Goal: Information Seeking & Learning: Learn about a topic

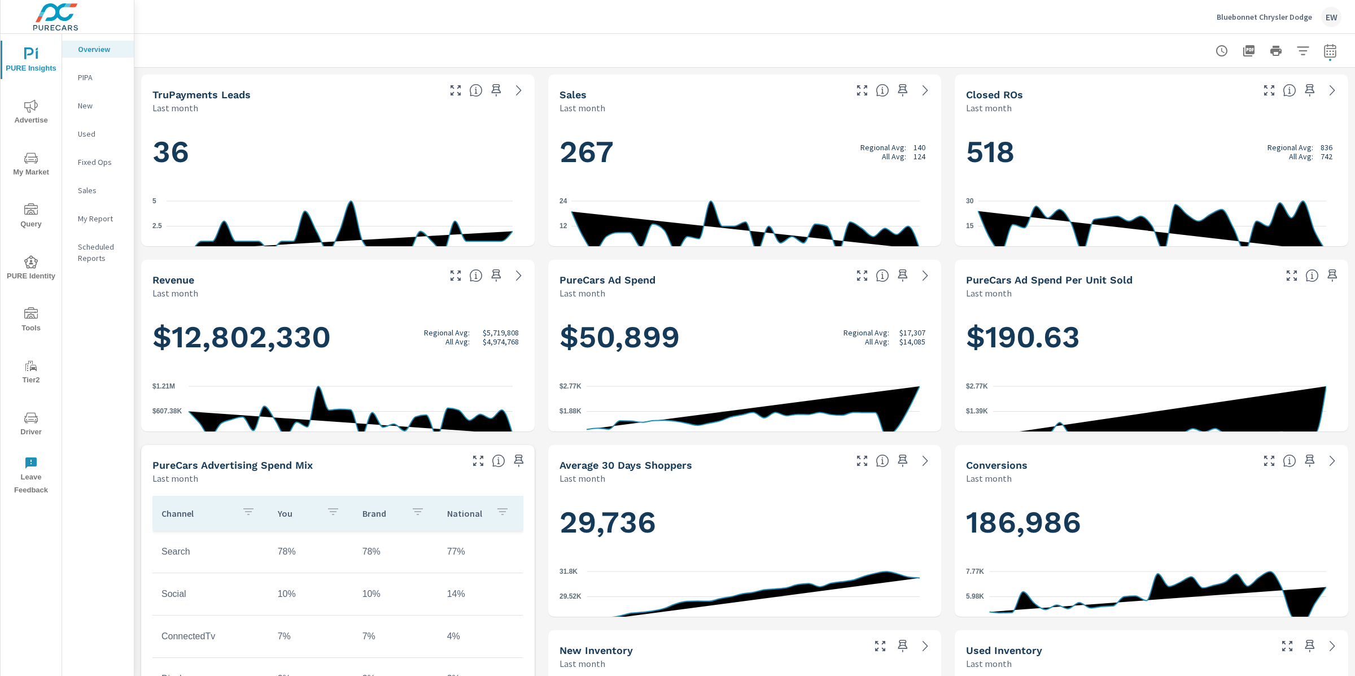
scroll to position [1, 0]
click at [37, 104] on icon "nav menu" at bounding box center [31, 106] width 14 height 14
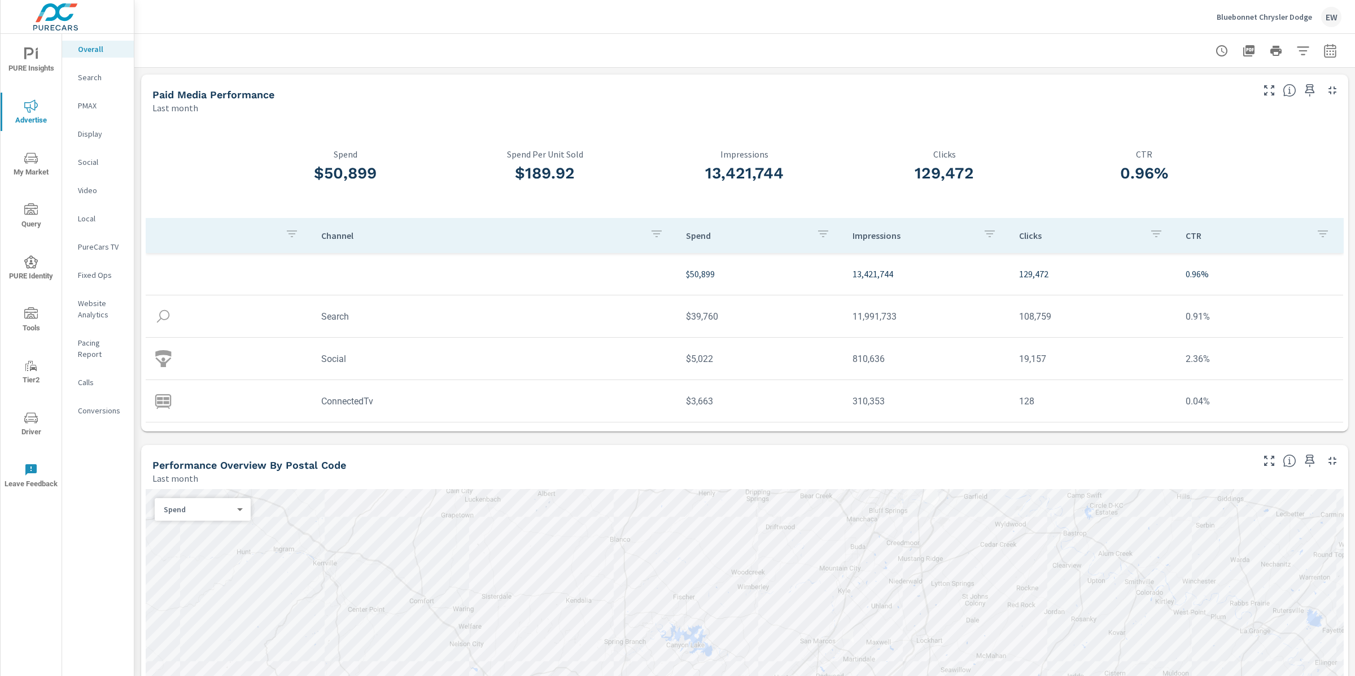
drag, startPoint x: 316, startPoint y: 176, endPoint x: 403, endPoint y: 176, distance: 87.5
click at [403, 176] on h3 "$50,899" at bounding box center [346, 173] width 200 height 19
click at [260, 151] on p "Spend" at bounding box center [346, 154] width 200 height 10
click at [216, 20] on div "Bluebonnet Chrysler Dodge EW" at bounding box center [744, 16] width 1193 height 33
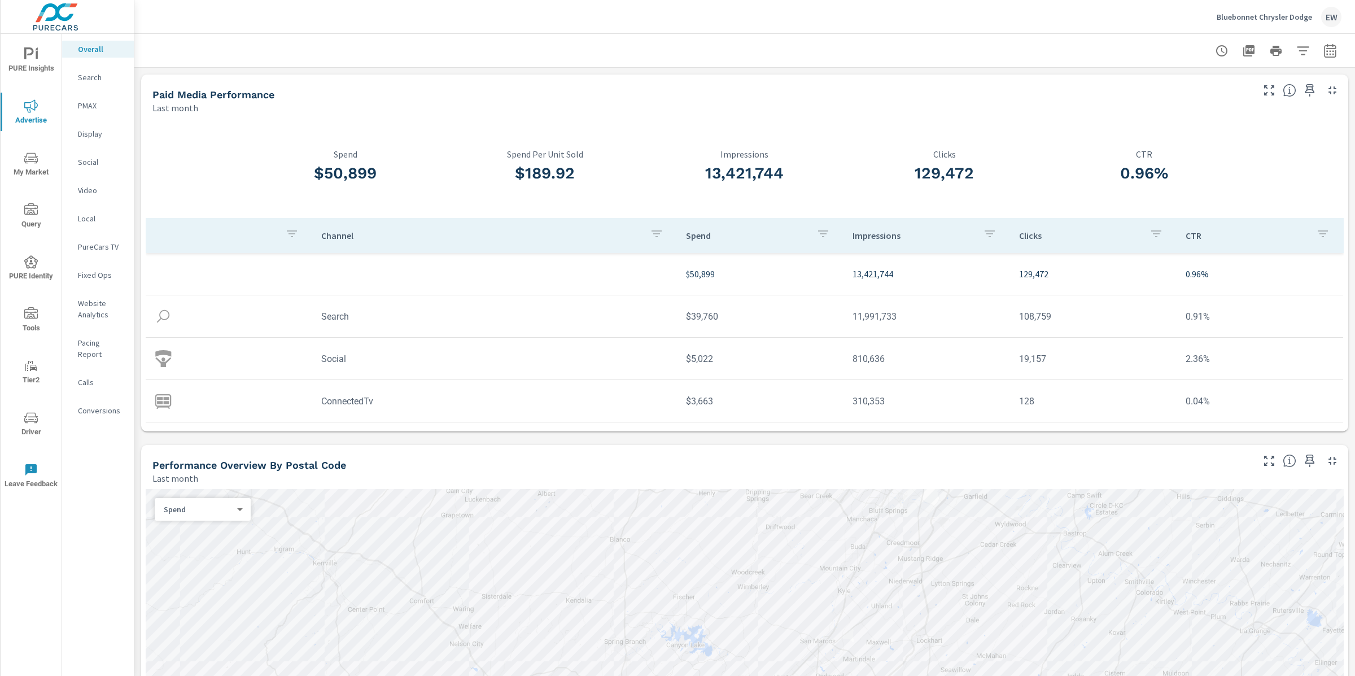
click at [356, 42] on div at bounding box center [744, 50] width 1193 height 33
click at [1303, 94] on icon "button" at bounding box center [1310, 91] width 14 height 14
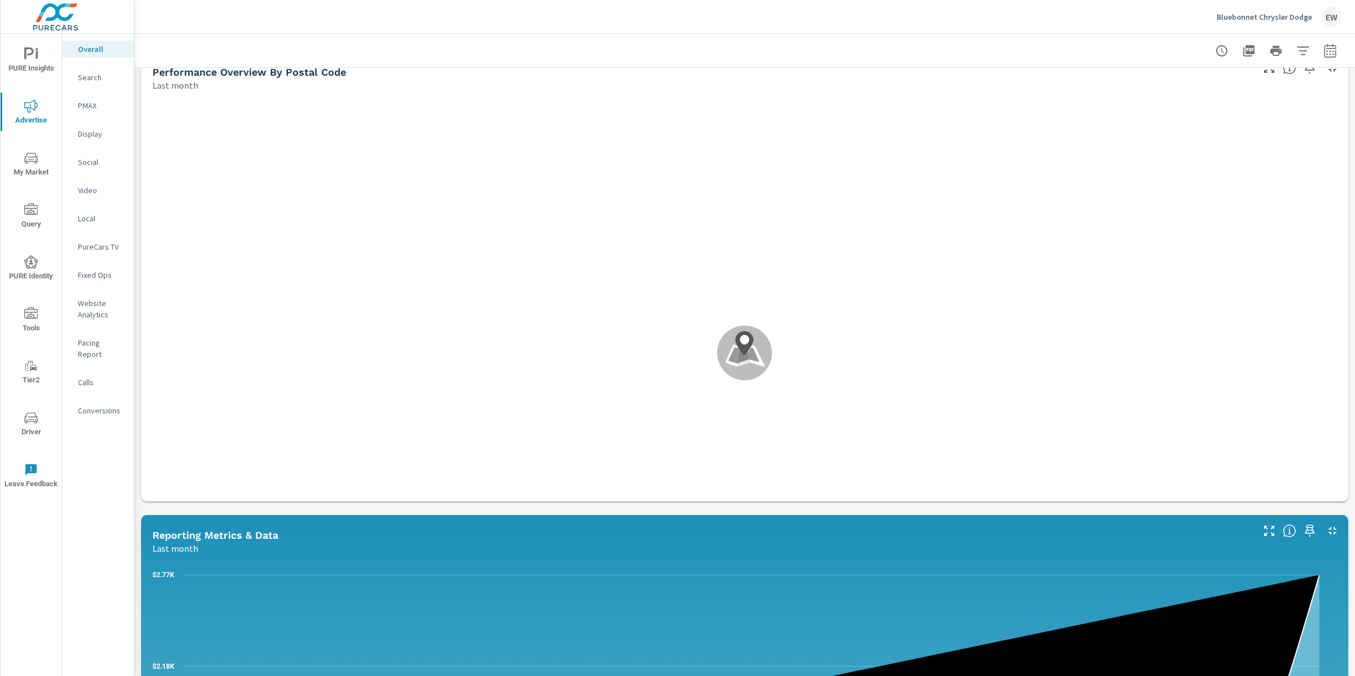
scroll to position [392, 0]
click at [581, 368] on div ".map-bw_svg__st2{fill:#fdfefe}.map-bw_svg__st4{fill:#999}" at bounding box center [745, 353] width 1198 height 513
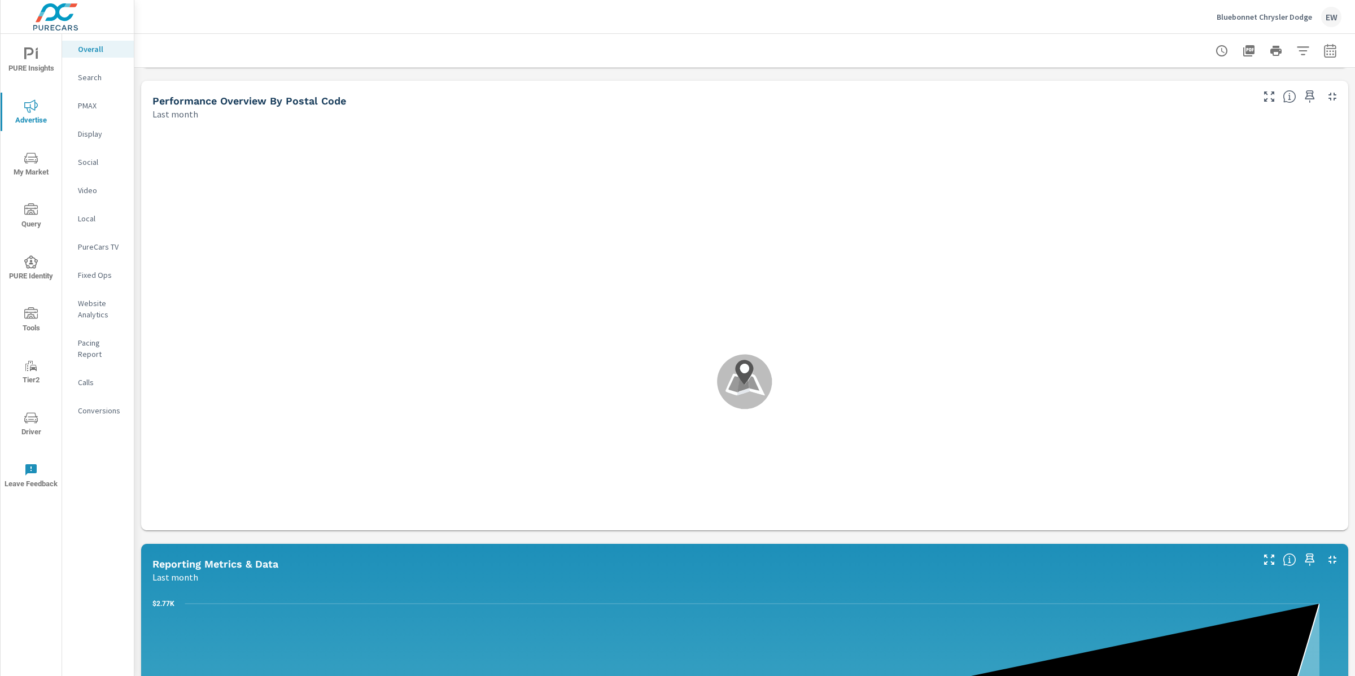
scroll to position [418, 0]
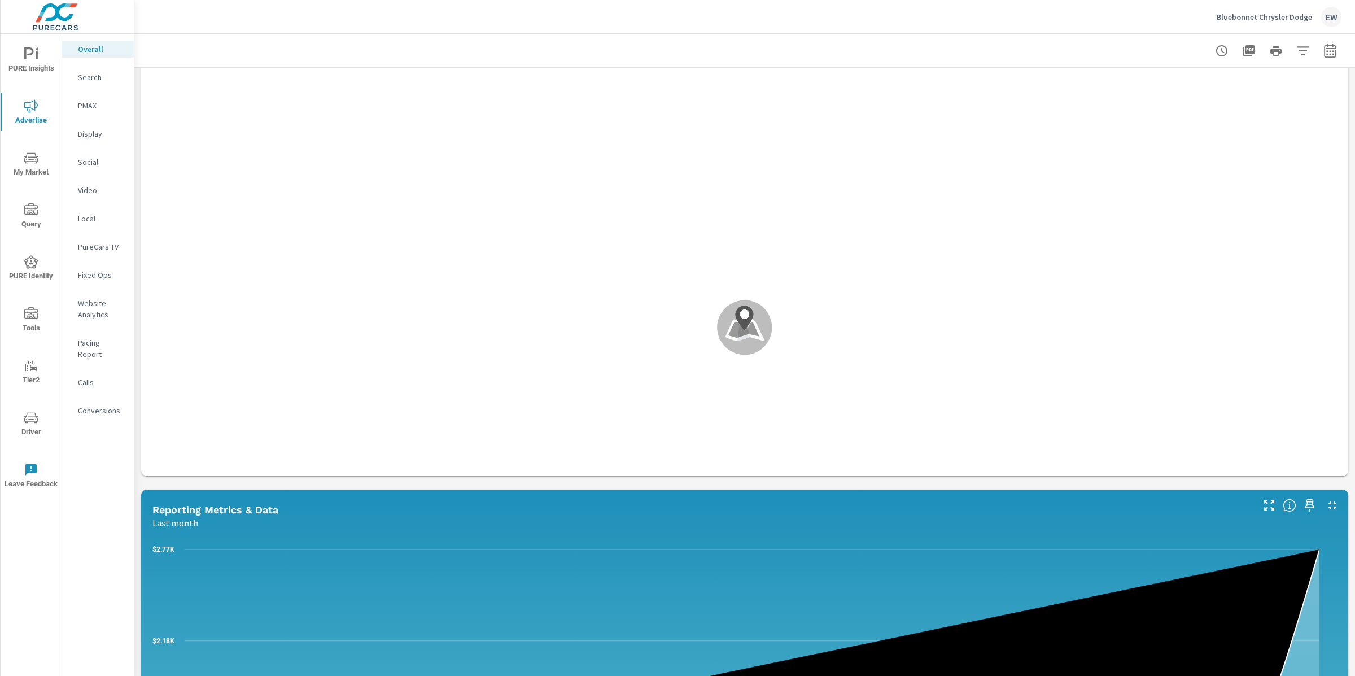
click at [136, 389] on div "Paid Media Performance Last month $50,899 Spend $189.92 Spend Per Unit Sold 13,…" at bounding box center [744, 436] width 1220 height 1574
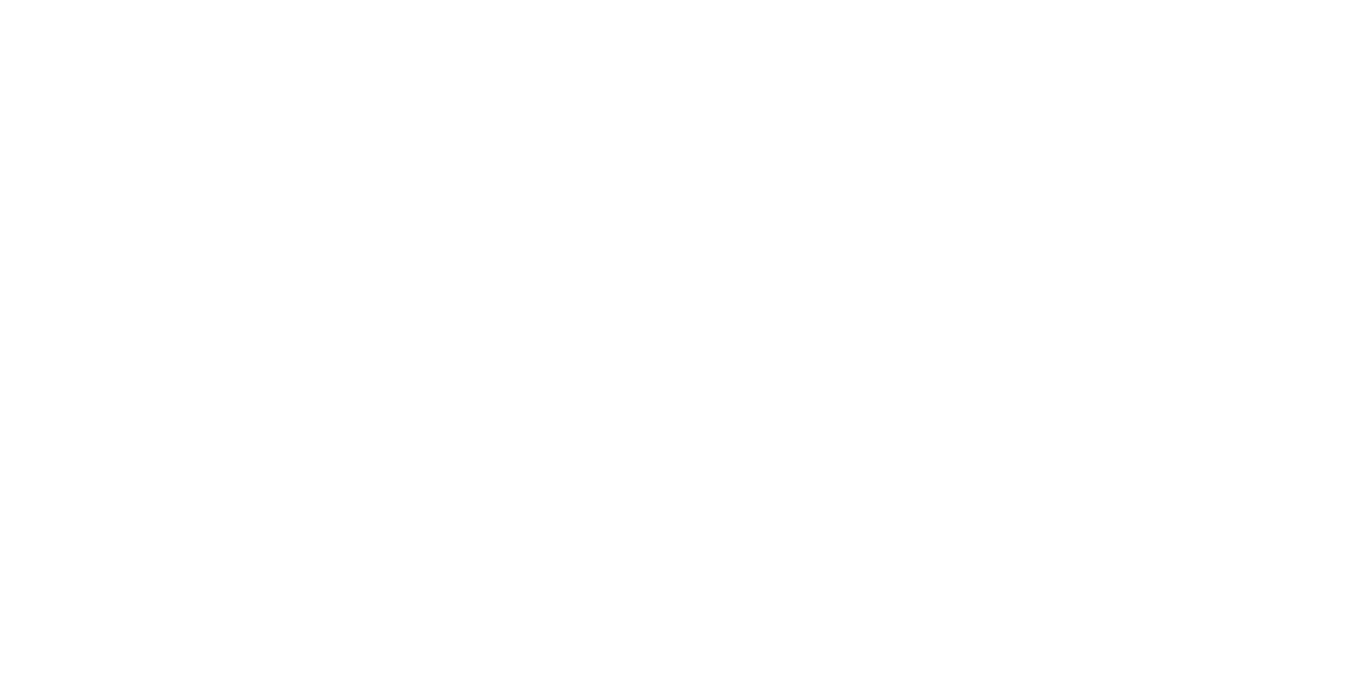
click at [309, 0] on html at bounding box center [677, 0] width 1355 height 0
click at [295, 0] on html at bounding box center [677, 0] width 1355 height 0
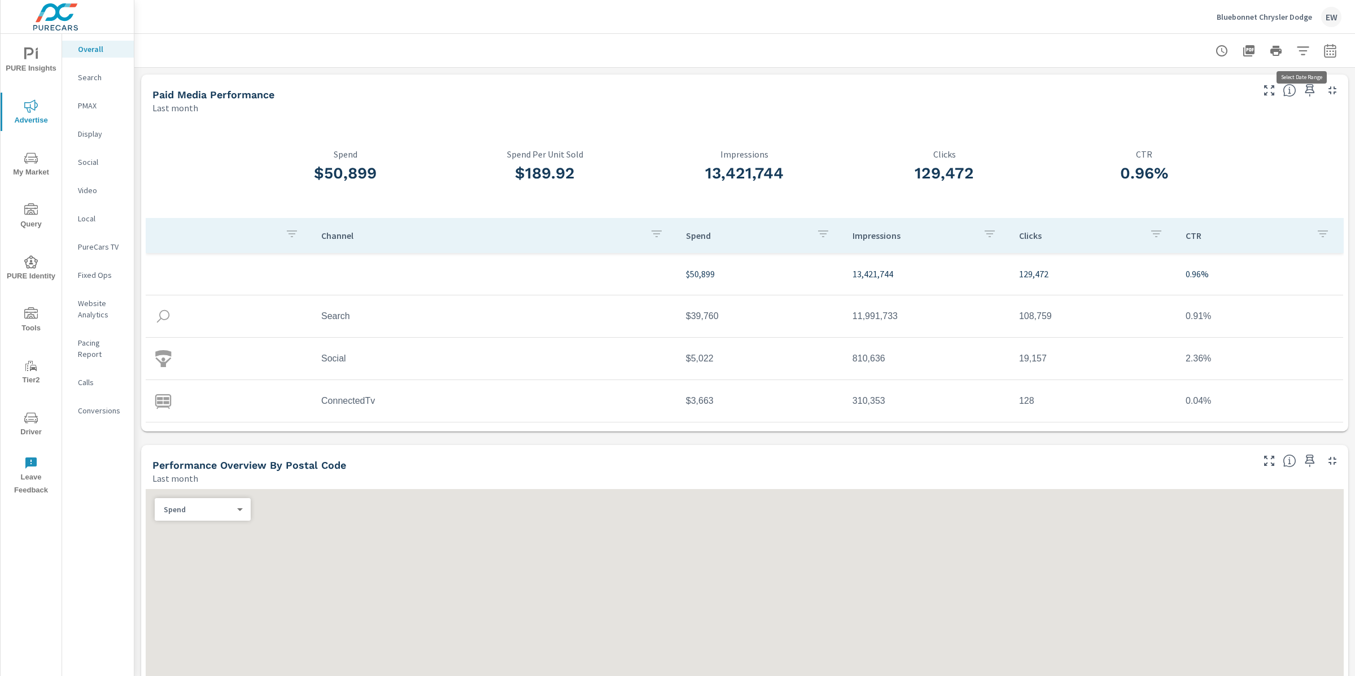
click at [1323, 52] on icon "button" at bounding box center [1330, 51] width 14 height 14
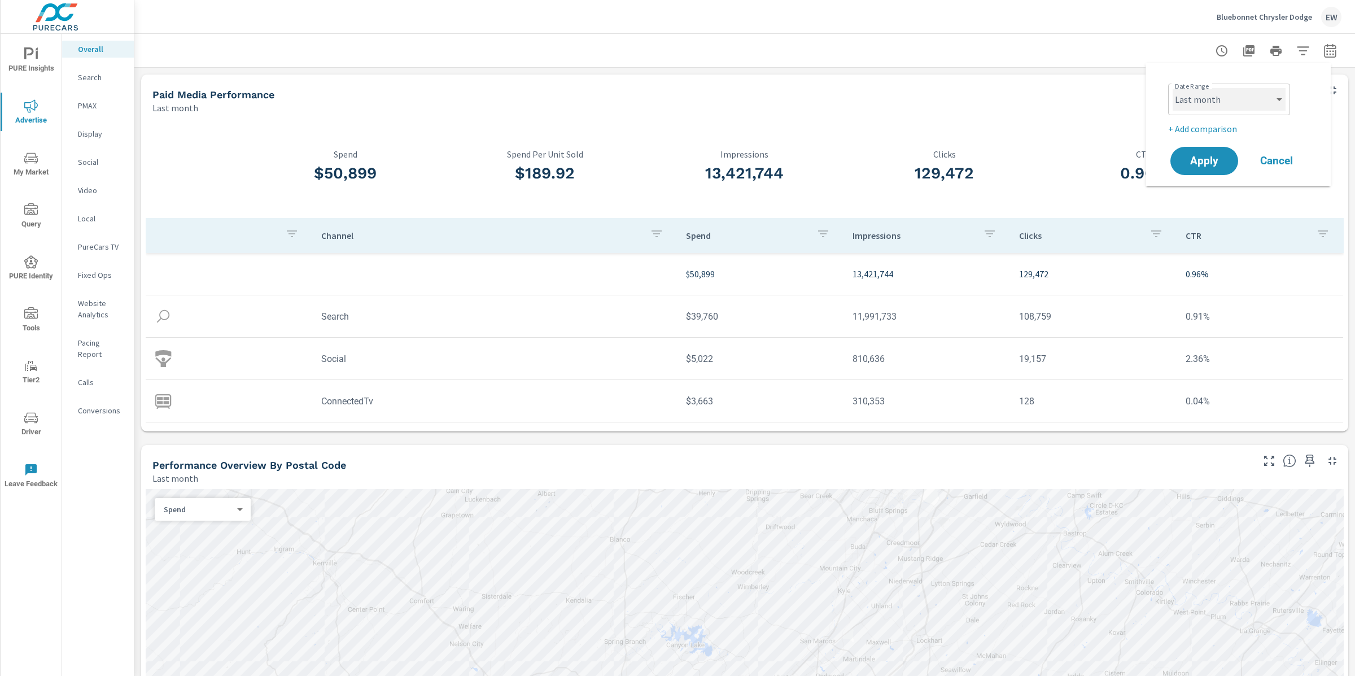
click at [1244, 101] on select "Custom Yesterday Last week Last 7 days Last 14 days Last 30 days Last 45 days L…" at bounding box center [1228, 99] width 113 height 23
click at [1172, 88] on select "Custom Yesterday Last week Last 7 days Last 14 days Last 30 days Last 45 days L…" at bounding box center [1228, 99] width 113 height 23
select select "Last 6 months"
click at [1195, 164] on span "Apply" at bounding box center [1204, 161] width 46 height 11
click at [385, 115] on div "Last 6 months" at bounding box center [694, 108] width 1085 height 14
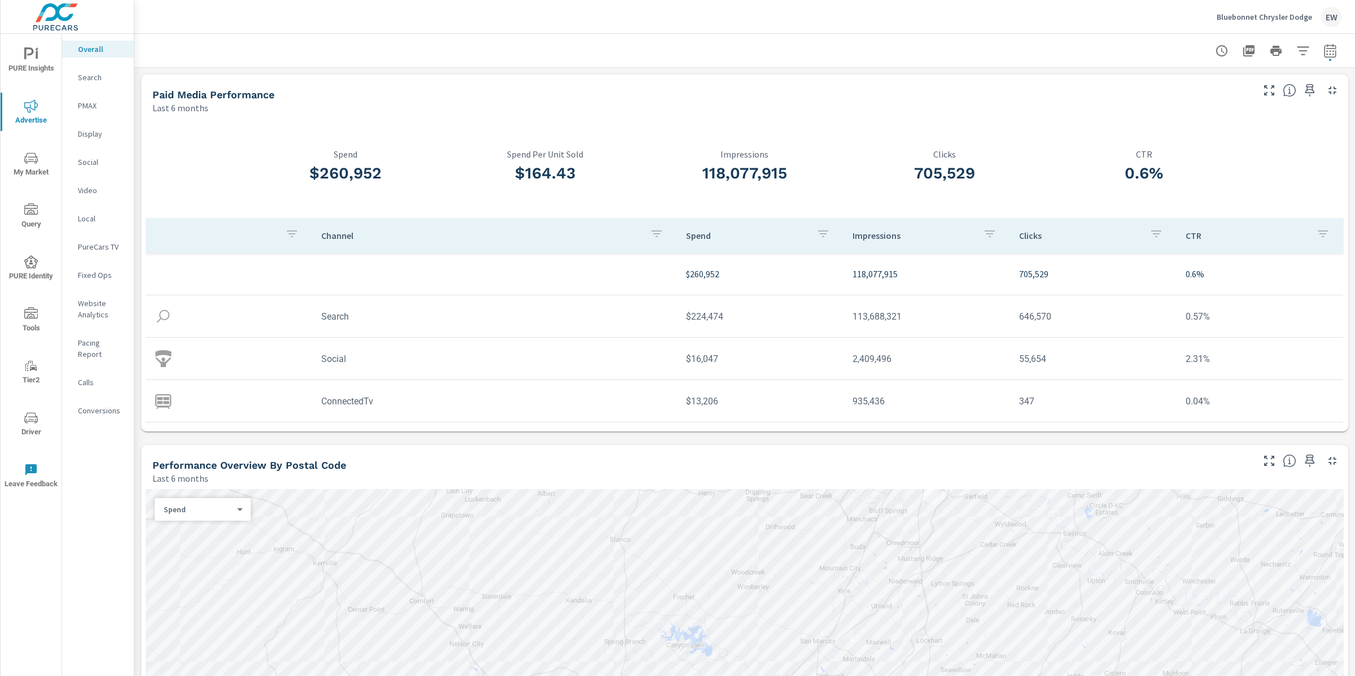
click at [30, 163] on icon "nav menu" at bounding box center [31, 158] width 14 height 14
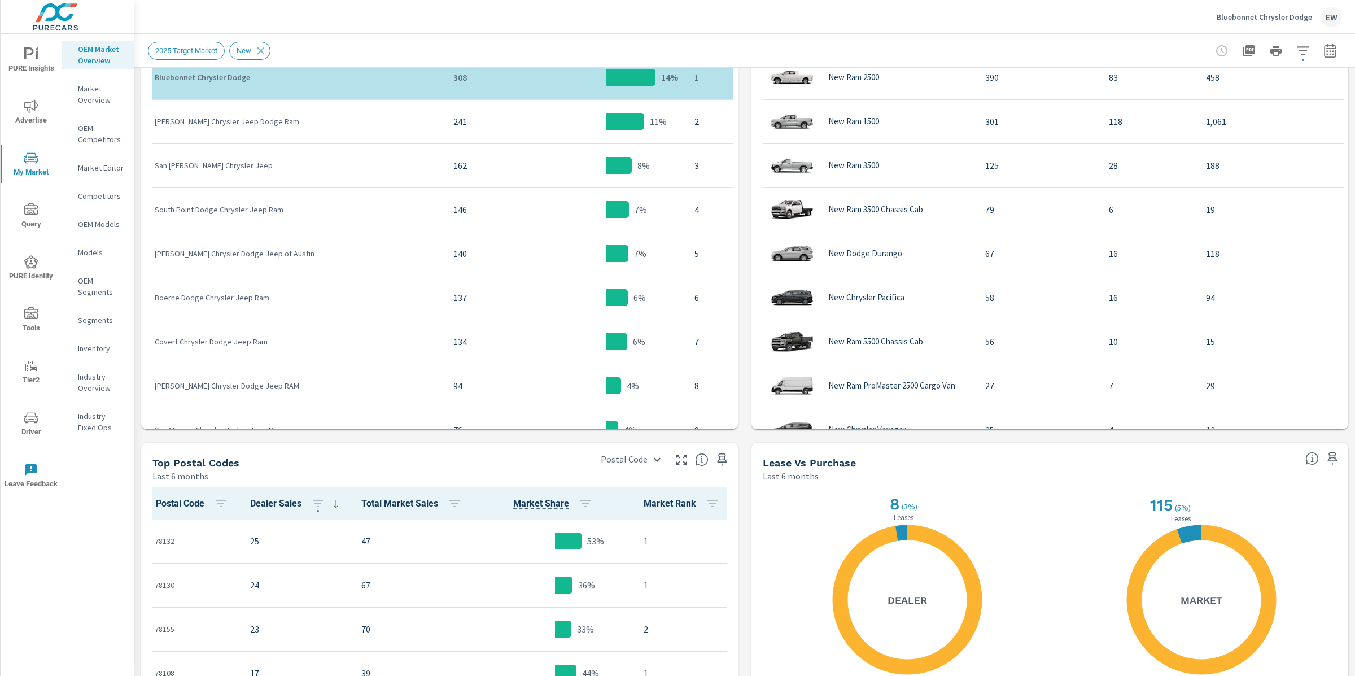
scroll to position [1, 0]
click at [414, 28] on div "Bluebonnet Chrysler Dodge EW" at bounding box center [744, 16] width 1193 height 33
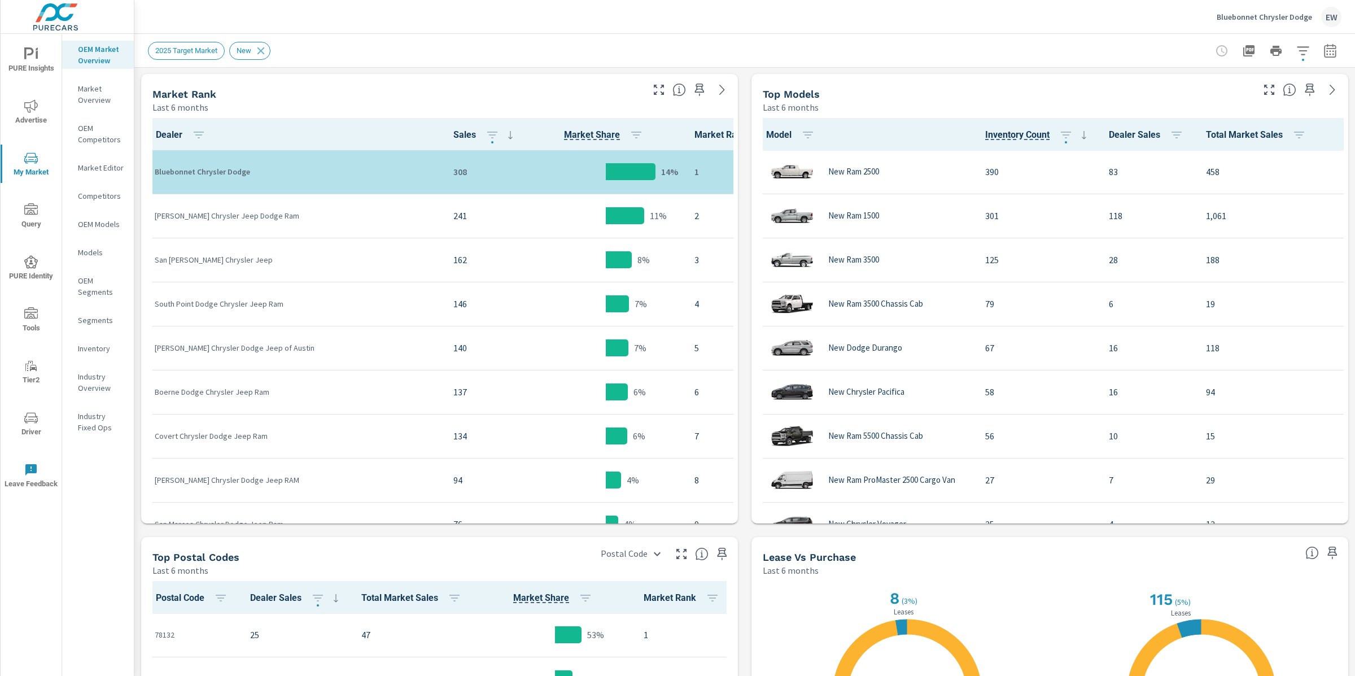
scroll to position [542, 0]
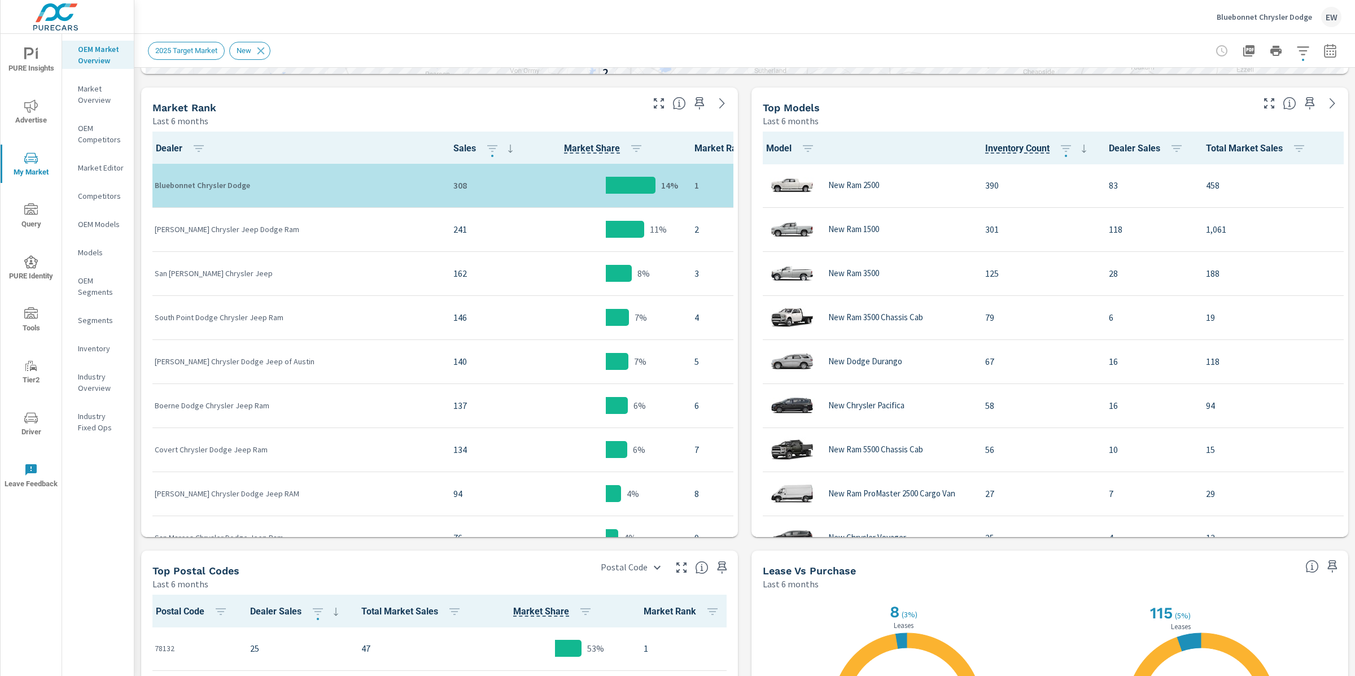
click at [135, 137] on div "Market View Last 6 months ← Move left → Move right ↑ Move up ↓ Move down + Zoom…" at bounding box center [744, 265] width 1220 height 1481
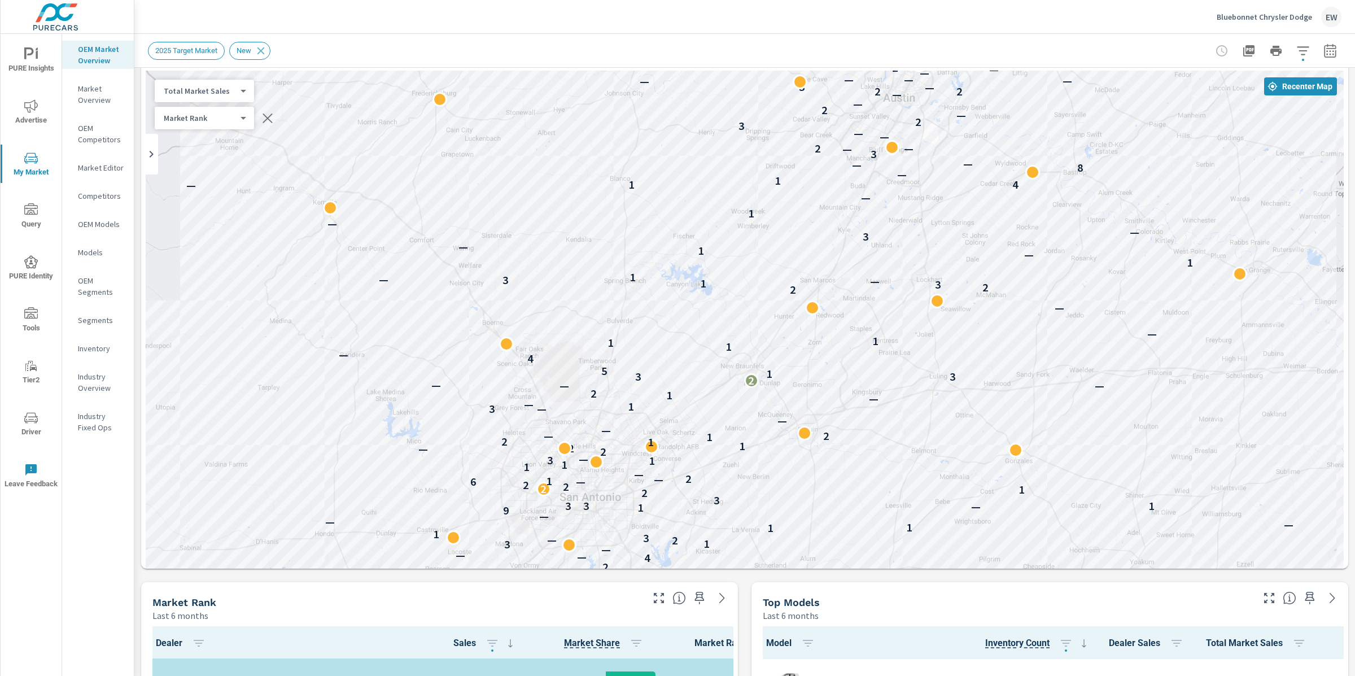
scroll to position [119, 0]
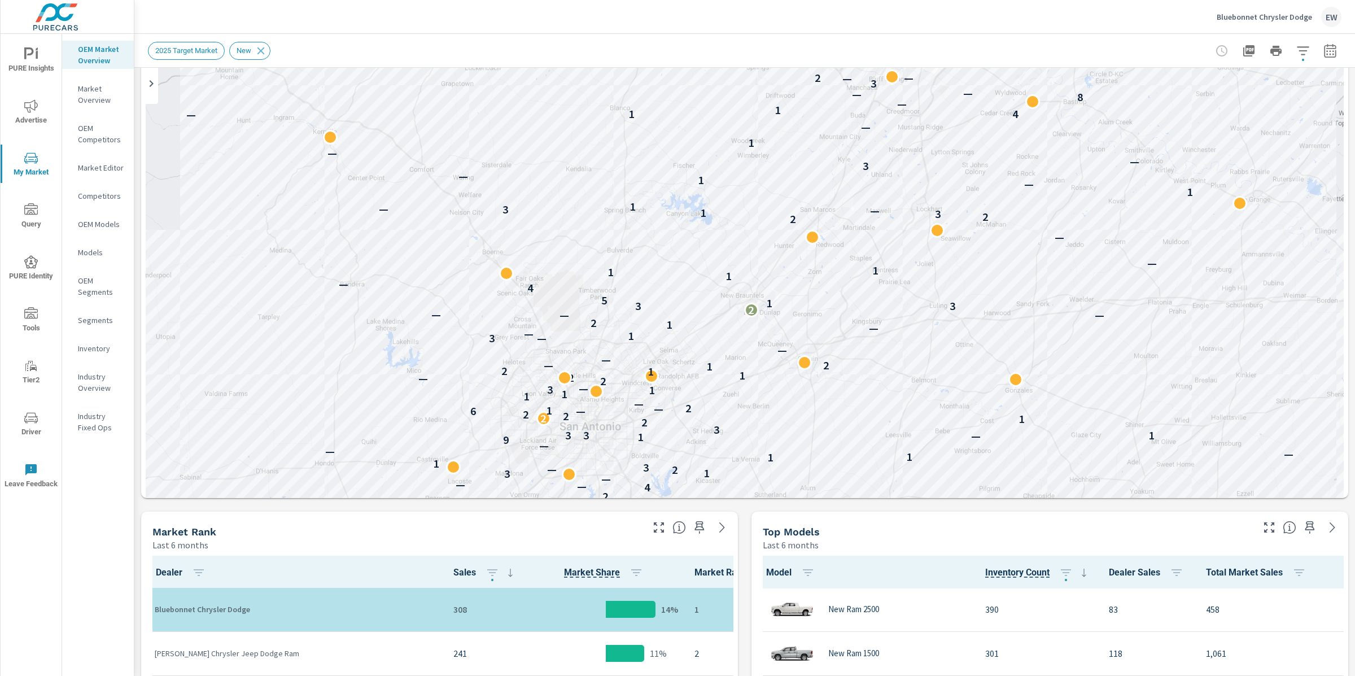
click at [378, 15] on div "Bluebonnet Chrysler Dodge EW" at bounding box center [744, 16] width 1193 height 33
click at [373, 19] on div "Bluebonnet Chrysler Dodge EW" at bounding box center [744, 16] width 1193 height 33
click at [37, 62] on span "PURE Insights" at bounding box center [31, 61] width 54 height 28
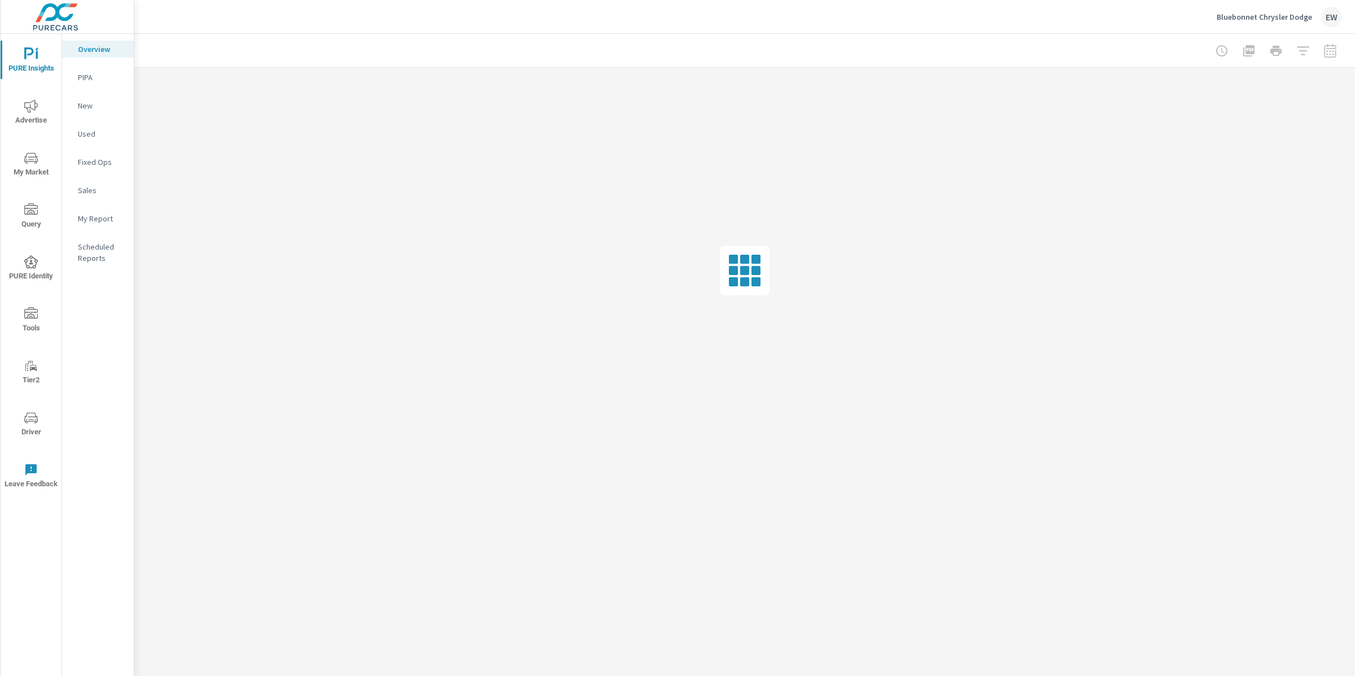
click at [95, 224] on p "My Report" at bounding box center [101, 218] width 47 height 11
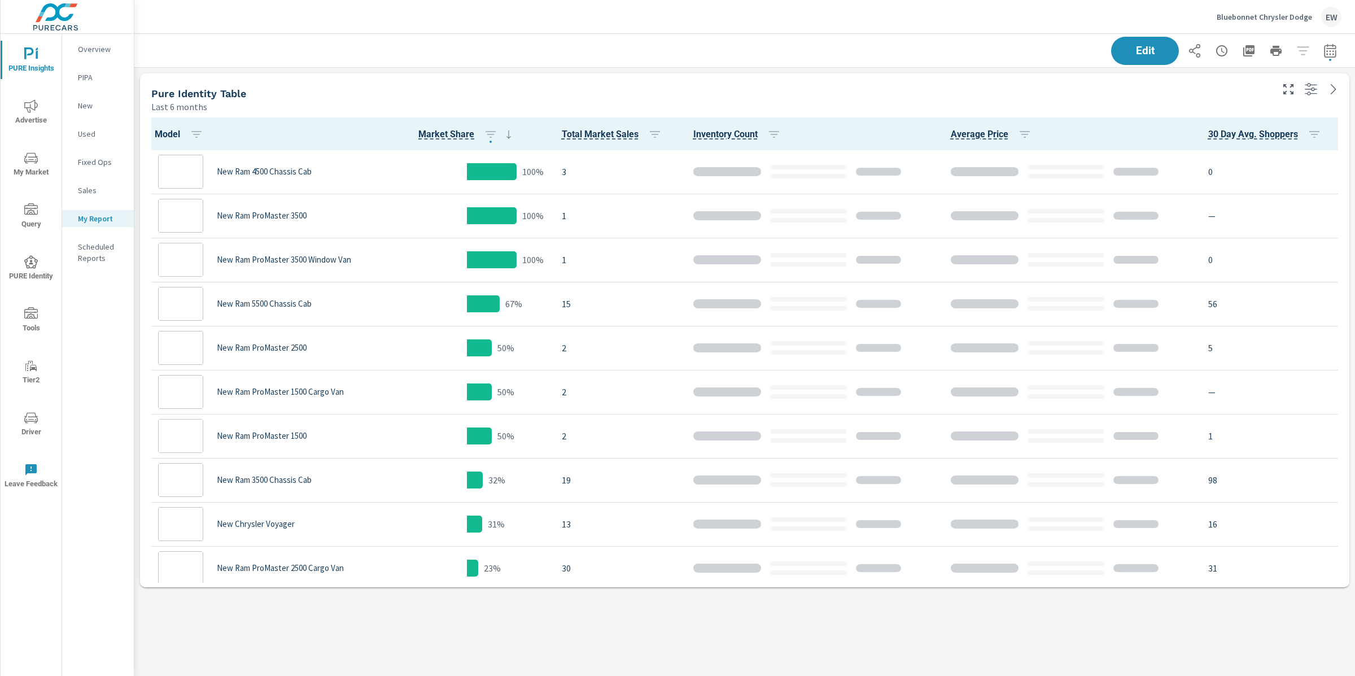
scroll to position [1, 0]
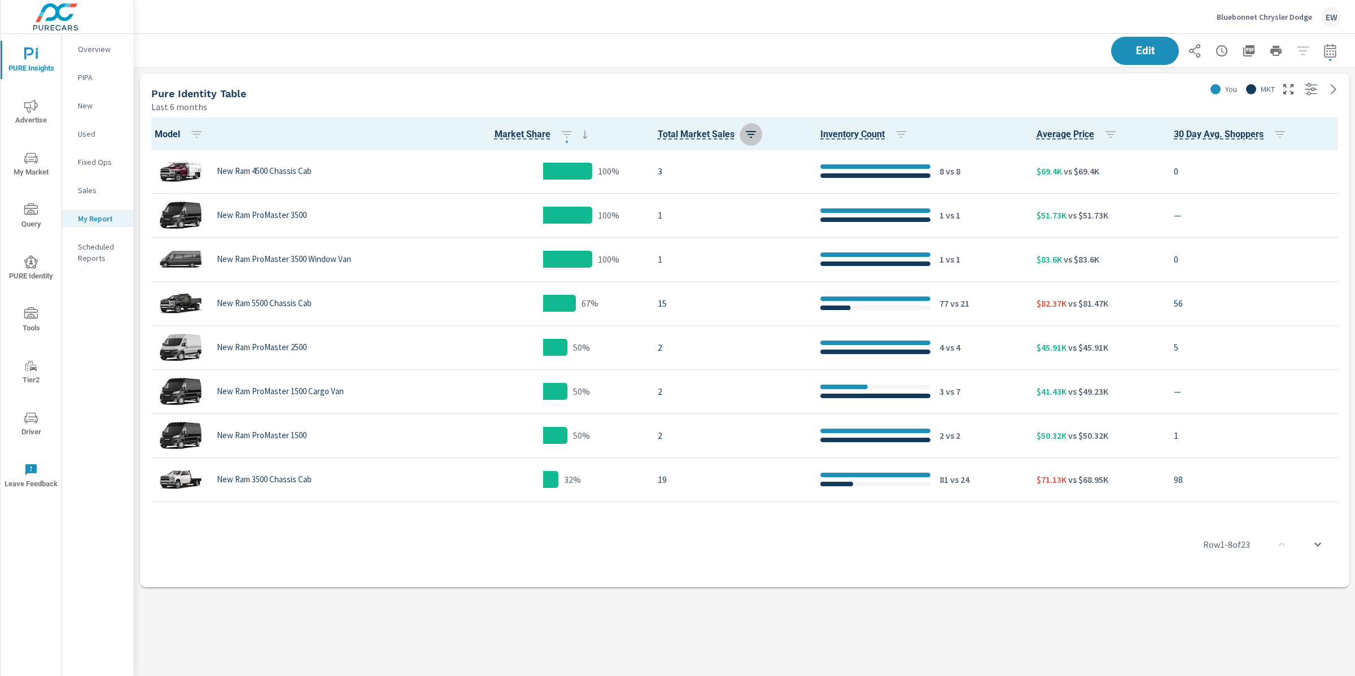
click at [746, 135] on icon "button" at bounding box center [751, 134] width 10 height 7
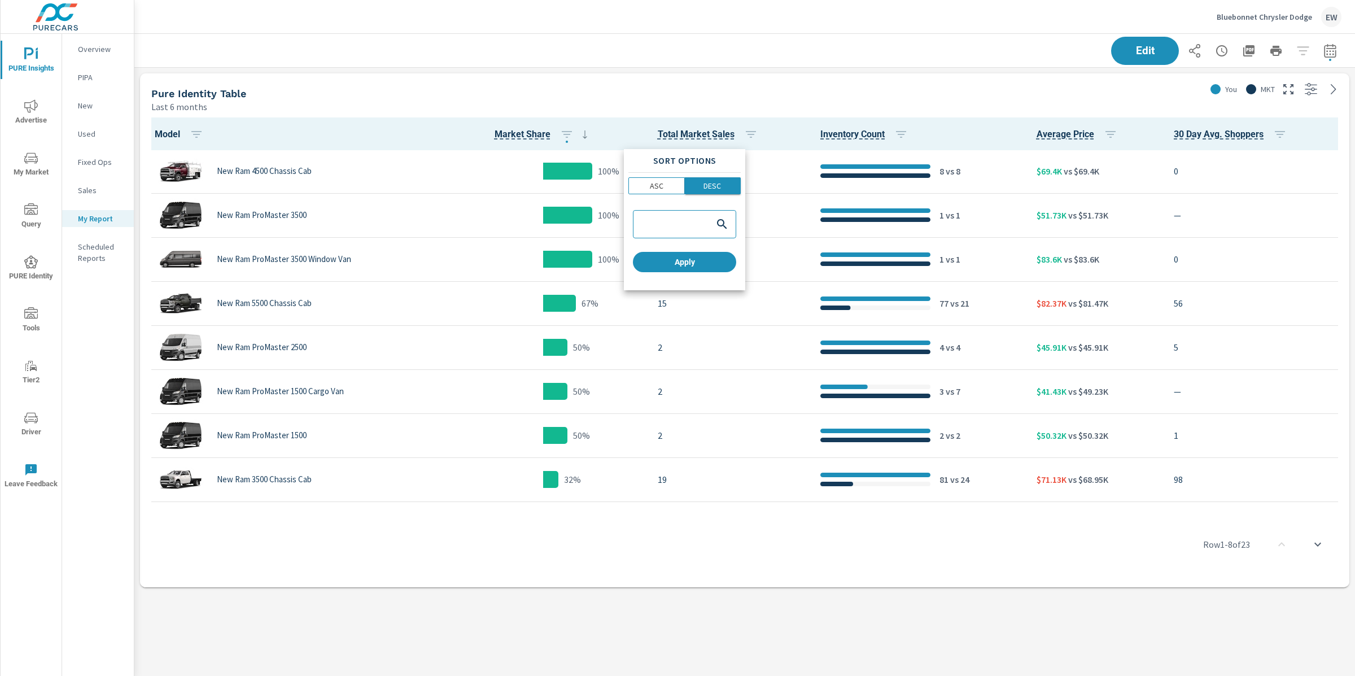
click at [703, 186] on p "DESC" at bounding box center [711, 185] width 17 height 11
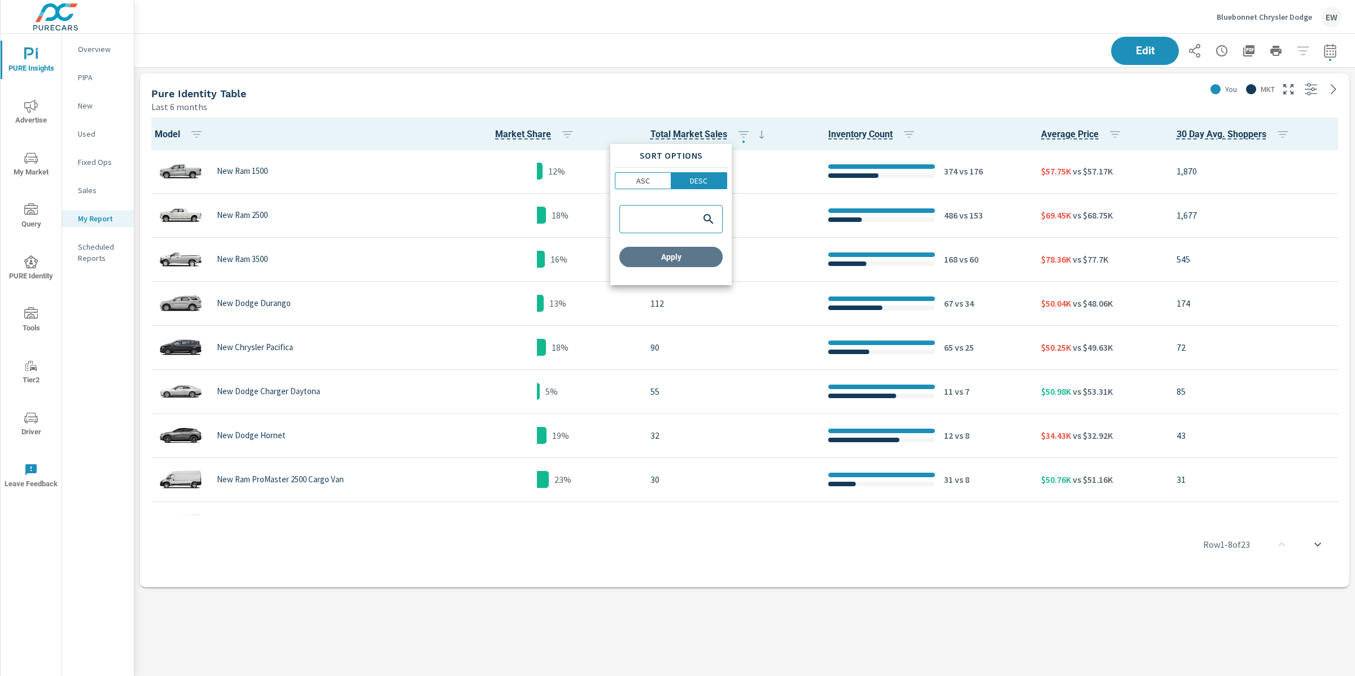
click at [665, 261] on span "Apply" at bounding box center [671, 257] width 94 height 10
click at [230, 599] on div "Pure Identity Table Last 6 months You MKT Model Market Share Total Market Sales…" at bounding box center [744, 371] width 1220 height 606
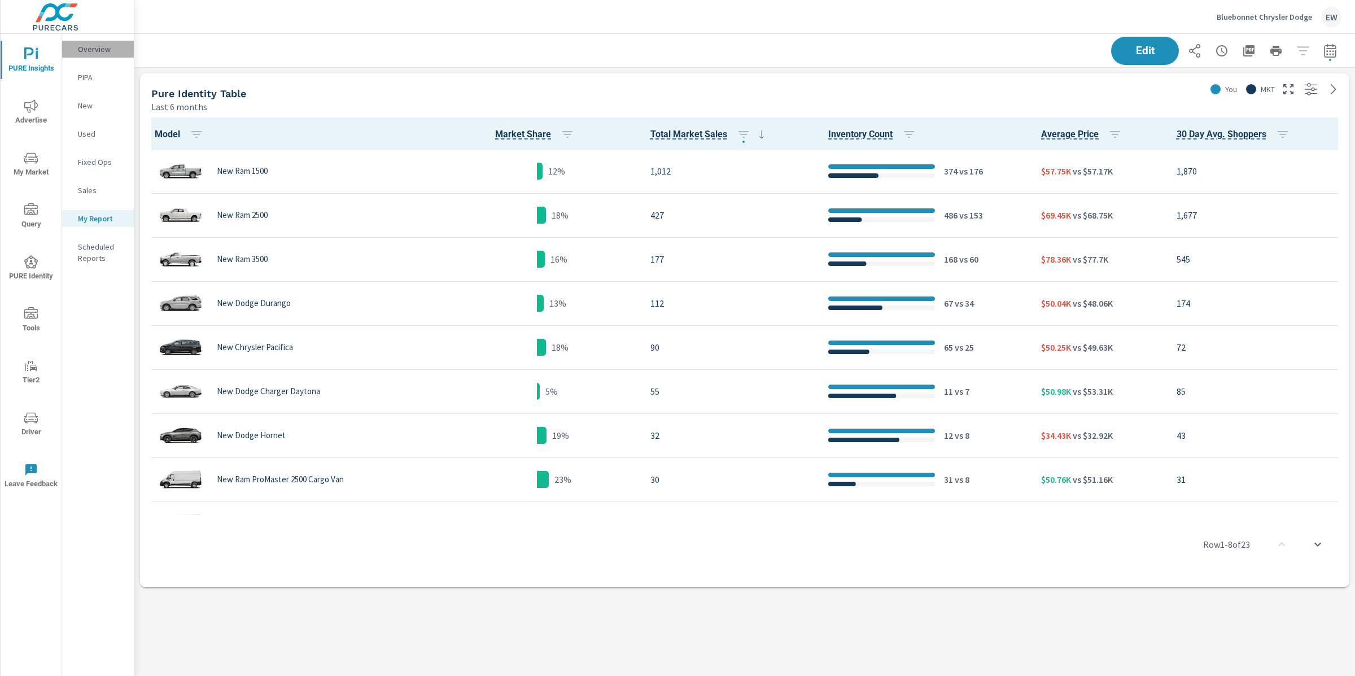
click at [99, 51] on p "Overview" at bounding box center [101, 48] width 47 height 11
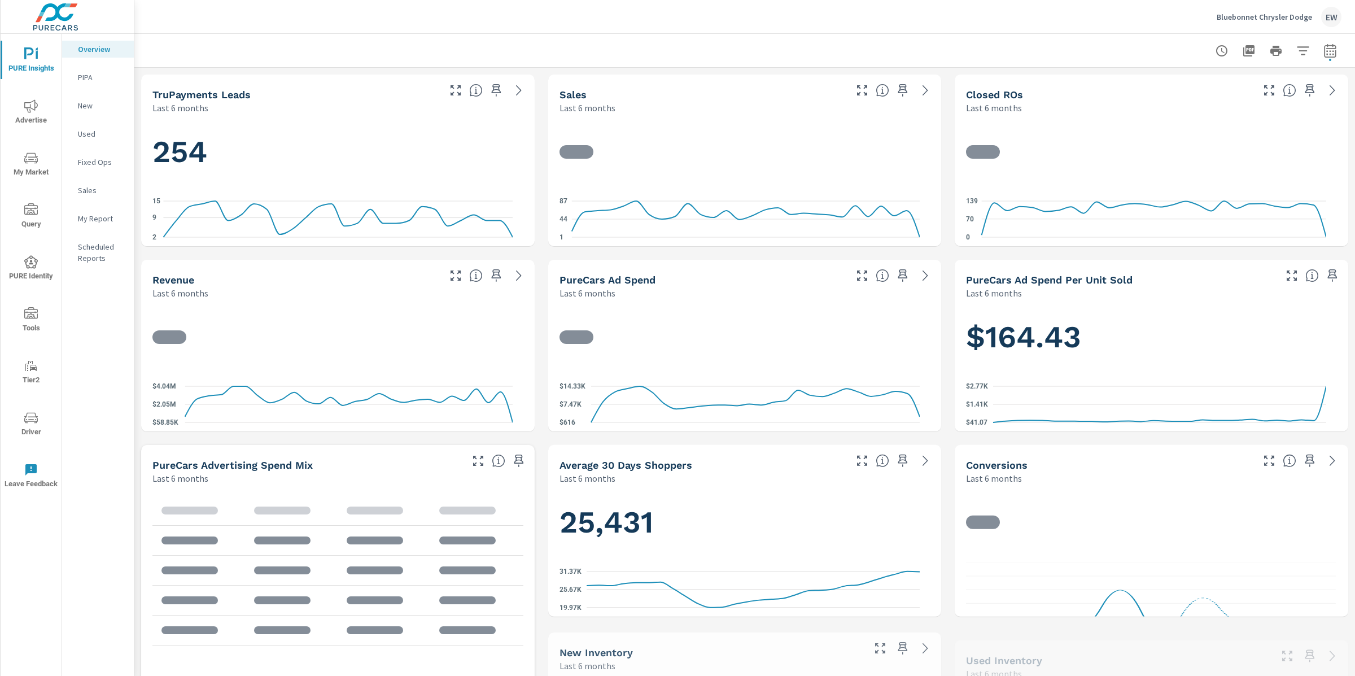
scroll to position [1, 0]
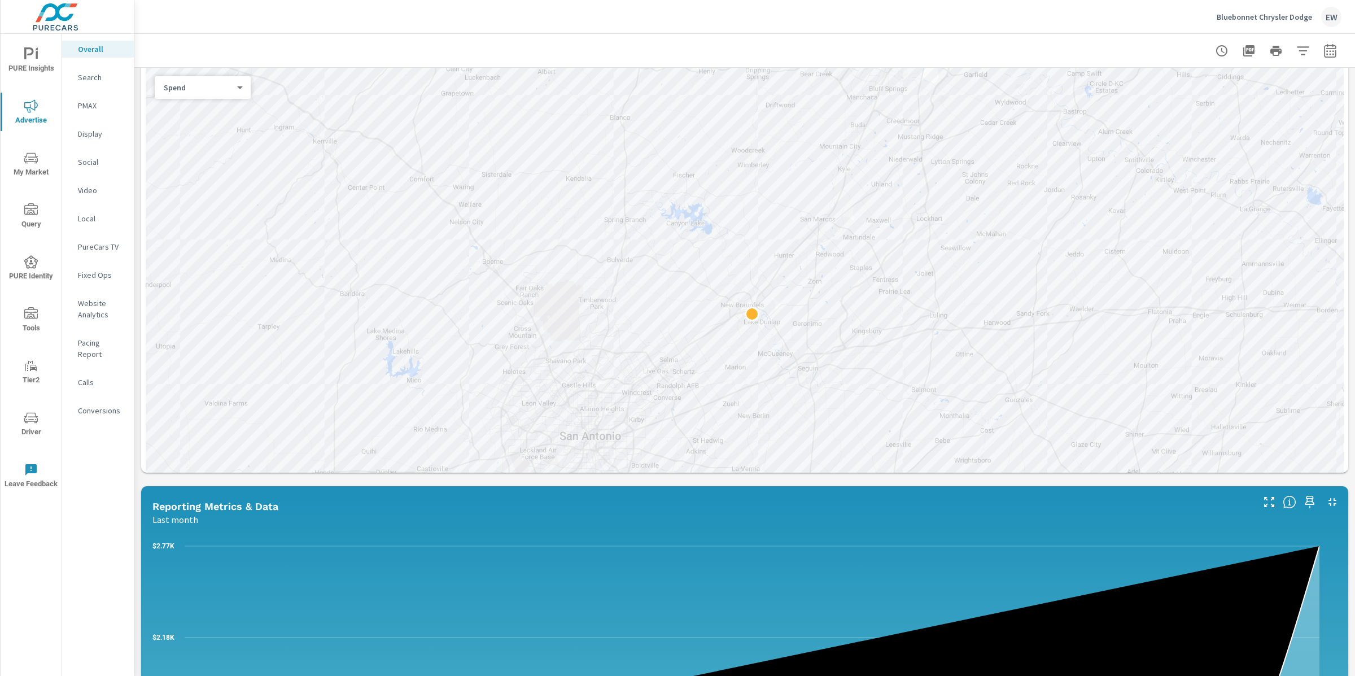
scroll to position [450, 0]
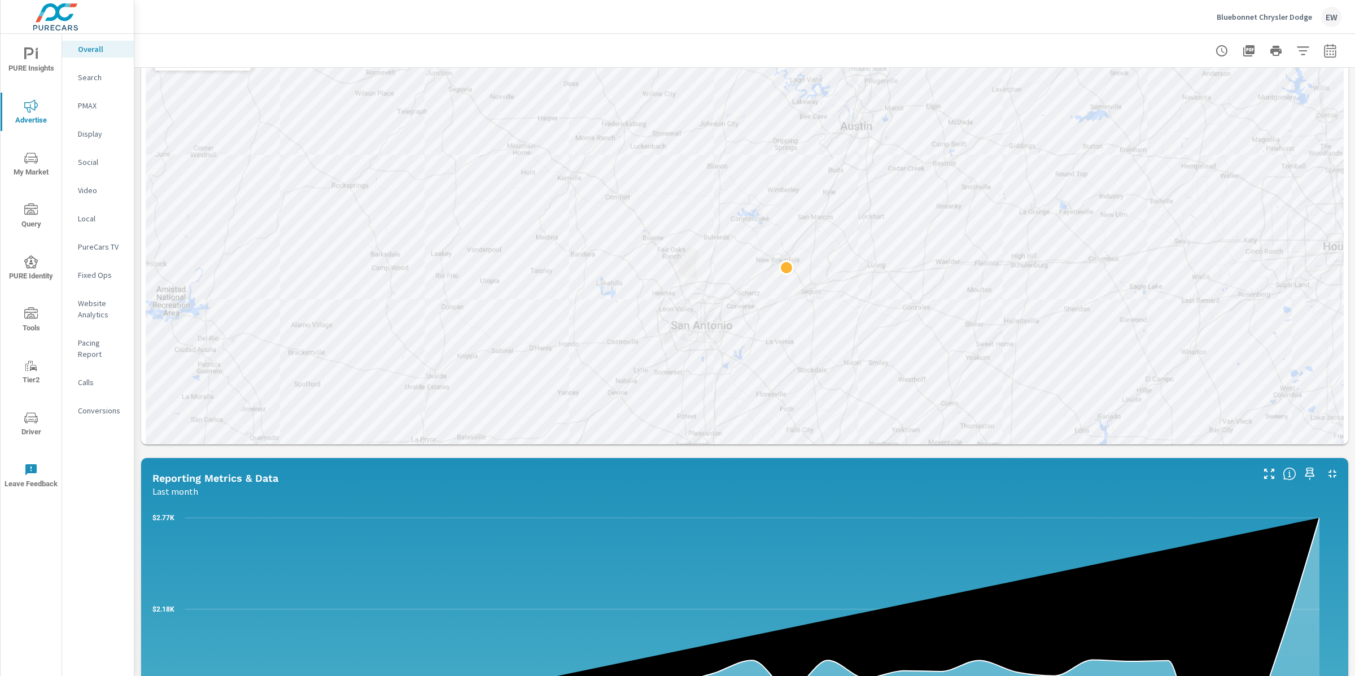
drag, startPoint x: 541, startPoint y: 395, endPoint x: 652, endPoint y: 362, distance: 115.9
click at [652, 362] on div at bounding box center [745, 278] width 1198 height 478
click at [183, 148] on body "PURE Insights Advertise My Market Query PURE Identity Tools Tier2 Driver Leave …" at bounding box center [677, 338] width 1355 height 676
click at [185, 176] on li "Sales" at bounding box center [199, 170] width 87 height 18
drag, startPoint x: 475, startPoint y: 404, endPoint x: 407, endPoint y: 463, distance: 90.8
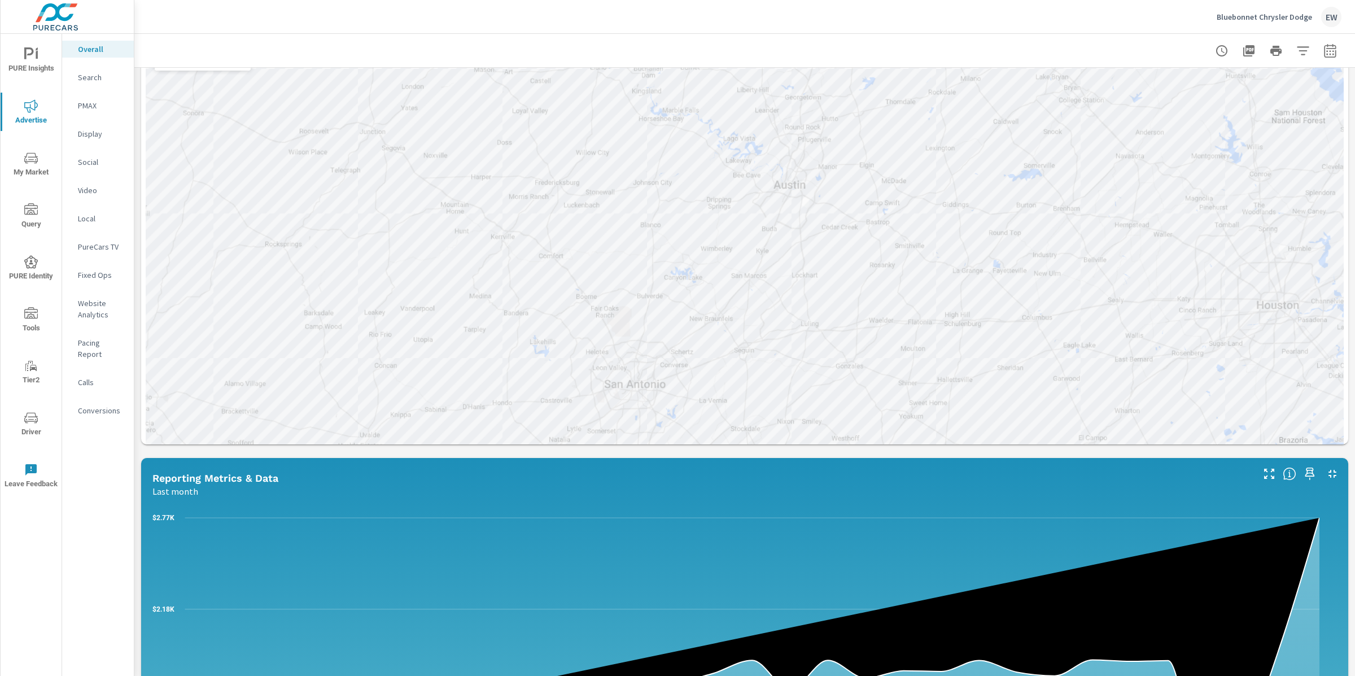
click at [407, 463] on div at bounding box center [745, 278] width 1198 height 478
click at [1303, 17] on icon "button" at bounding box center [1310, 11] width 14 height 14
click at [136, 372] on div "Paid Media Performance Last month $50,899 Spend $189.92 Spend Per Unit Sold 13,…" at bounding box center [744, 405] width 1220 height 1574
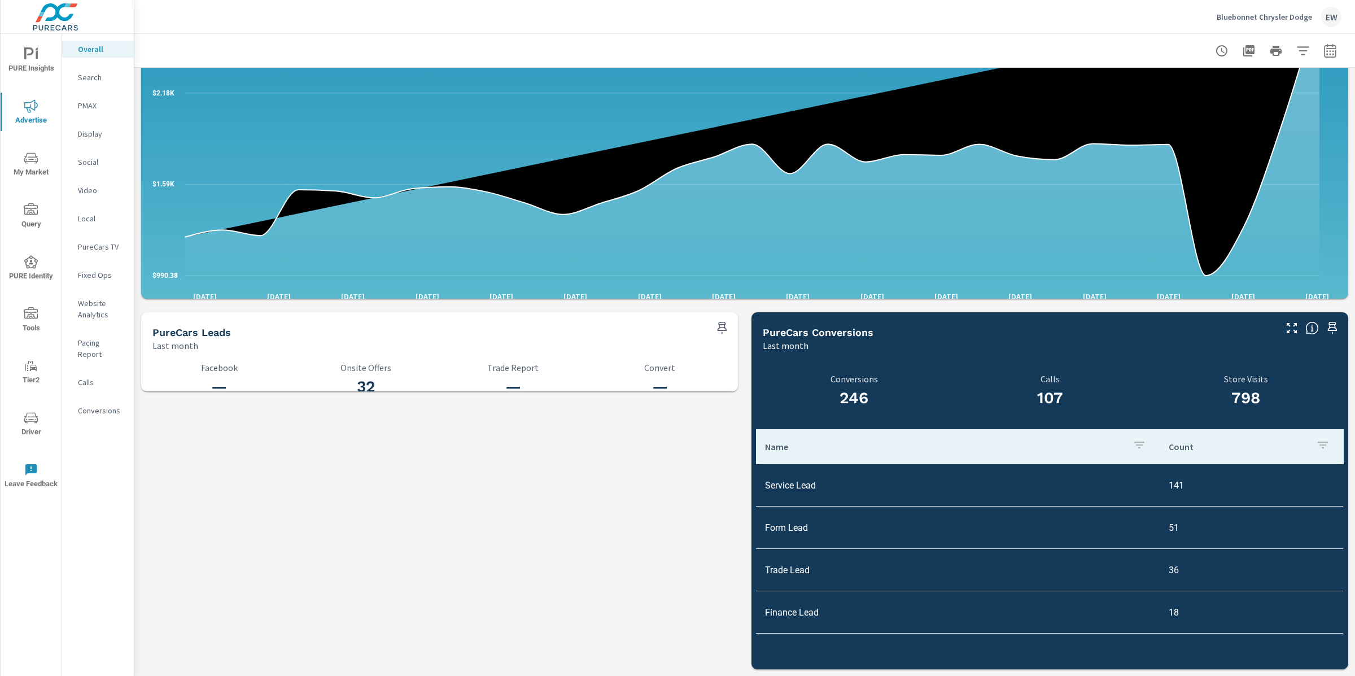
scroll to position [1359, 0]
click at [34, 67] on span "PURE Insights" at bounding box center [31, 61] width 54 height 28
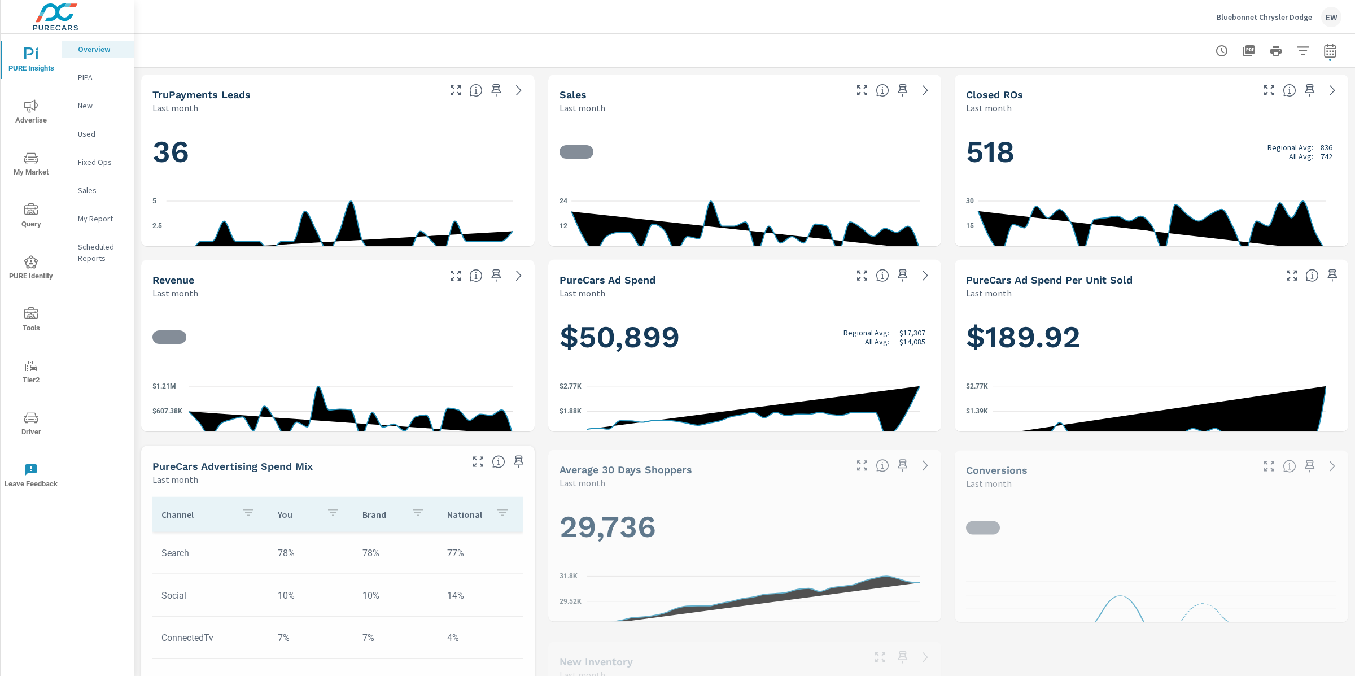
scroll to position [1, 0]
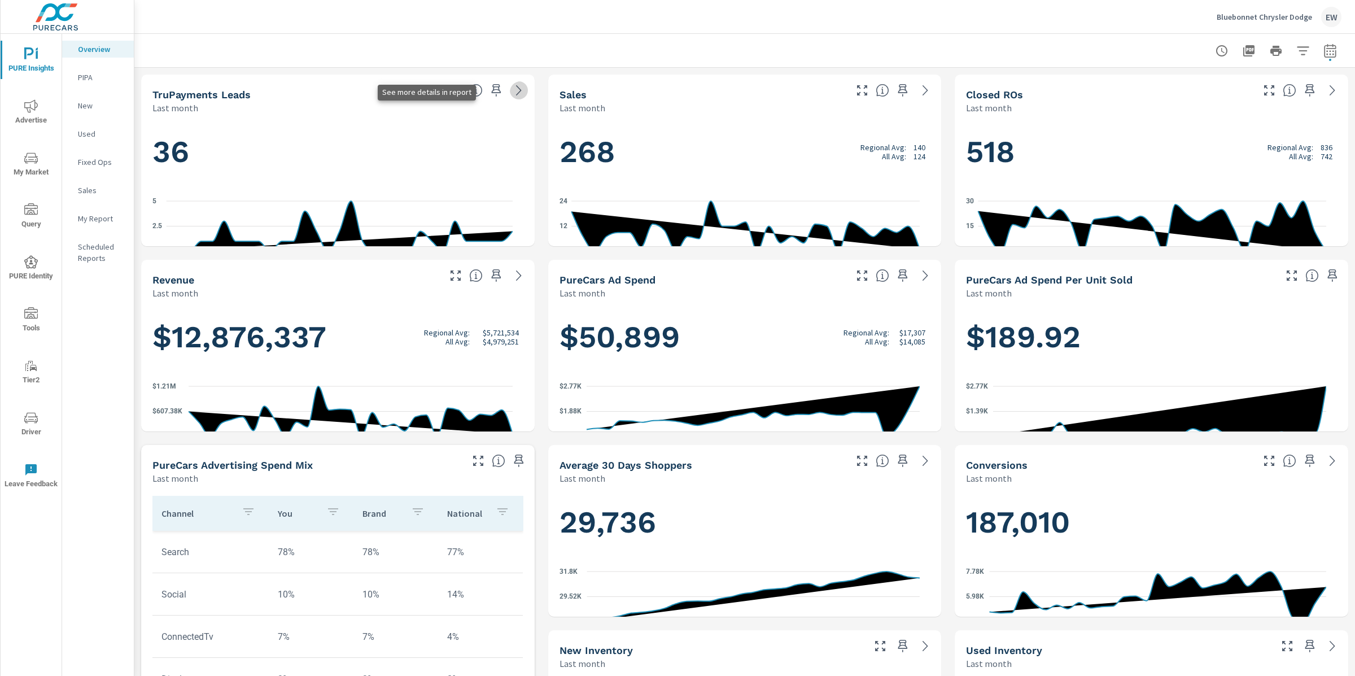
click at [516, 94] on icon at bounding box center [518, 90] width 5 height 10
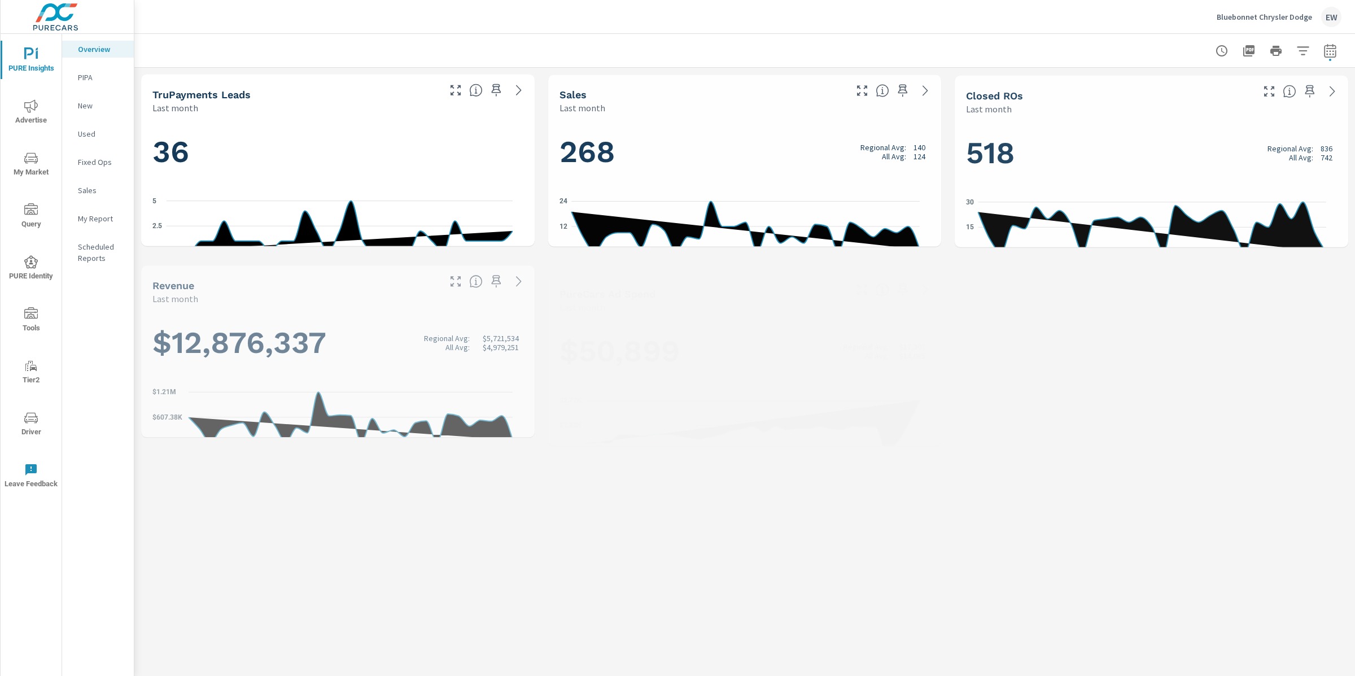
scroll to position [1, 0]
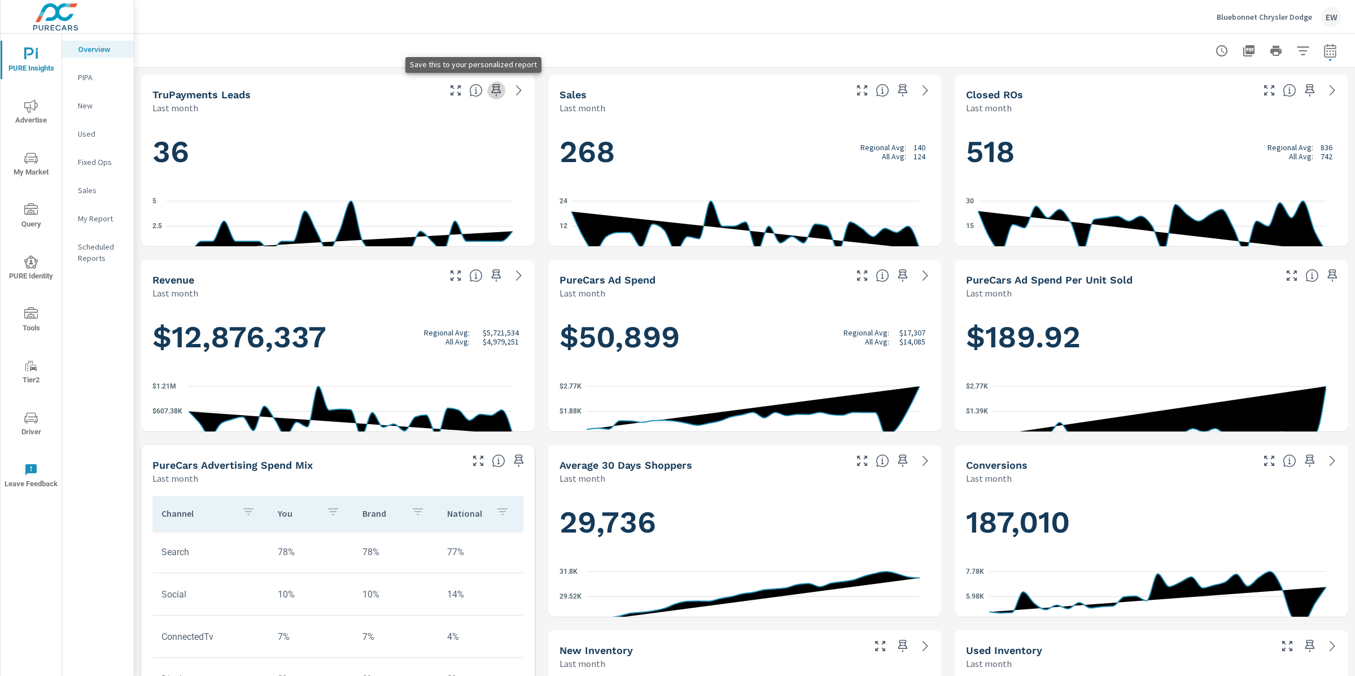
click at [489, 94] on icon "button" at bounding box center [496, 91] width 14 height 14
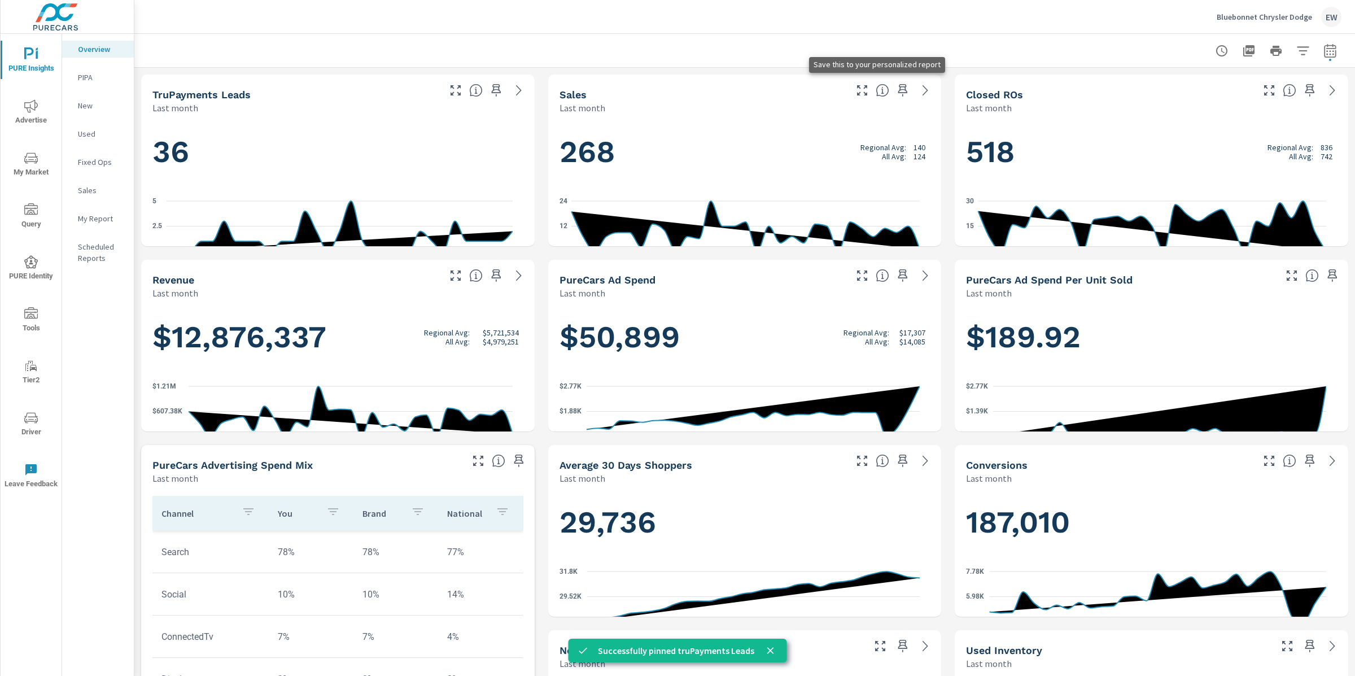
click at [898, 93] on icon "button" at bounding box center [903, 90] width 10 height 12
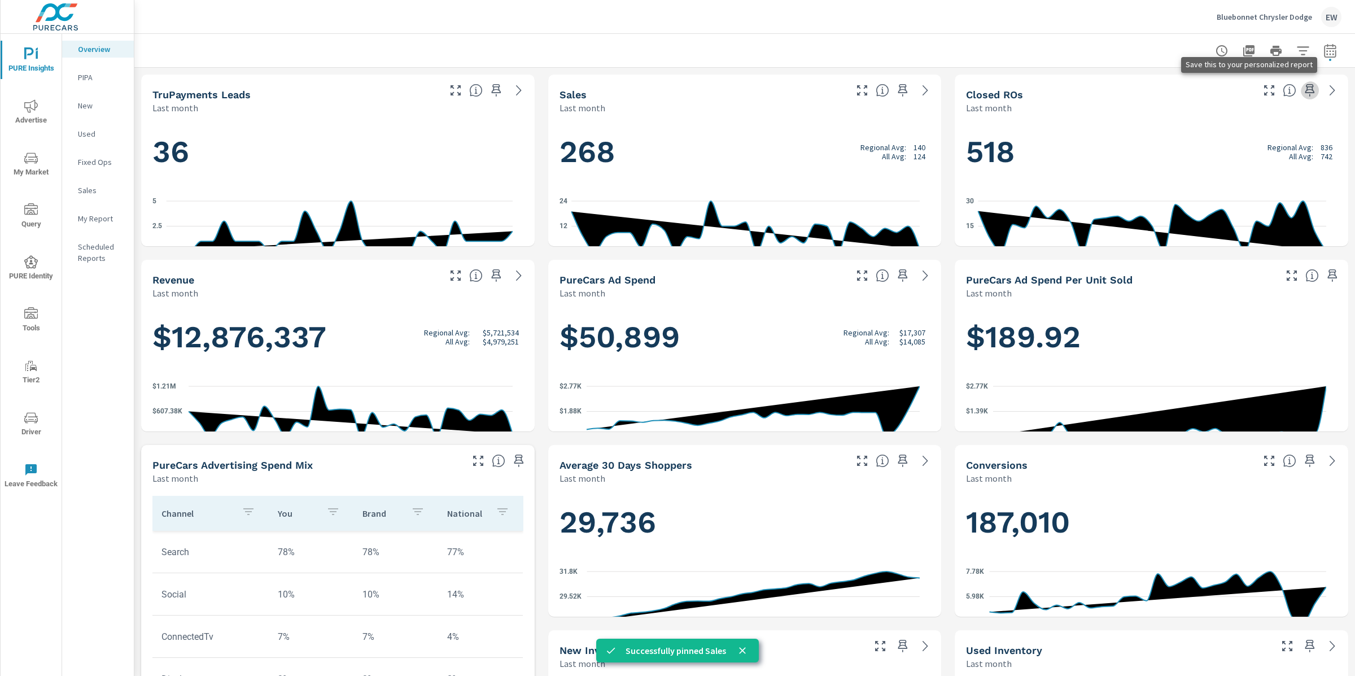
click at [1305, 92] on icon "button" at bounding box center [1310, 90] width 10 height 12
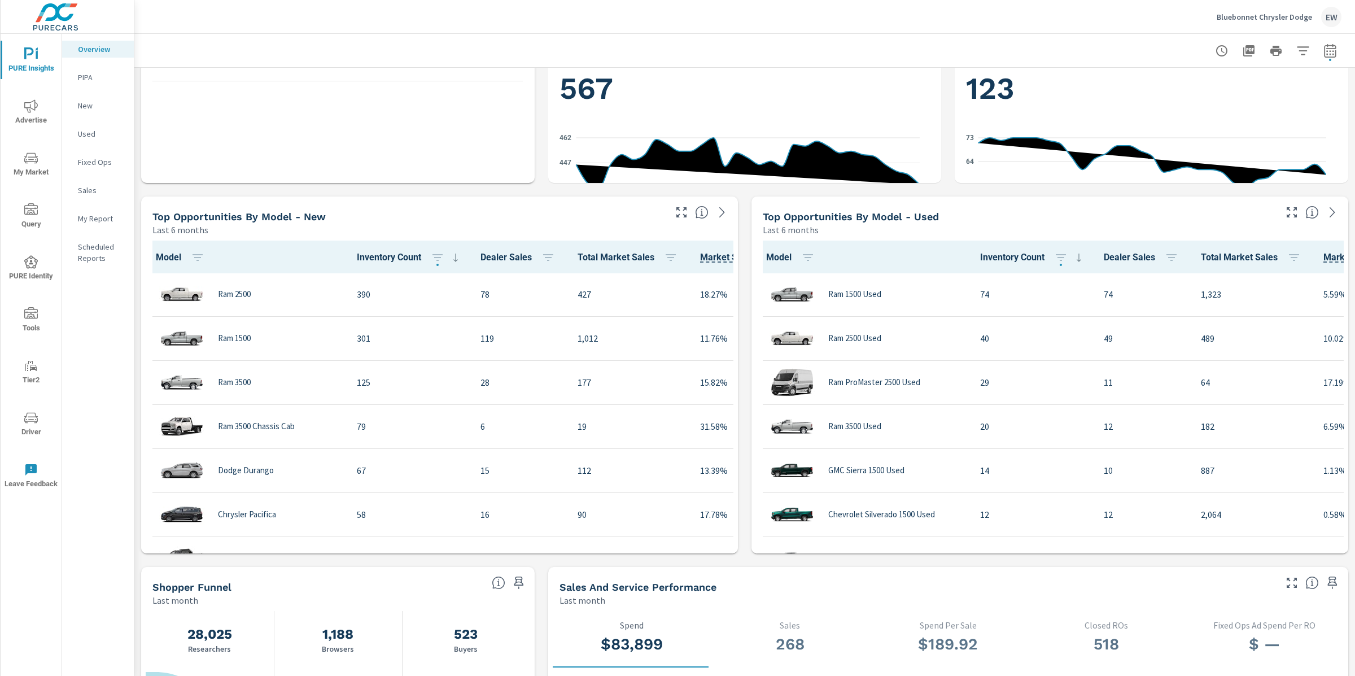
scroll to position [638, 0]
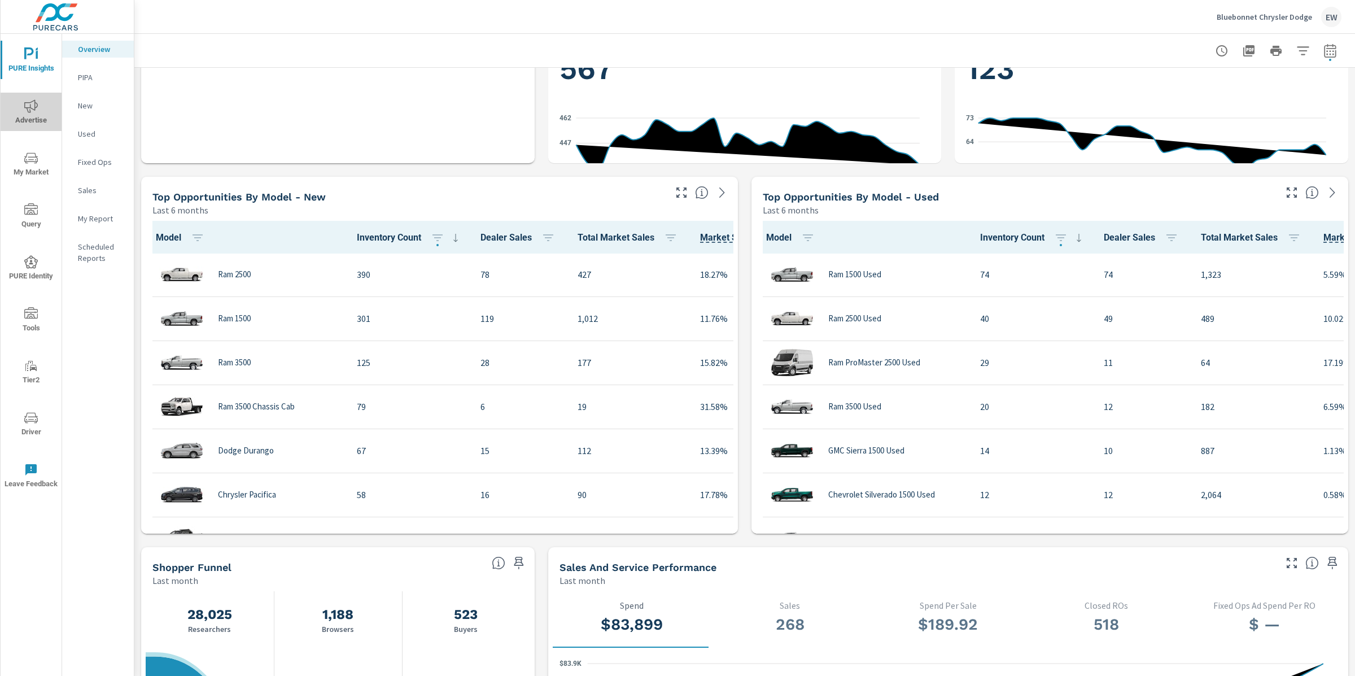
click at [35, 107] on icon "nav menu" at bounding box center [31, 105] width 14 height 13
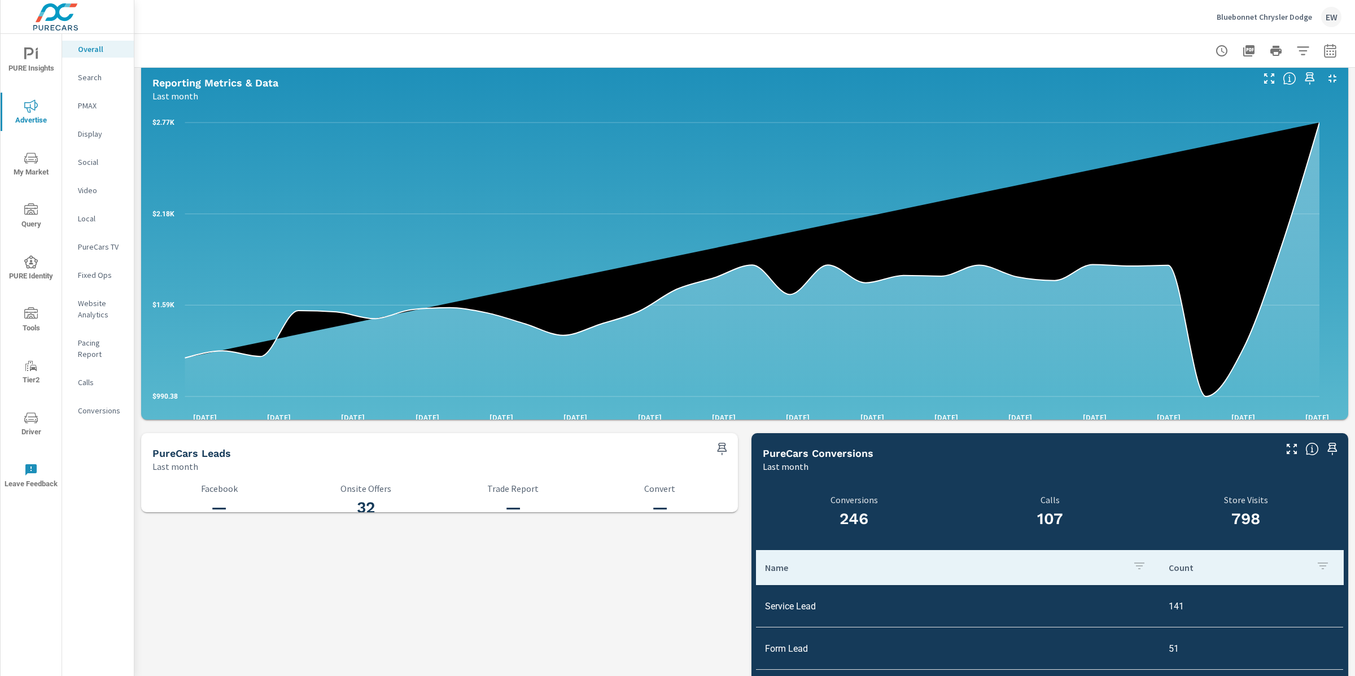
scroll to position [1033, 0]
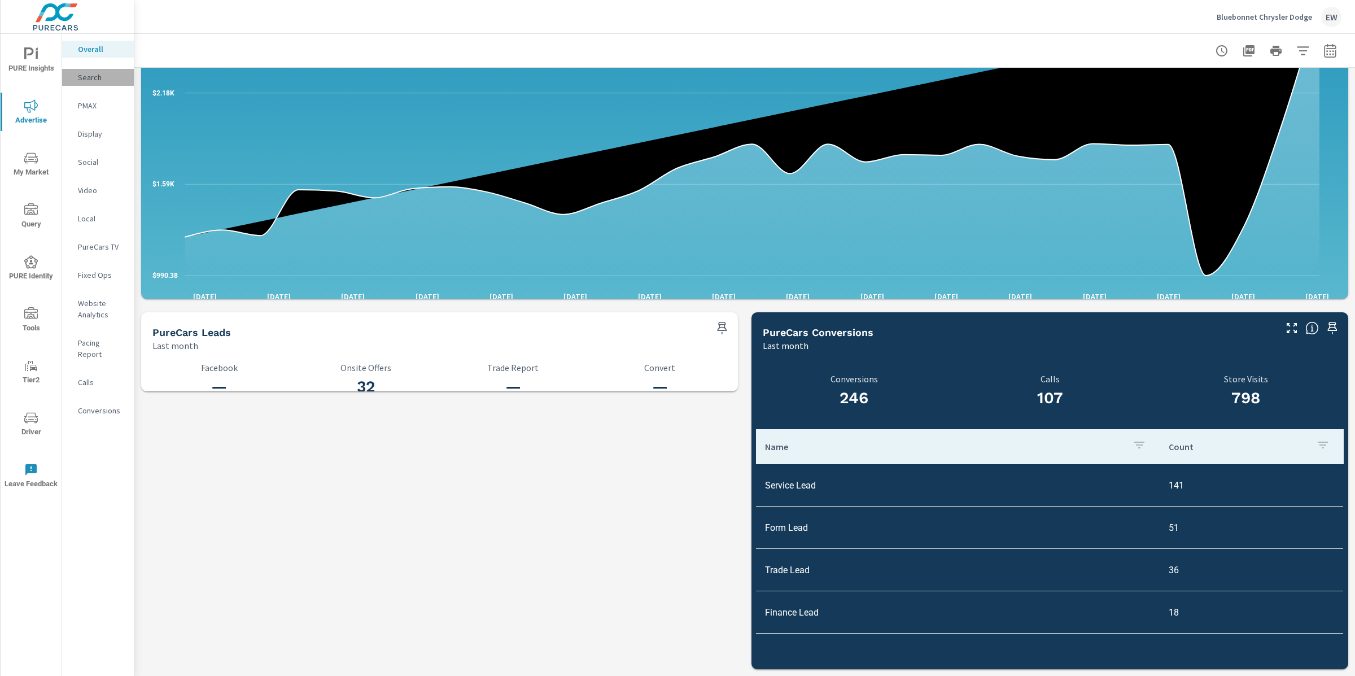
click at [93, 80] on p "Search" at bounding box center [101, 77] width 47 height 11
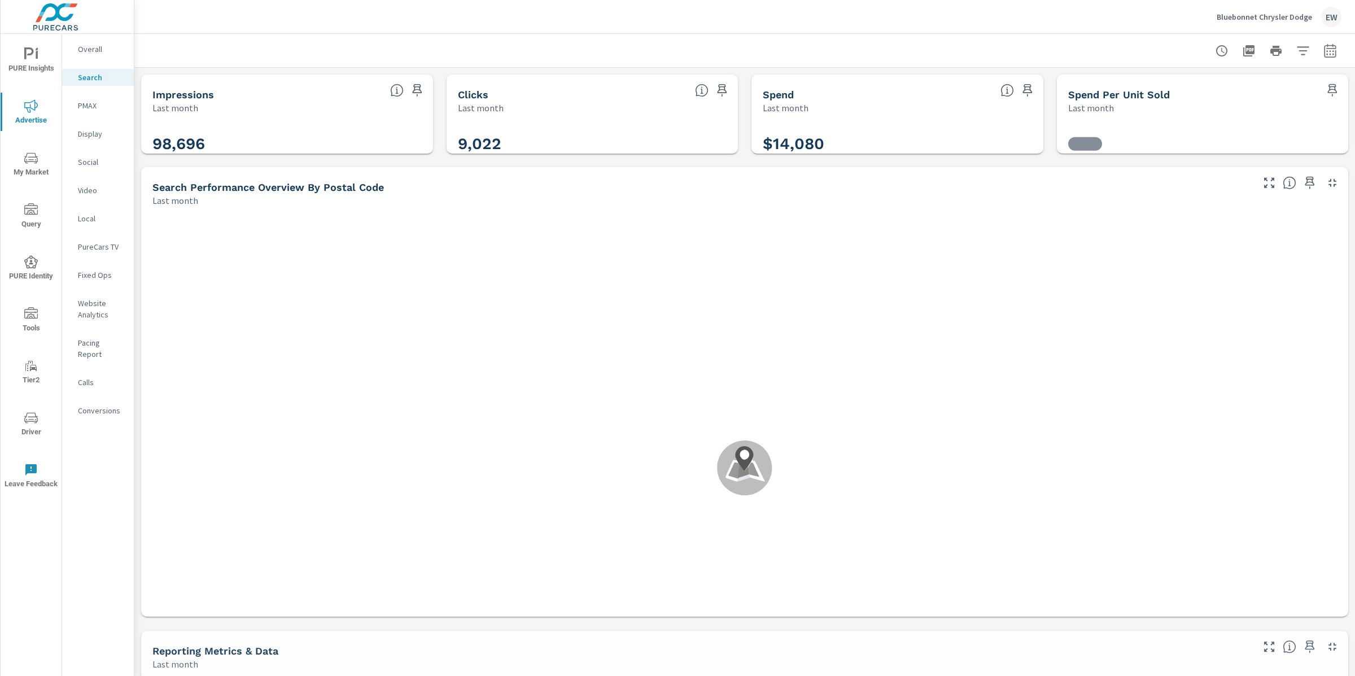
scroll to position [296, 0]
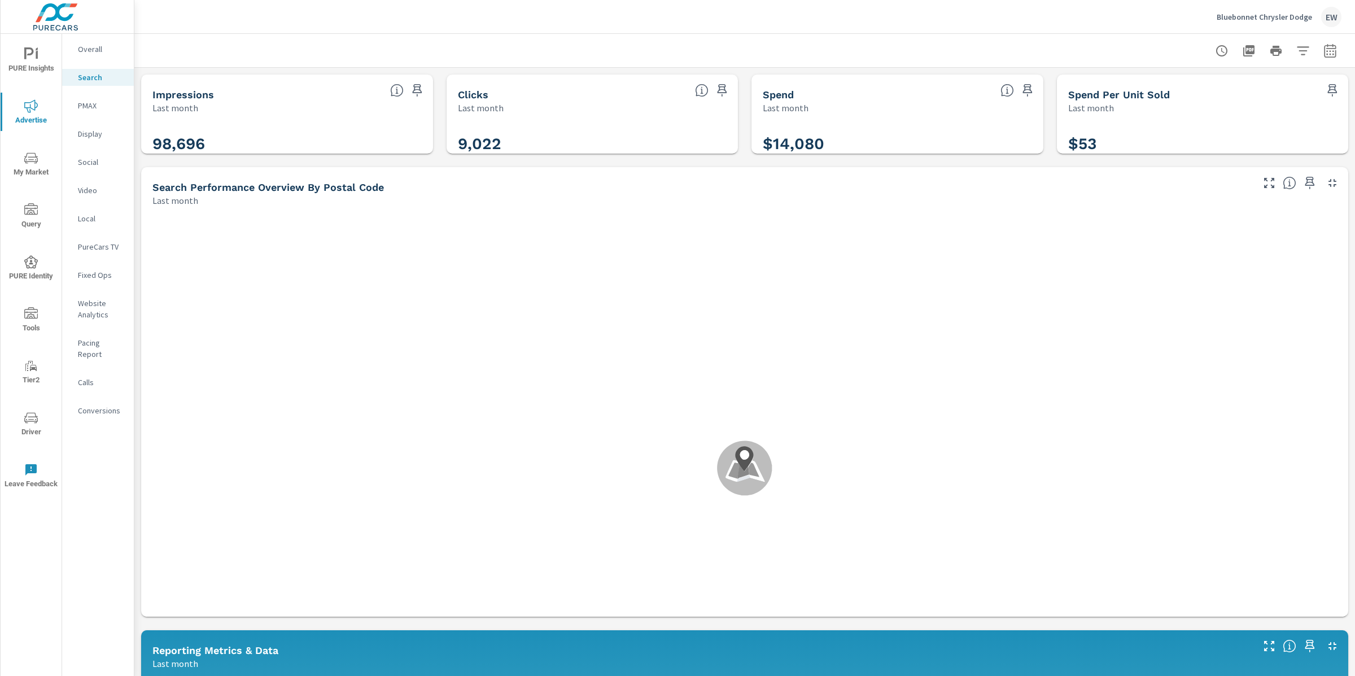
click at [137, 115] on div "Impressions Last month 98,696 Clicks Last month 9,022 Spend Last month $14,080 …" at bounding box center [744, 669] width 1220 height 1203
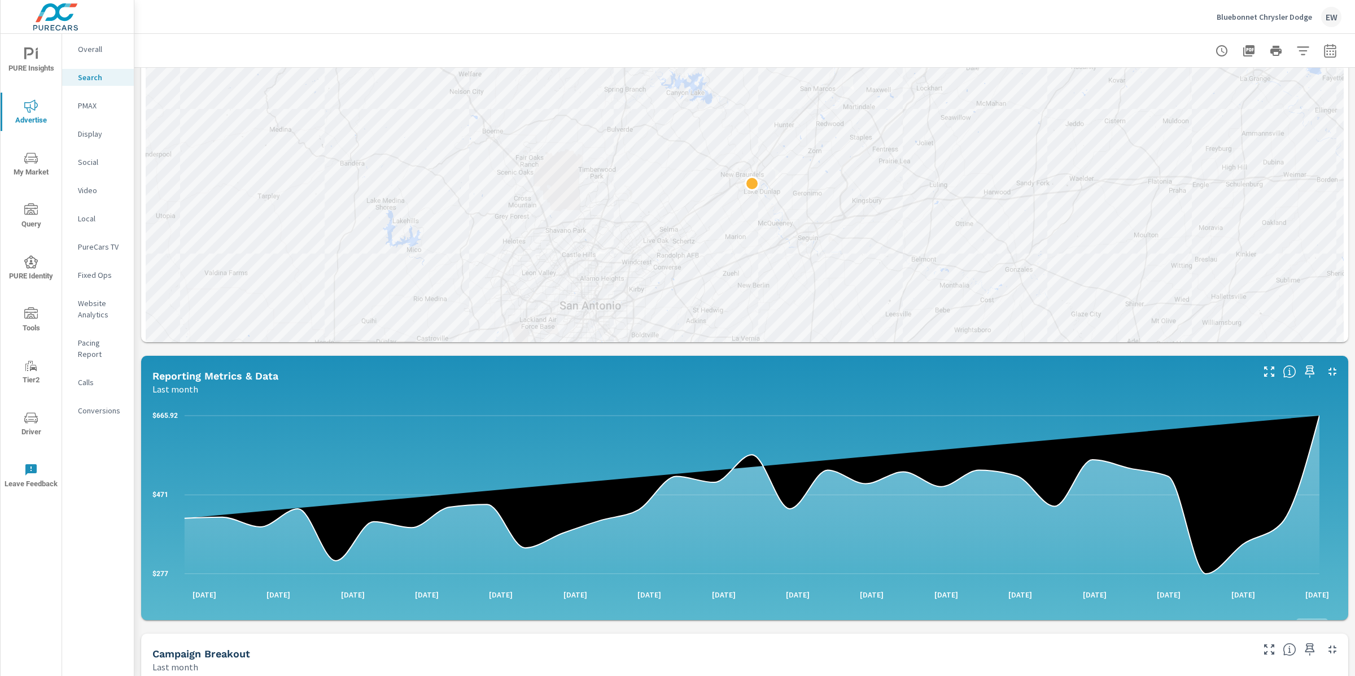
scroll to position [326, 0]
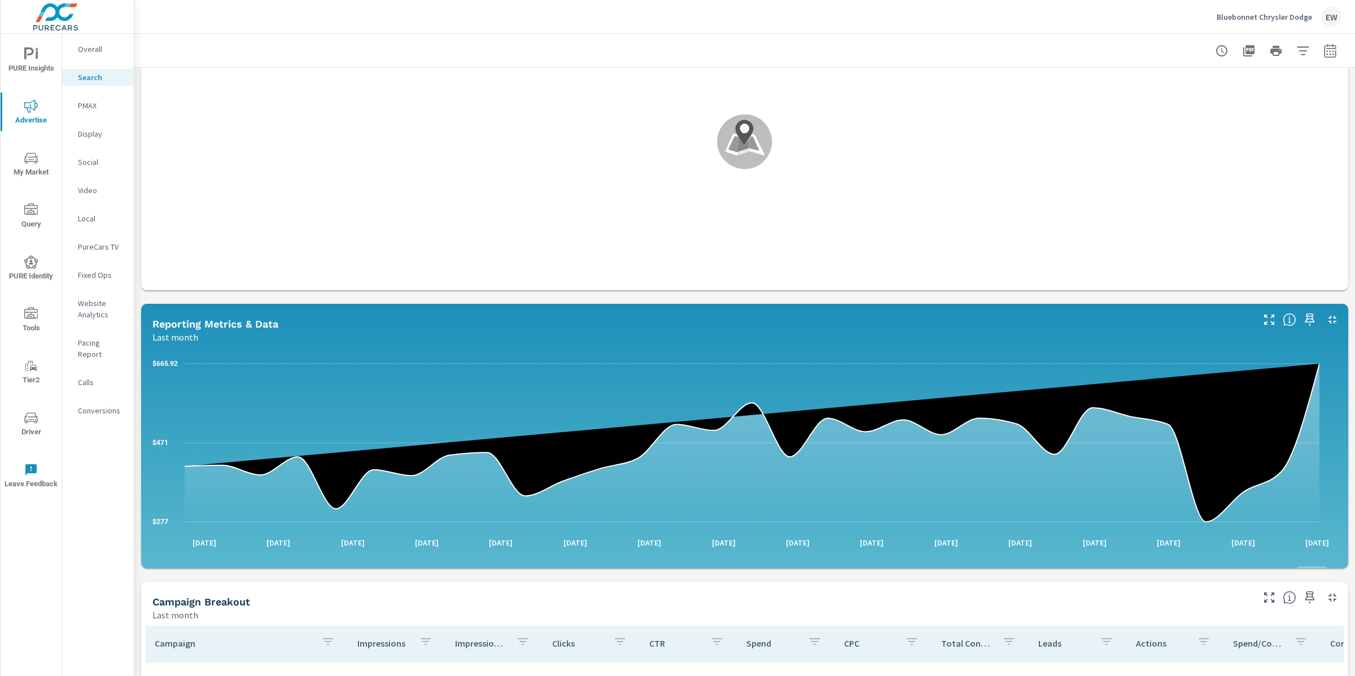
click at [139, 182] on div "Impressions Last month 98,696 Clicks Last month 9,022 Spend Last month $14,080 …" at bounding box center [744, 342] width 1220 height 1203
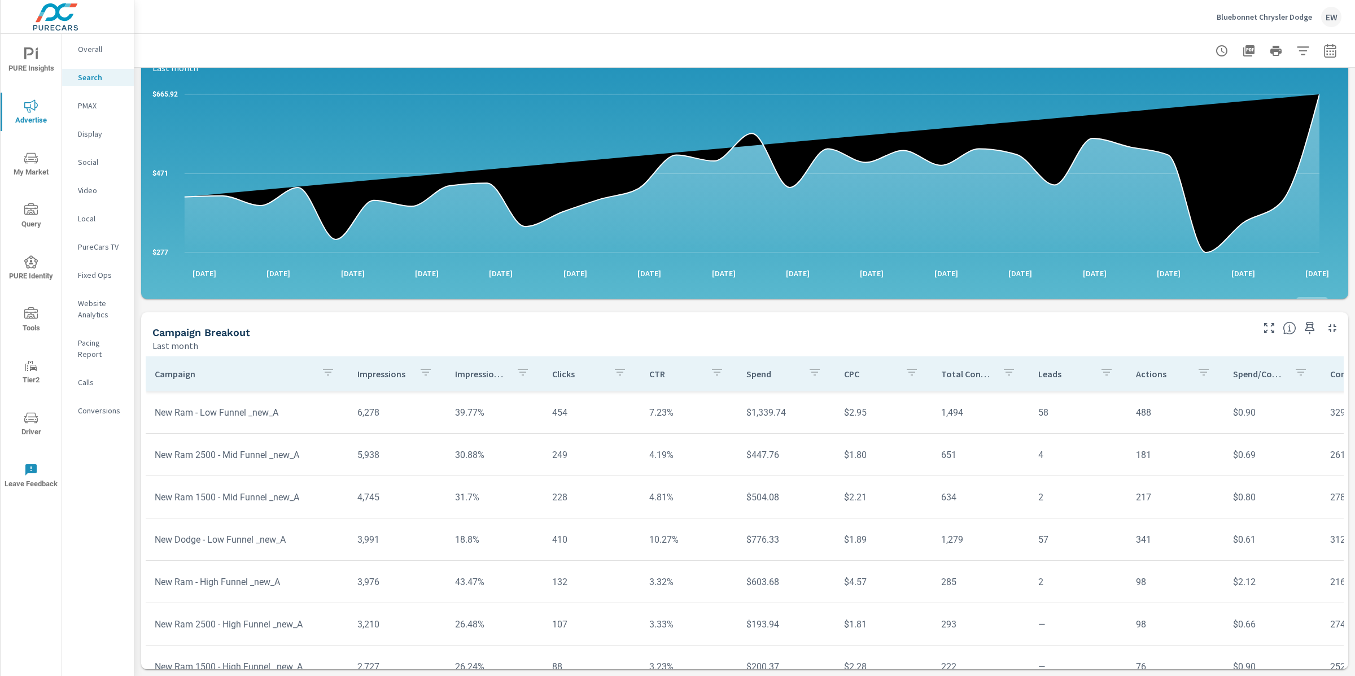
scroll to position [896, 0]
click at [1303, 321] on icon "button" at bounding box center [1310, 328] width 14 height 14
click at [138, 214] on div "Impressions Last month 98,696 Clicks Last month 9,022 Spend Last month $14,080 …" at bounding box center [744, 73] width 1220 height 1203
click at [84, 111] on p "PMAX" at bounding box center [101, 105] width 47 height 11
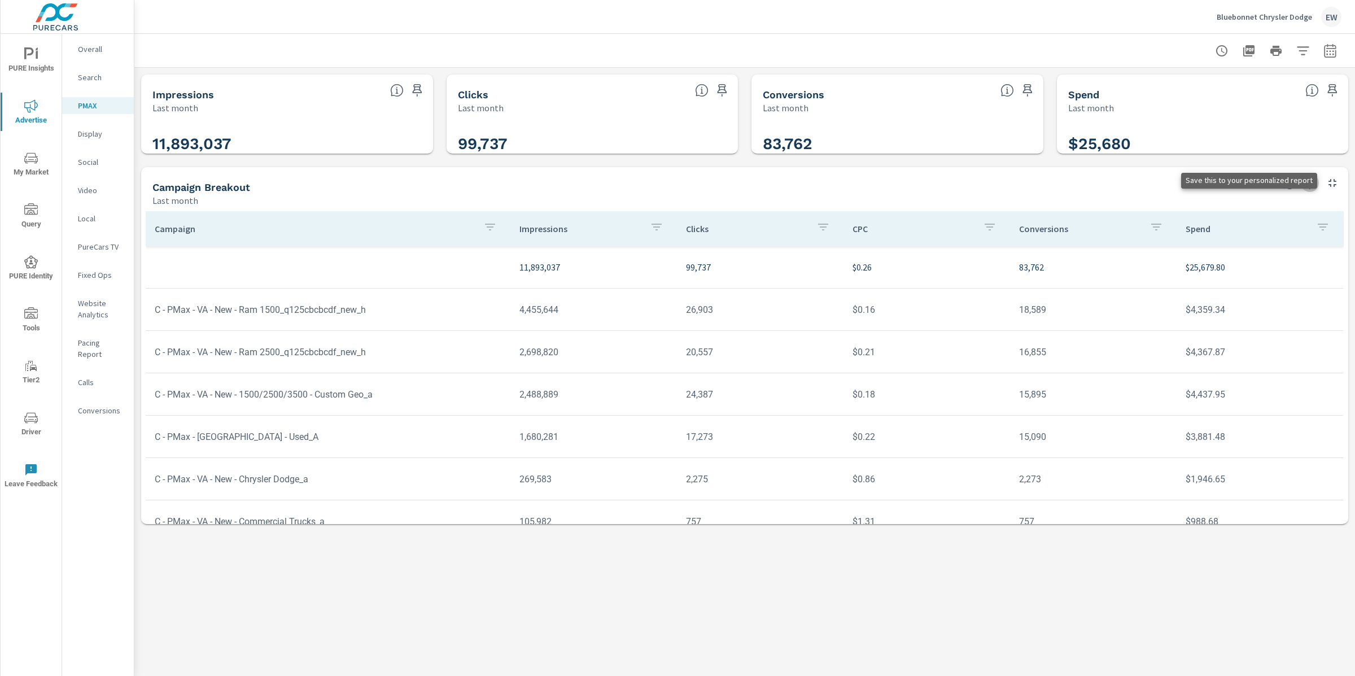
click at [1304, 190] on icon "button" at bounding box center [1310, 183] width 14 height 14
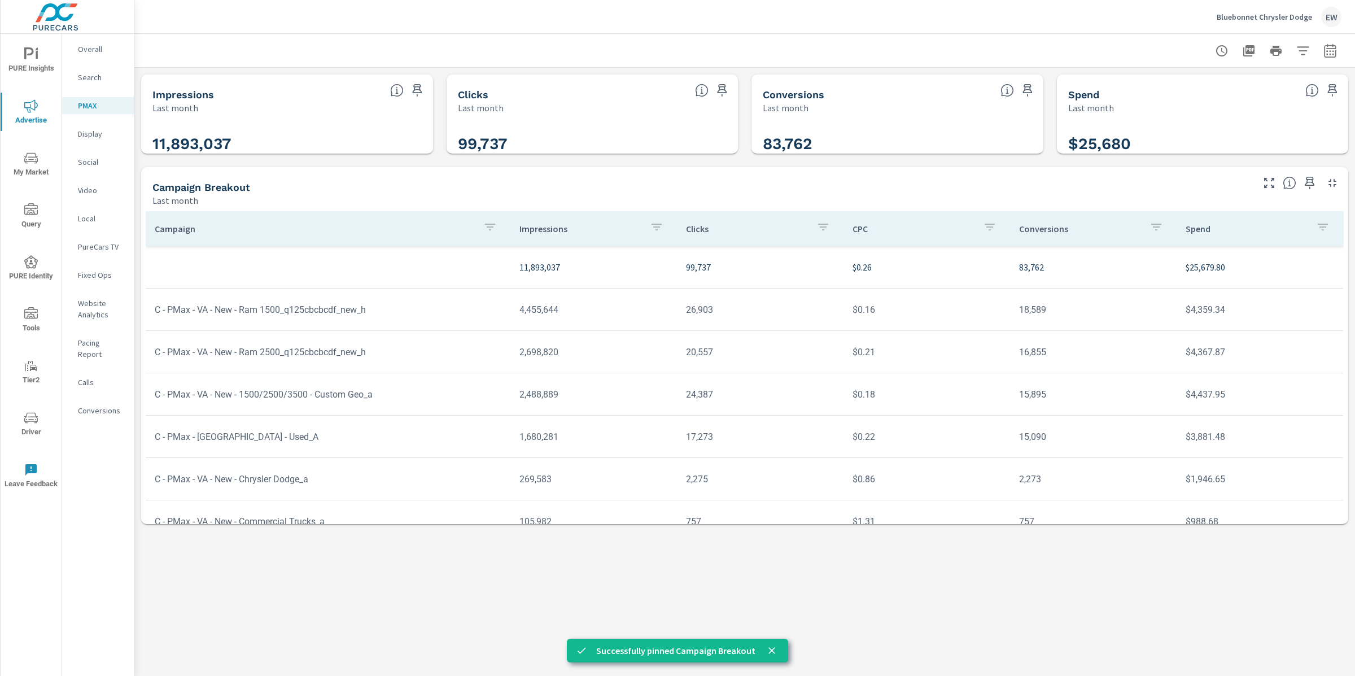
click at [91, 139] on p "Display" at bounding box center [101, 133] width 47 height 11
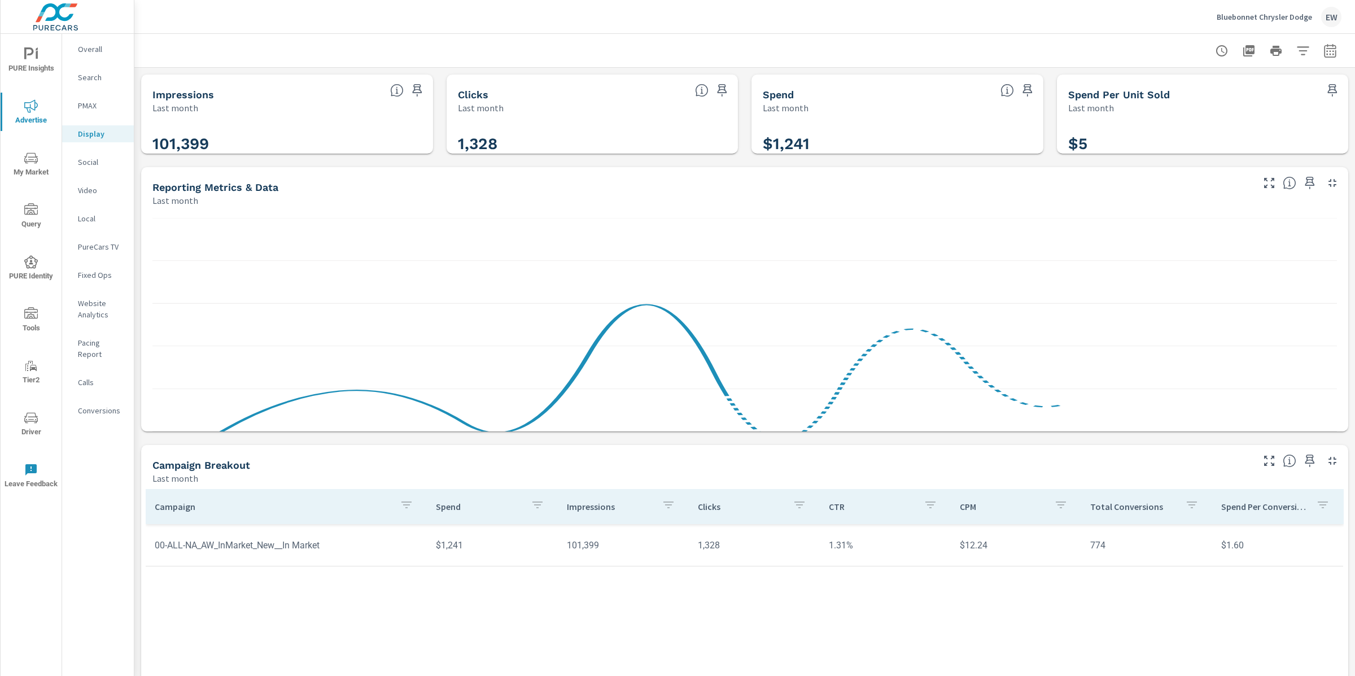
click at [139, 184] on div "Impressions Last month 101,399 Clicks Last month 1,328 Spend Last month $1,241 …" at bounding box center [744, 438] width 1220 height 741
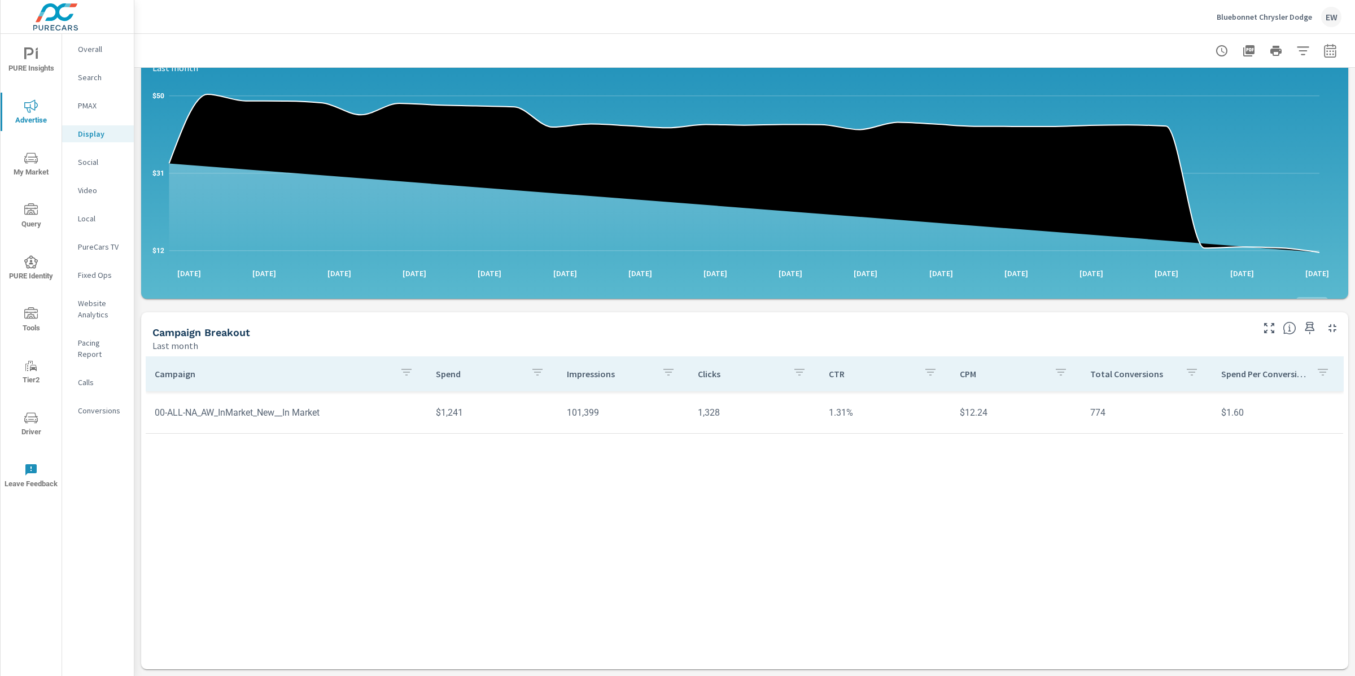
scroll to position [317, 0]
click at [1305, 322] on icon "button" at bounding box center [1310, 328] width 10 height 12
click at [89, 168] on p "Social" at bounding box center [101, 161] width 47 height 11
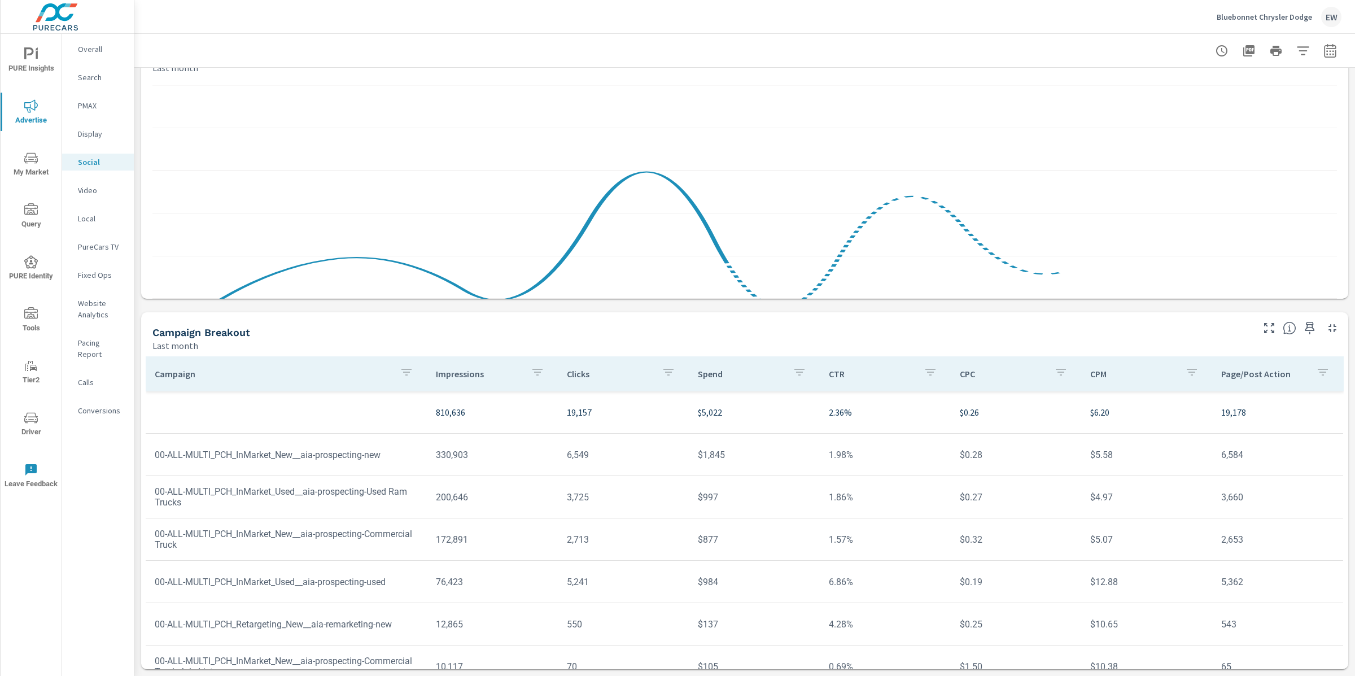
scroll to position [317, 0]
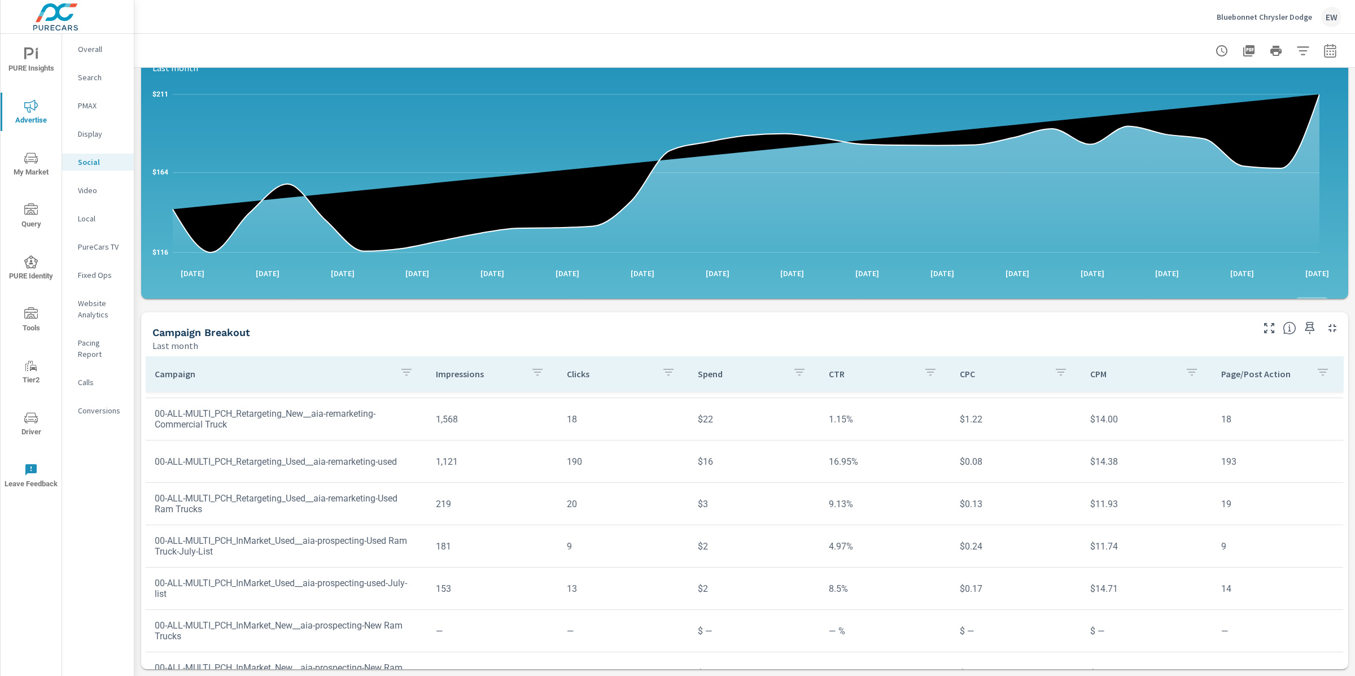
scroll to position [335, 0]
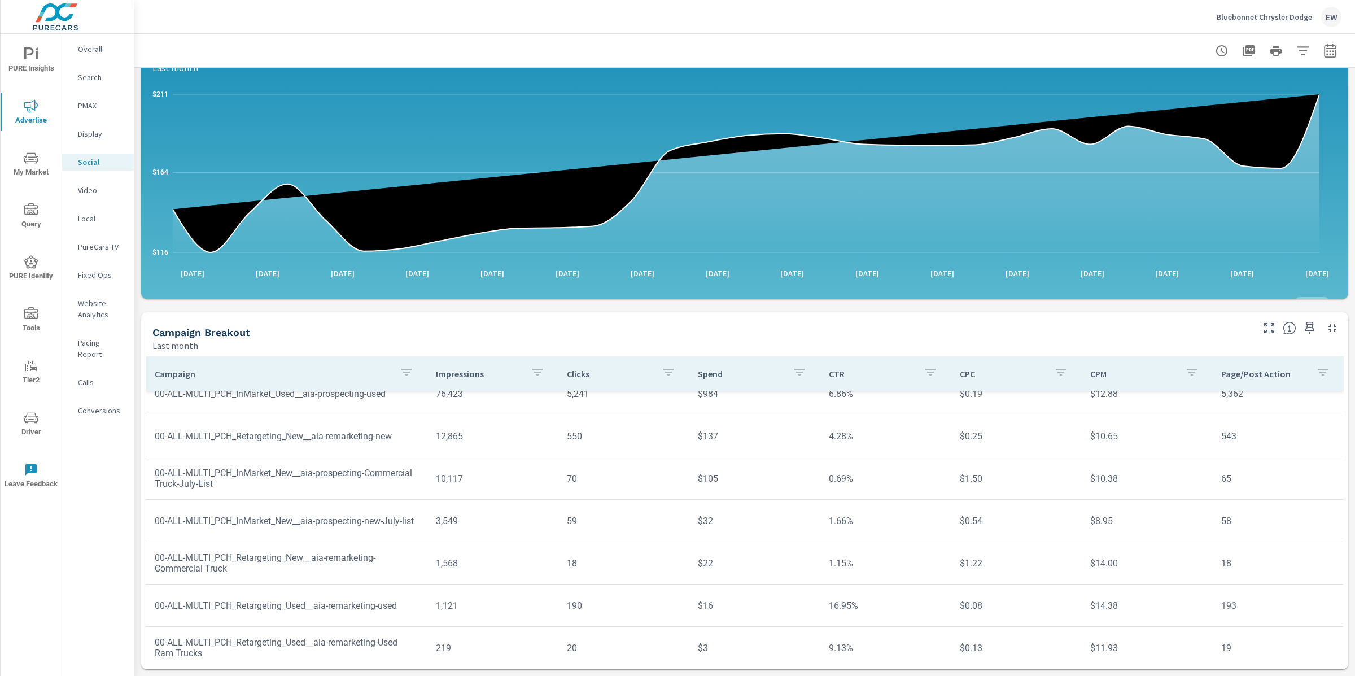
scroll to position [116, 0]
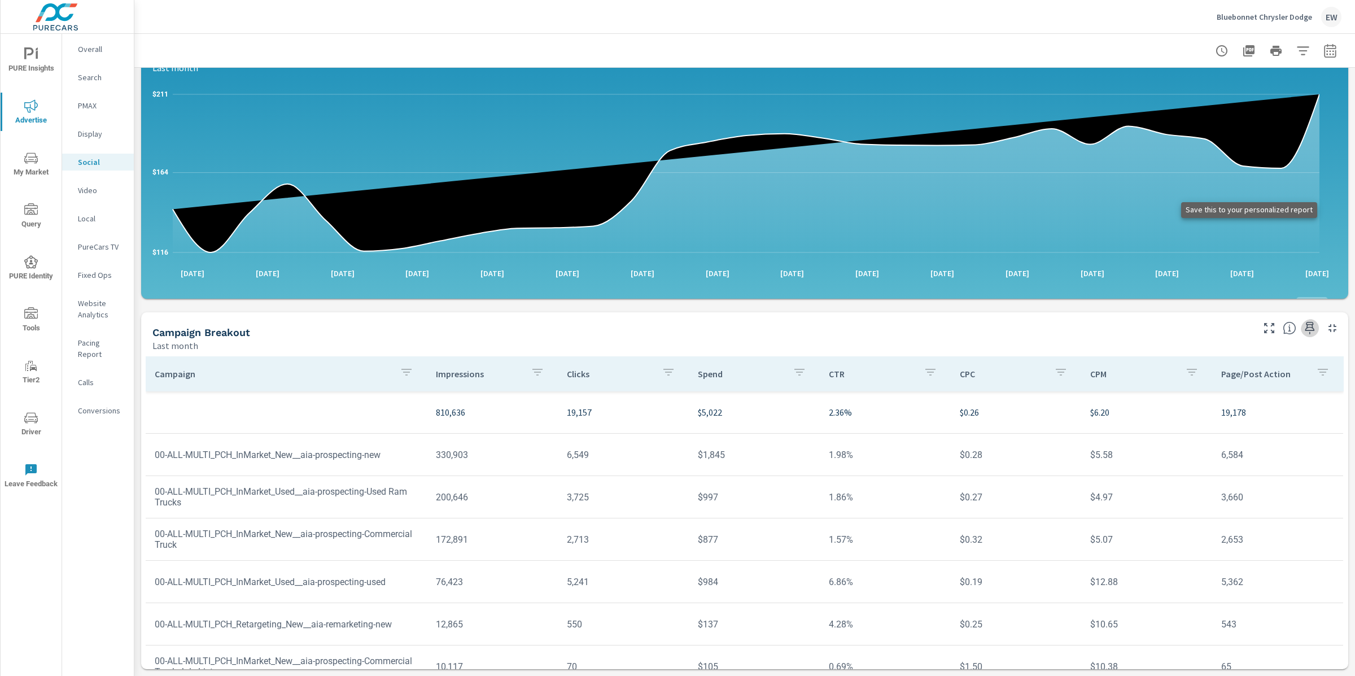
click at [1303, 321] on icon "button" at bounding box center [1310, 328] width 14 height 14
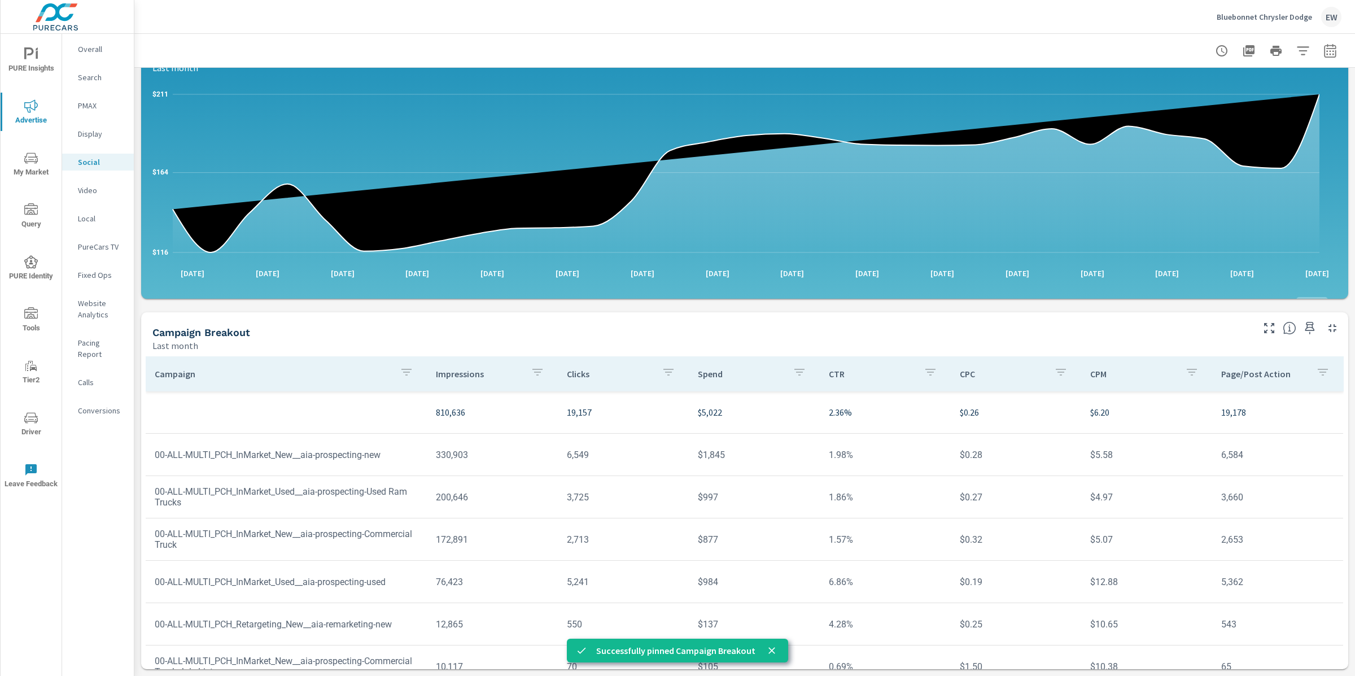
click at [85, 196] on p "Video" at bounding box center [101, 190] width 47 height 11
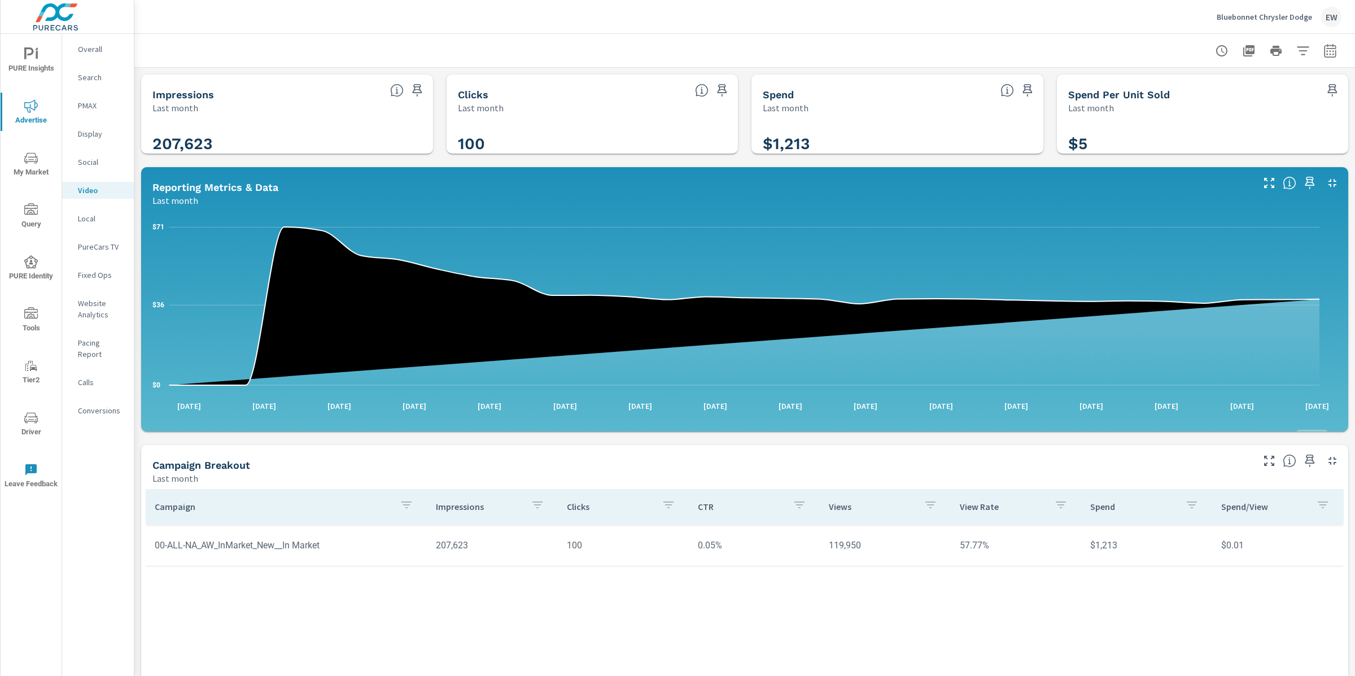
click at [138, 248] on div "Impressions Last month 207,623 Clicks Last month 100 Spend Last month $1,213 Sp…" at bounding box center [744, 438] width 1220 height 741
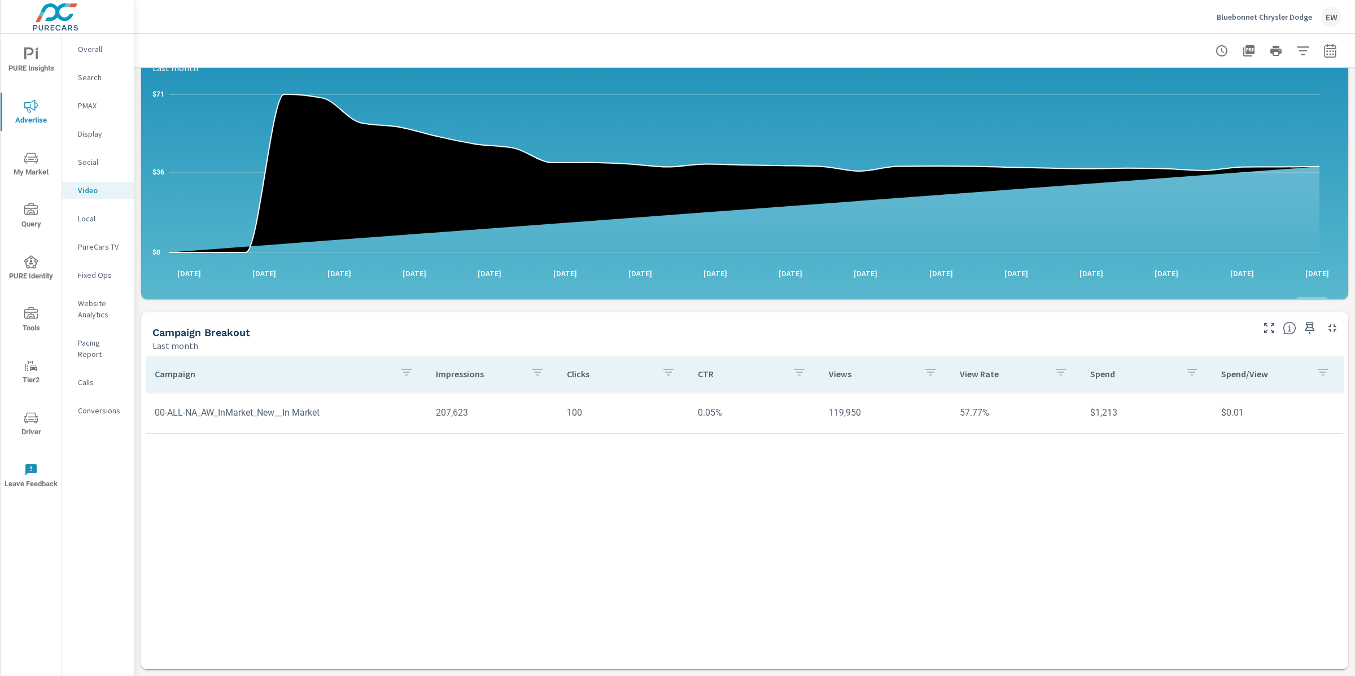
scroll to position [317, 0]
click at [1303, 321] on icon "button" at bounding box center [1310, 328] width 14 height 14
click at [93, 252] on p "PureCars TV" at bounding box center [101, 246] width 47 height 11
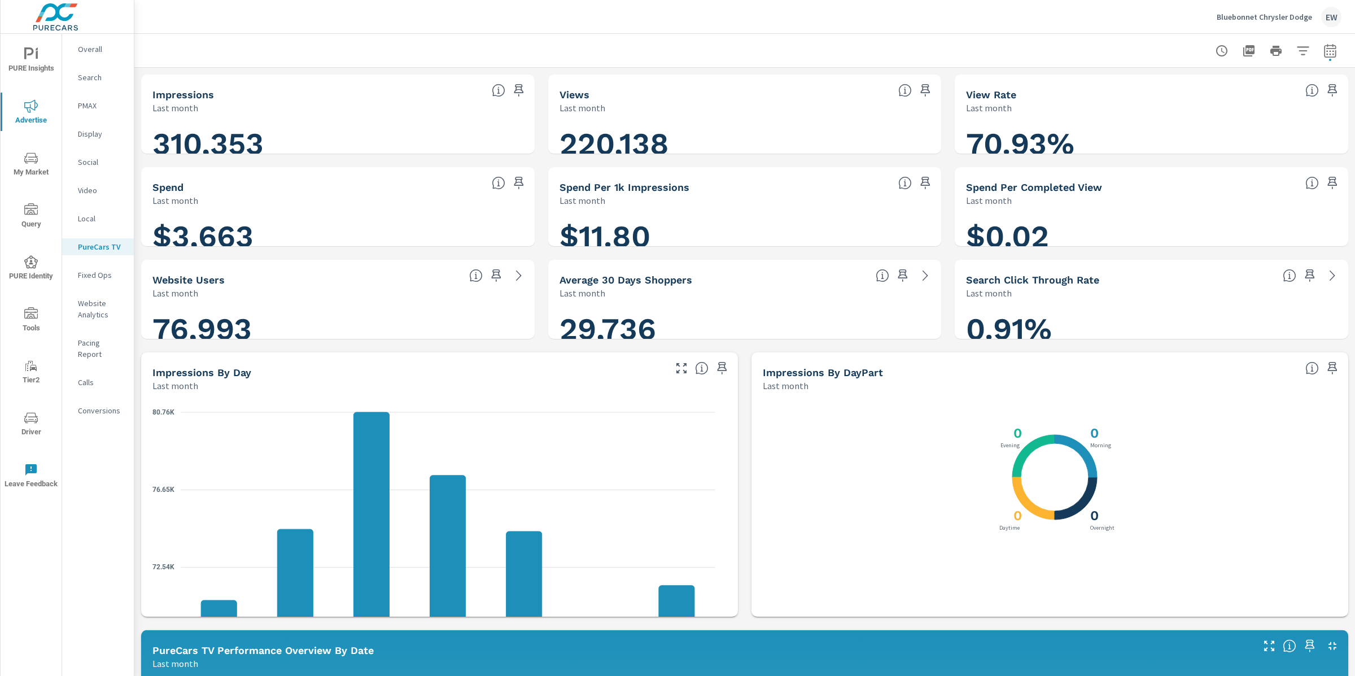
scroll to position [1, 0]
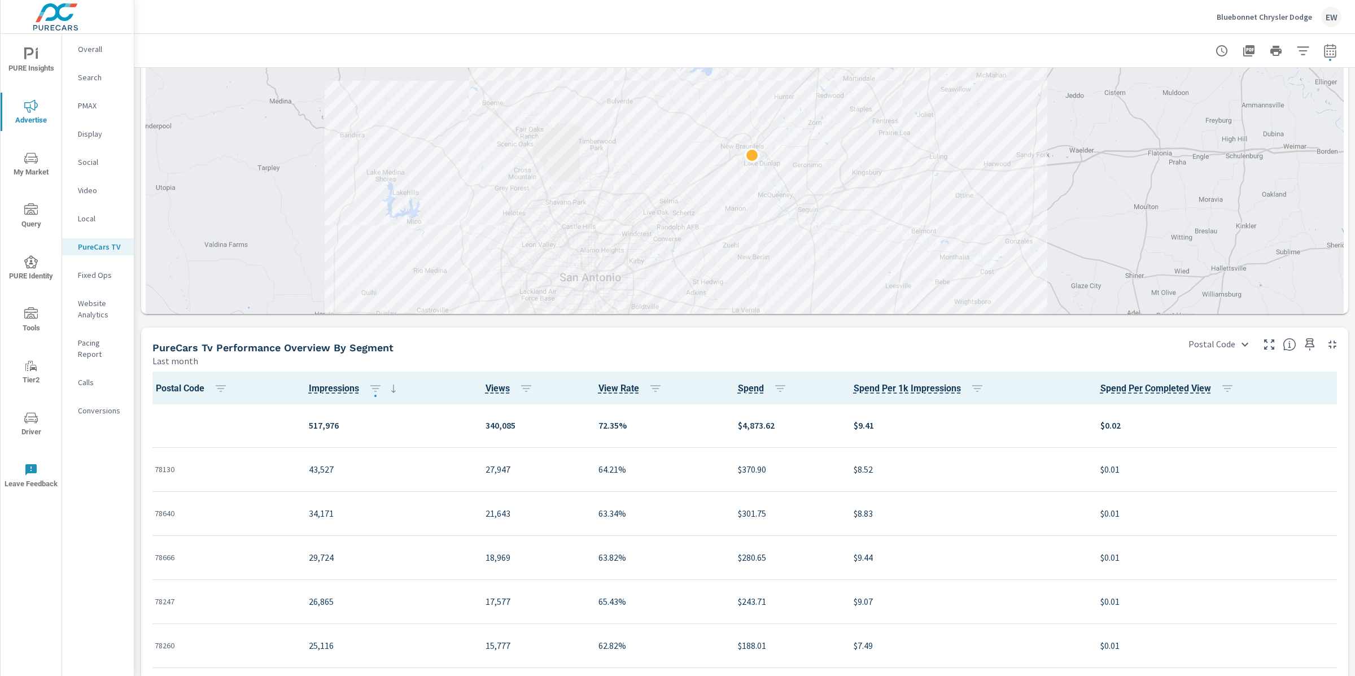
scroll to position [1136, 0]
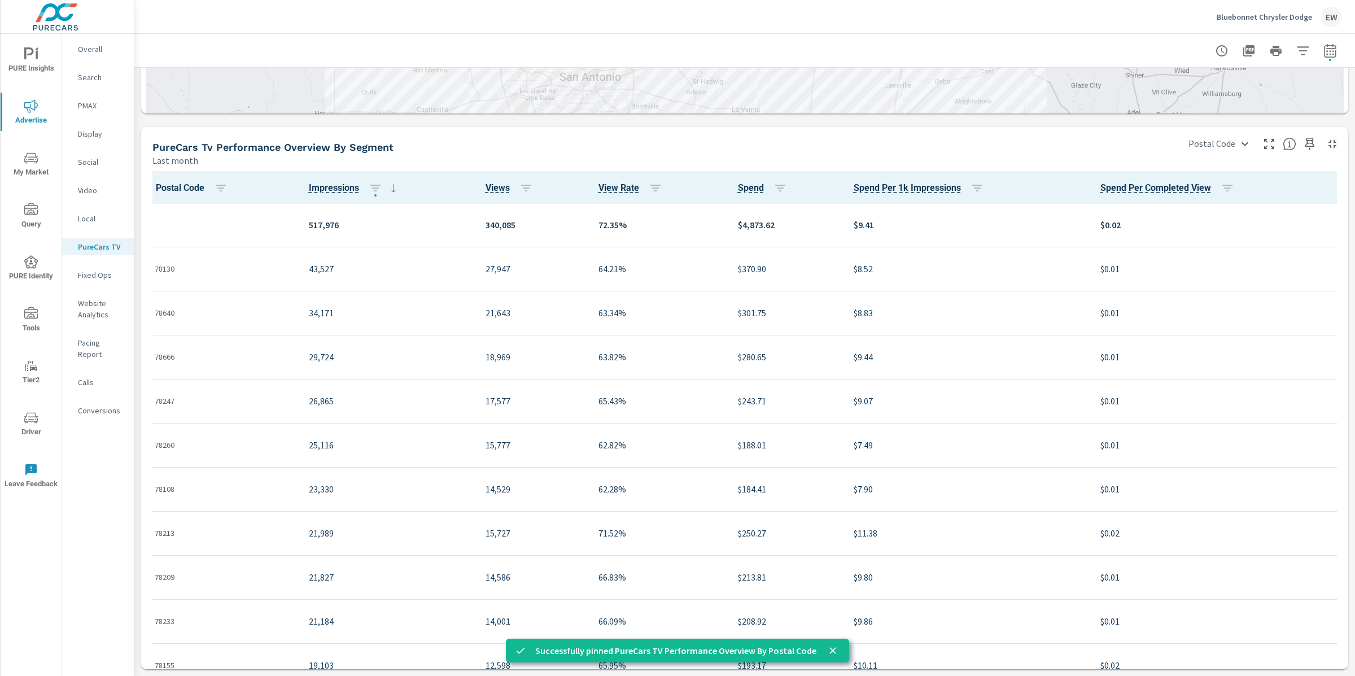
scroll to position [1669, 0]
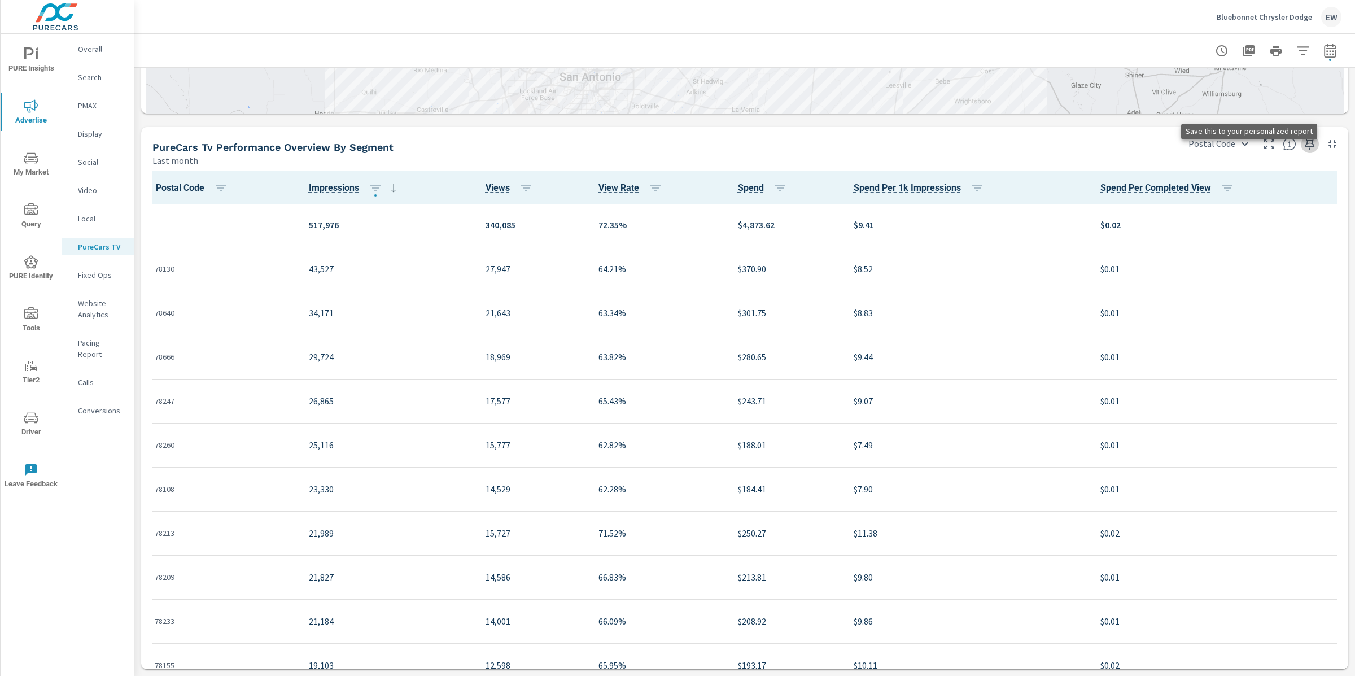
click at [1303, 151] on icon "button" at bounding box center [1310, 144] width 14 height 14
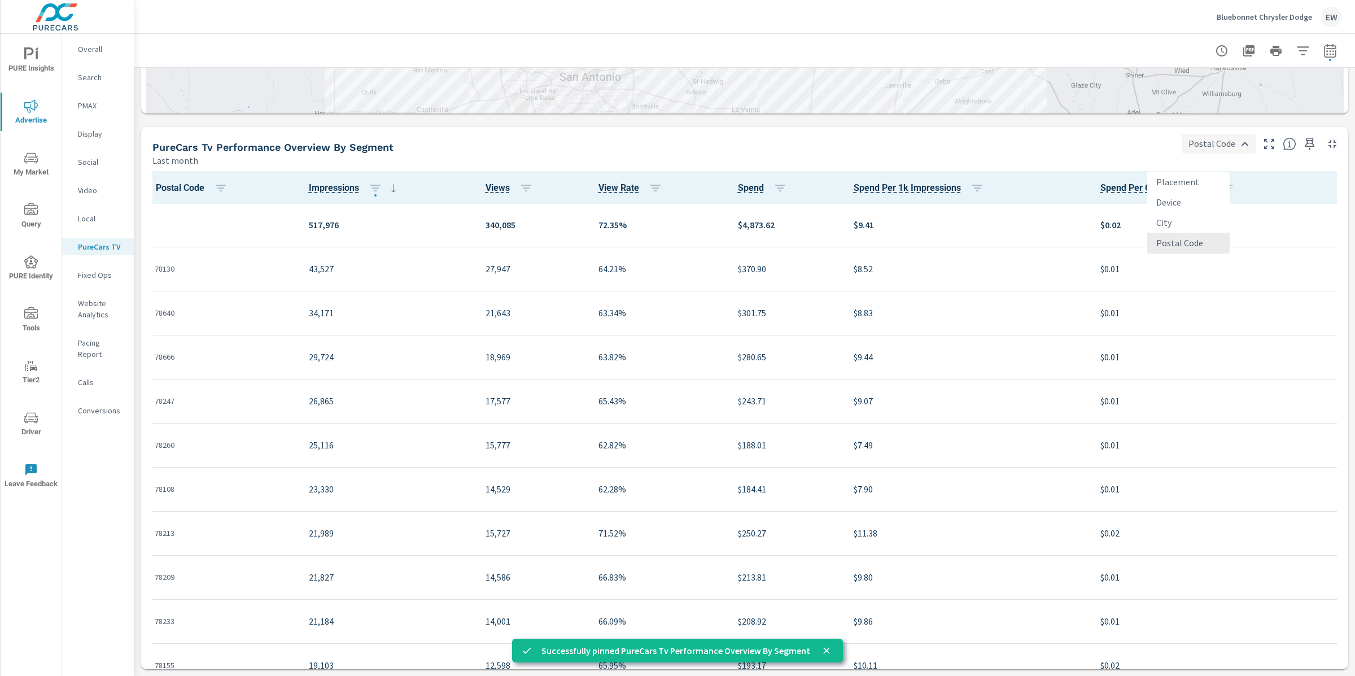
click at [1195, 162] on body "PURE Insights Advertise My Market Query PURE Identity Tools Tier2 Driver Leave …" at bounding box center [677, 338] width 1355 height 676
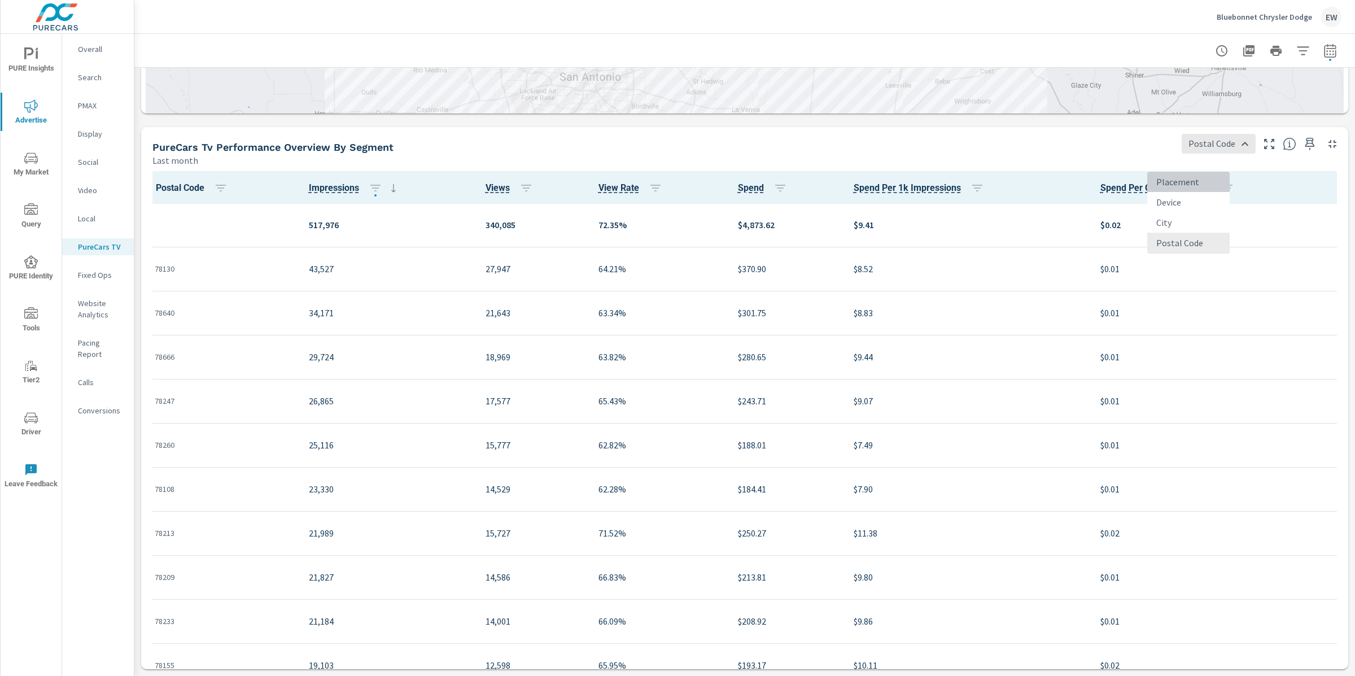
click at [1179, 186] on li "Placement" at bounding box center [1188, 182] width 82 height 20
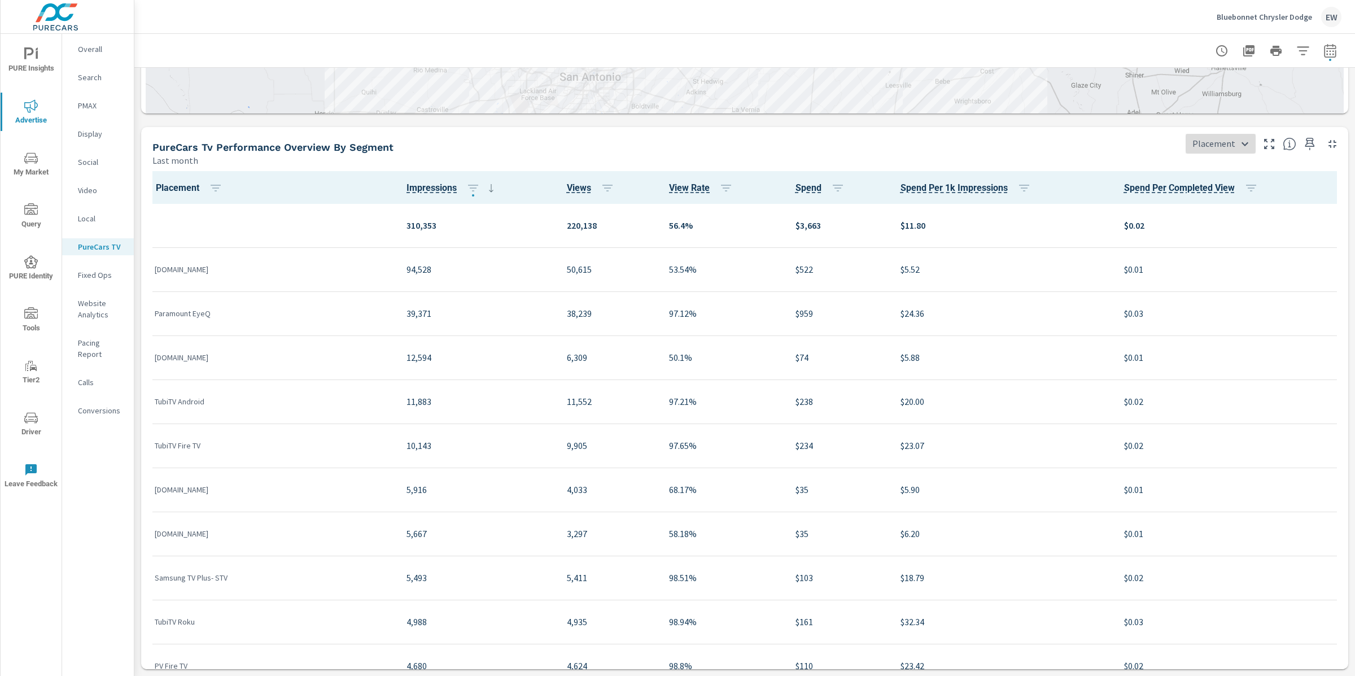
scroll to position [1, 0]
click at [1200, 158] on body "PURE Insights Advertise My Market Query PURE Identity Tools Tier2 Driver Leave …" at bounding box center [677, 338] width 1355 height 676
click at [1169, 208] on li "Device" at bounding box center [1190, 202] width 77 height 20
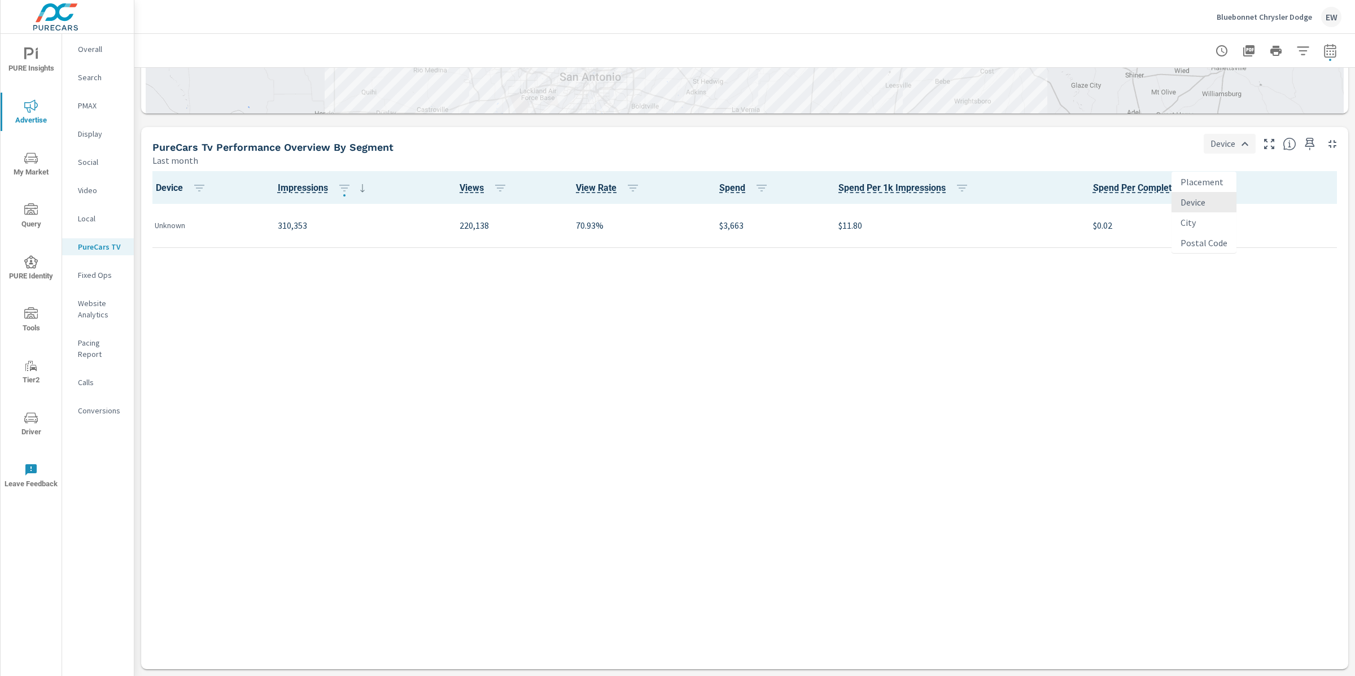
click at [1194, 156] on body "PURE Insights Advertise My Market Query PURE Identity Tools Tier2 Driver Leave …" at bounding box center [677, 338] width 1355 height 676
click at [1196, 185] on li "Placement" at bounding box center [1203, 182] width 65 height 20
type input "Placement"
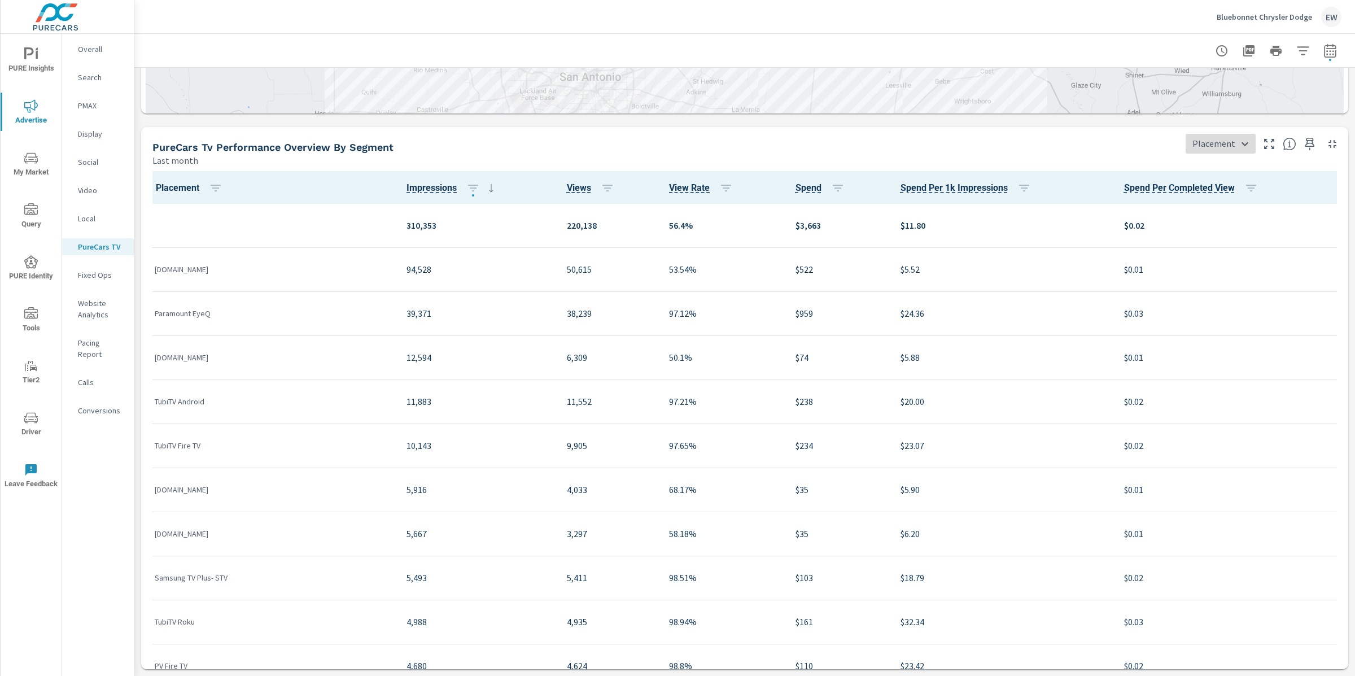
scroll to position [1, 0]
click at [1092, 154] on div "PureCars Tv Performance Overview By Segment" at bounding box center [653, 147] width 1003 height 13
click at [86, 388] on p "Calls" at bounding box center [101, 381] width 47 height 11
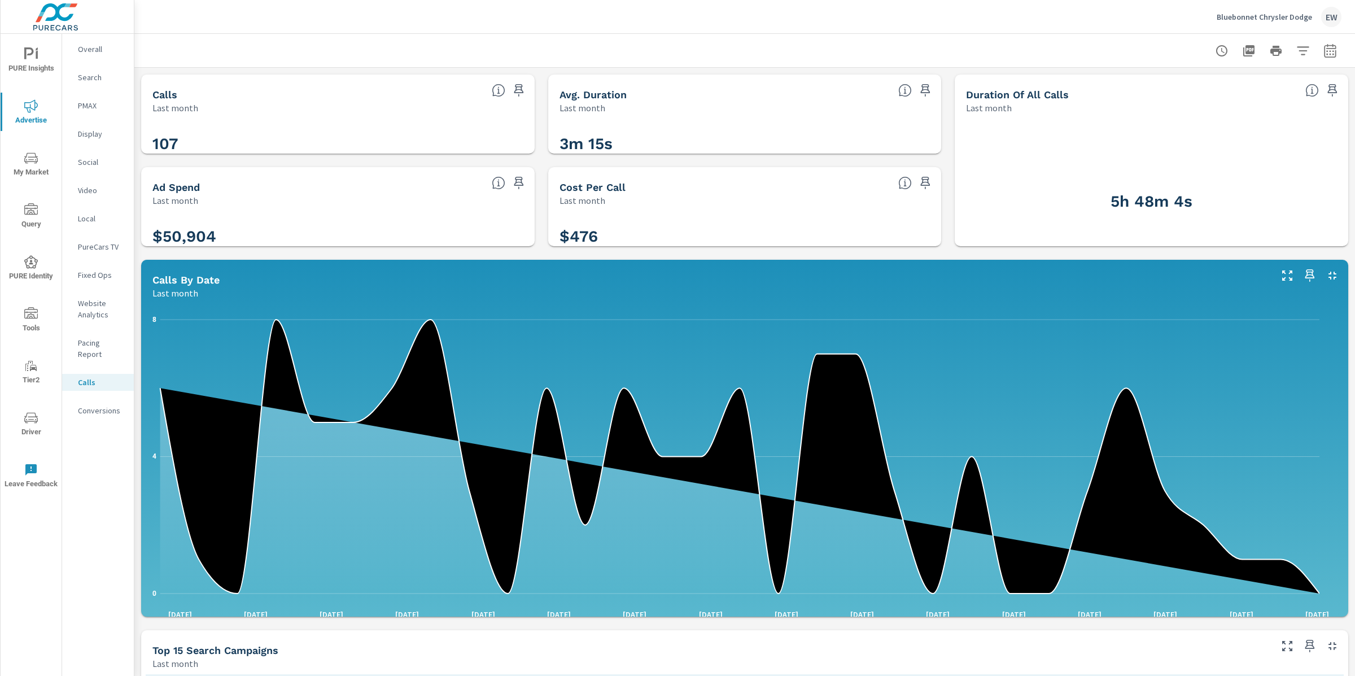
click at [136, 431] on div "Calls Last month 107 Avg. Duration Last month 3m 15s Duration of all Calls Last…" at bounding box center [744, 623] width 1220 height 1111
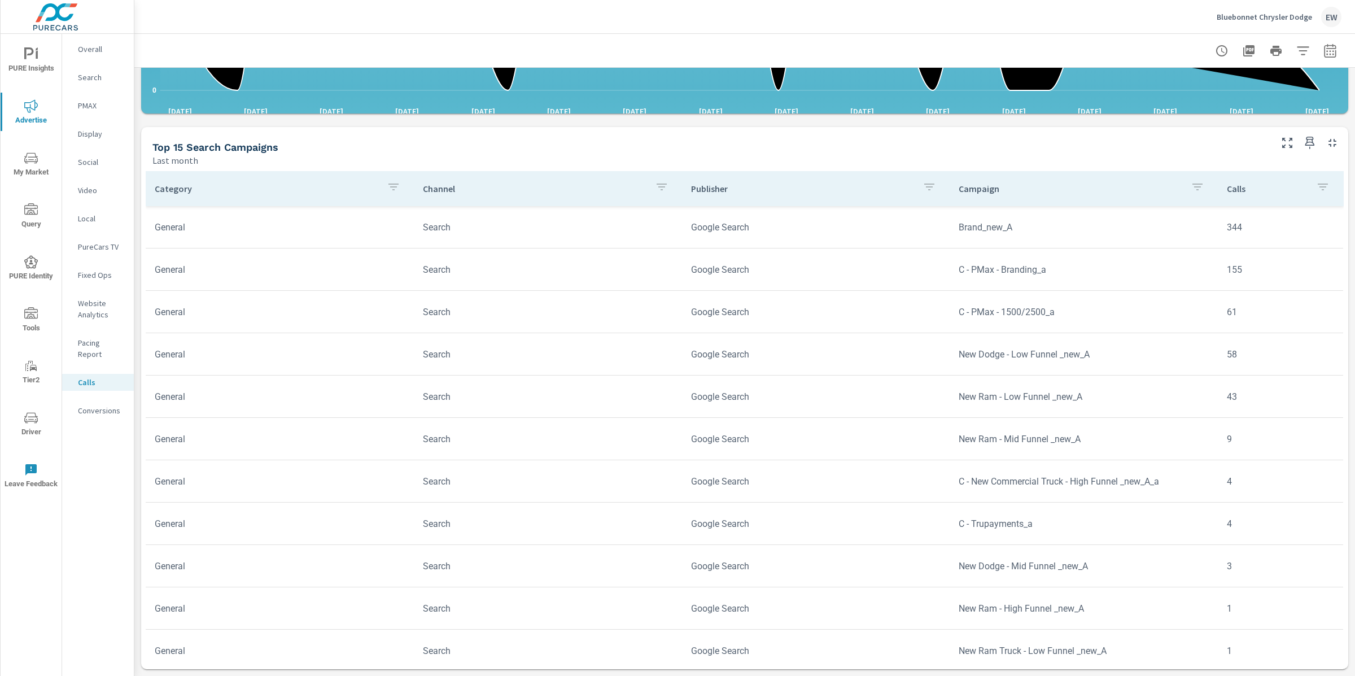
scroll to position [712, 0]
click at [136, 431] on div "Calls Last month 107 Avg. Duration Last month 3m 15s Duration of all Calls Last…" at bounding box center [744, 120] width 1220 height 1111
click at [780, 141] on div "Top 15 Search Campaigns" at bounding box center [705, 147] width 1106 height 13
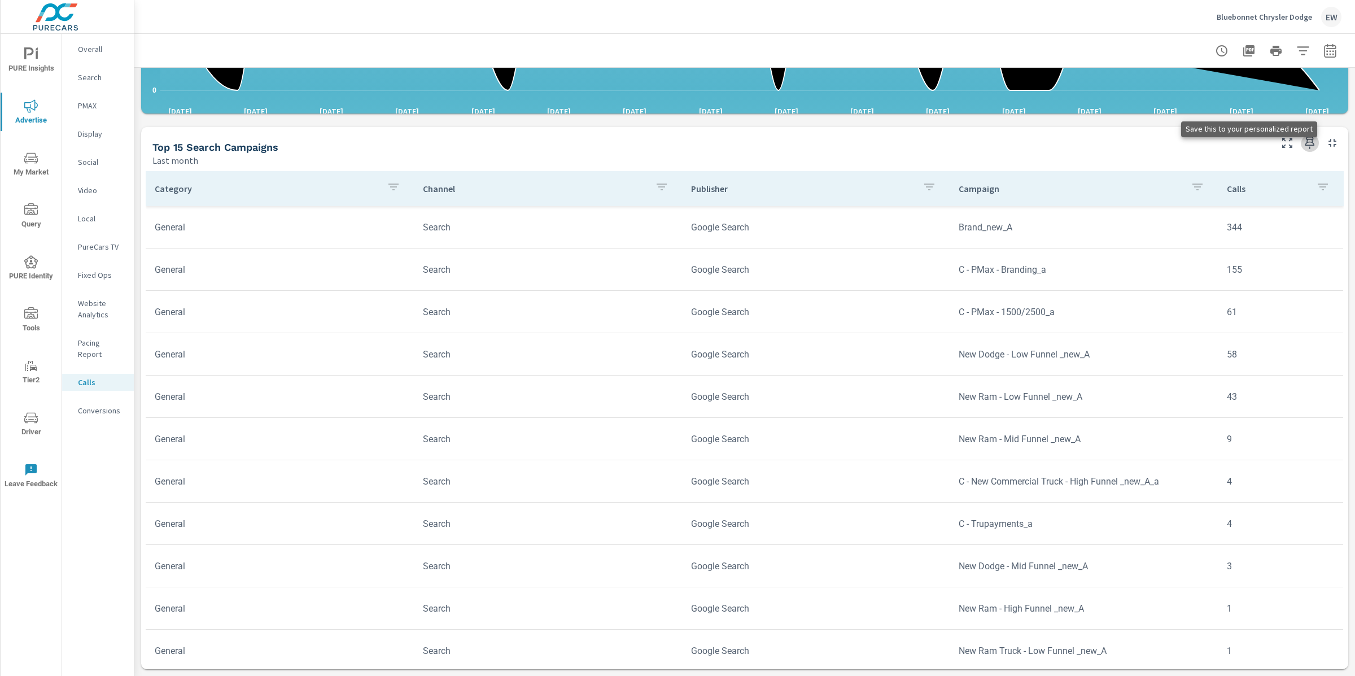
click at [1305, 149] on icon "button" at bounding box center [1310, 143] width 10 height 12
click at [31, 49] on icon "nav menu" at bounding box center [31, 54] width 14 height 14
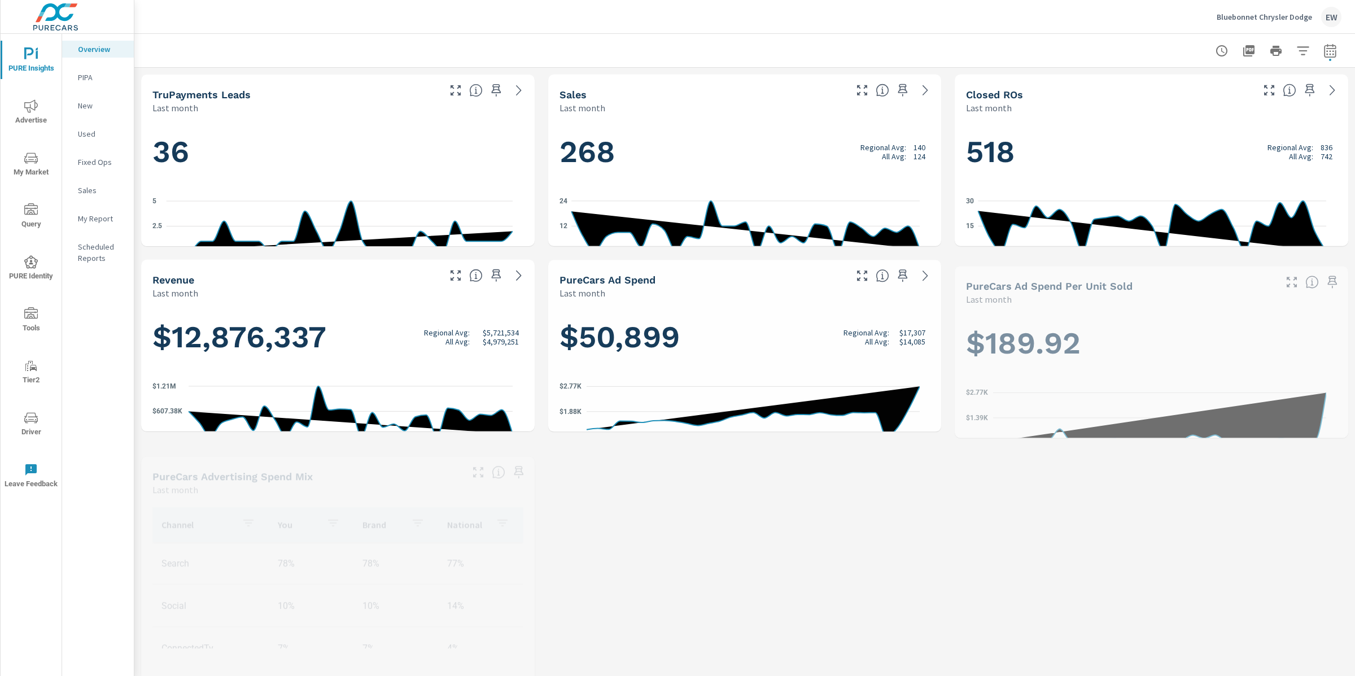
scroll to position [1, 0]
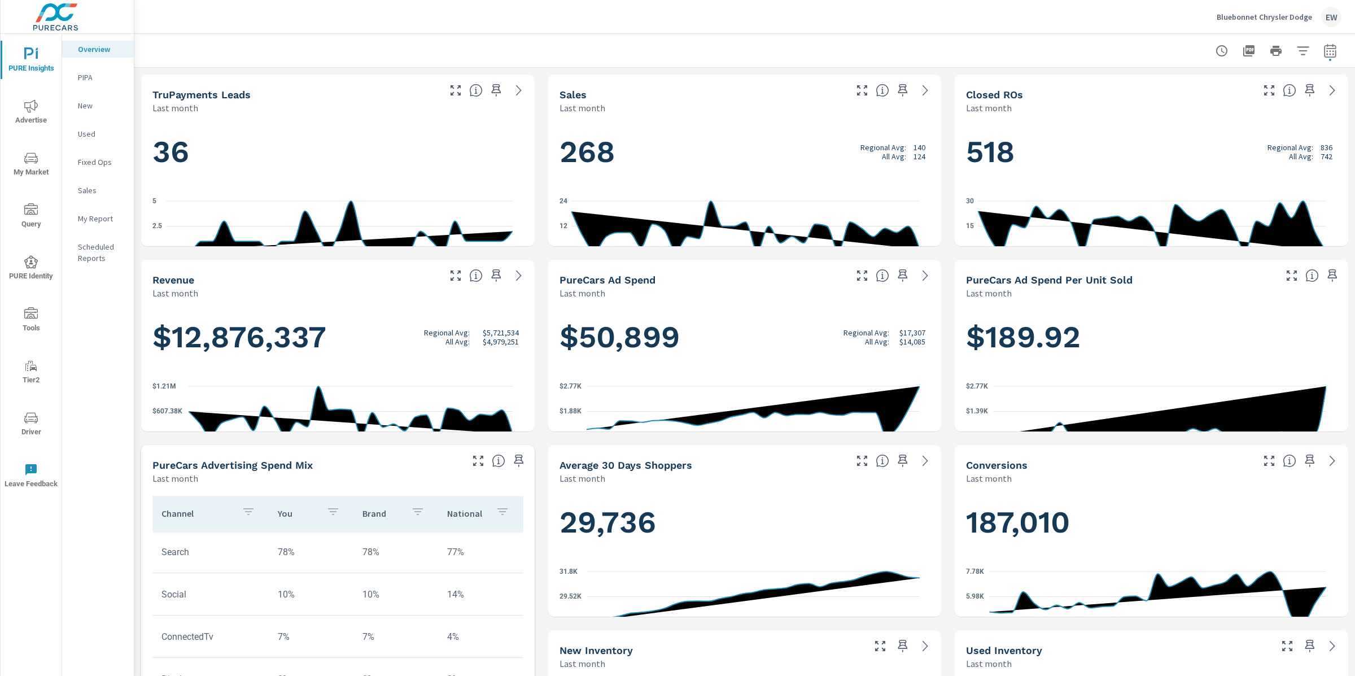
click at [95, 224] on p "My Report" at bounding box center [101, 218] width 47 height 11
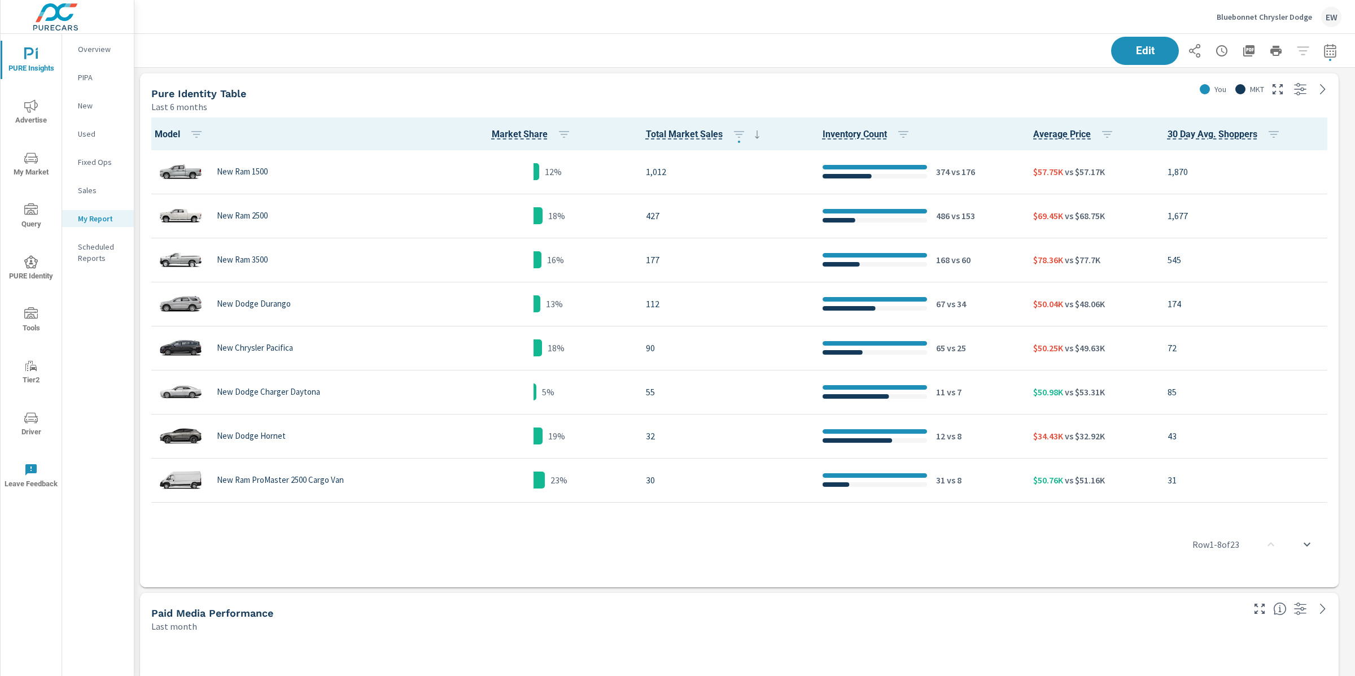
scroll to position [1, 0]
click at [1122, 48] on span "Edit" at bounding box center [1145, 50] width 46 height 11
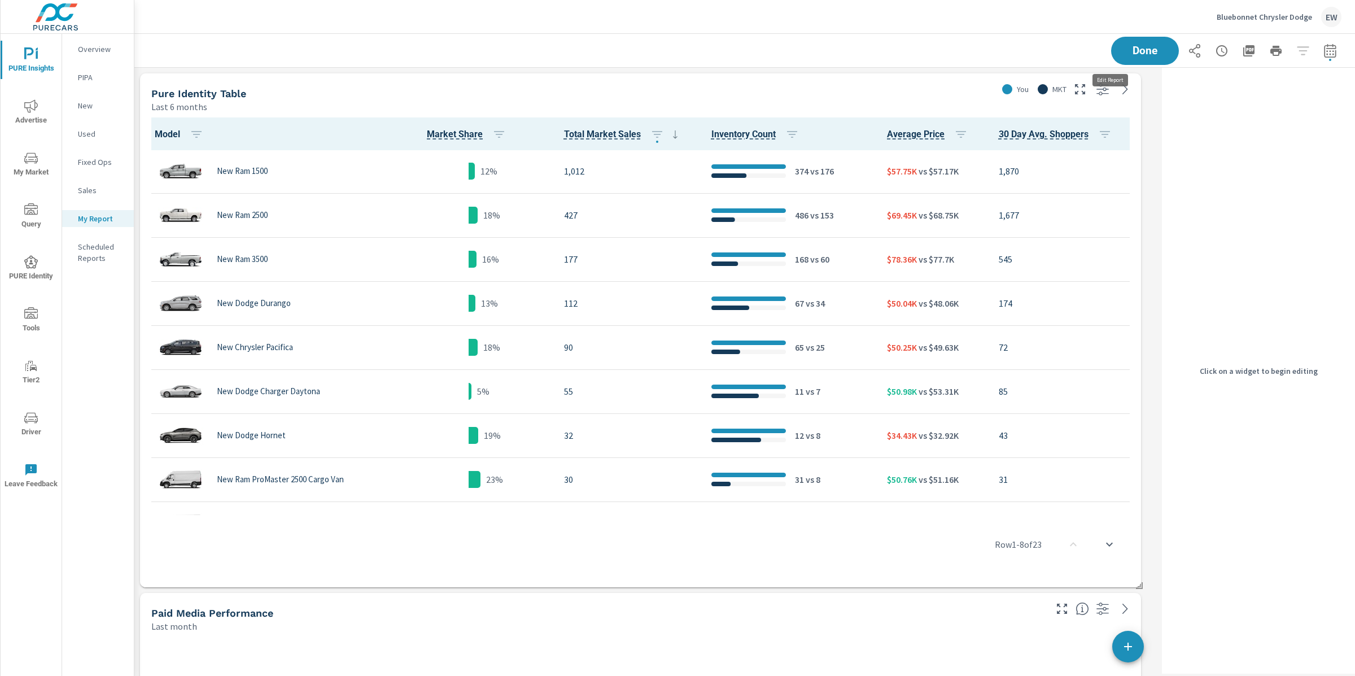
scroll to position [6778, 1034]
click at [536, 609] on div "Paid Media Performance" at bounding box center [590, 612] width 879 height 13
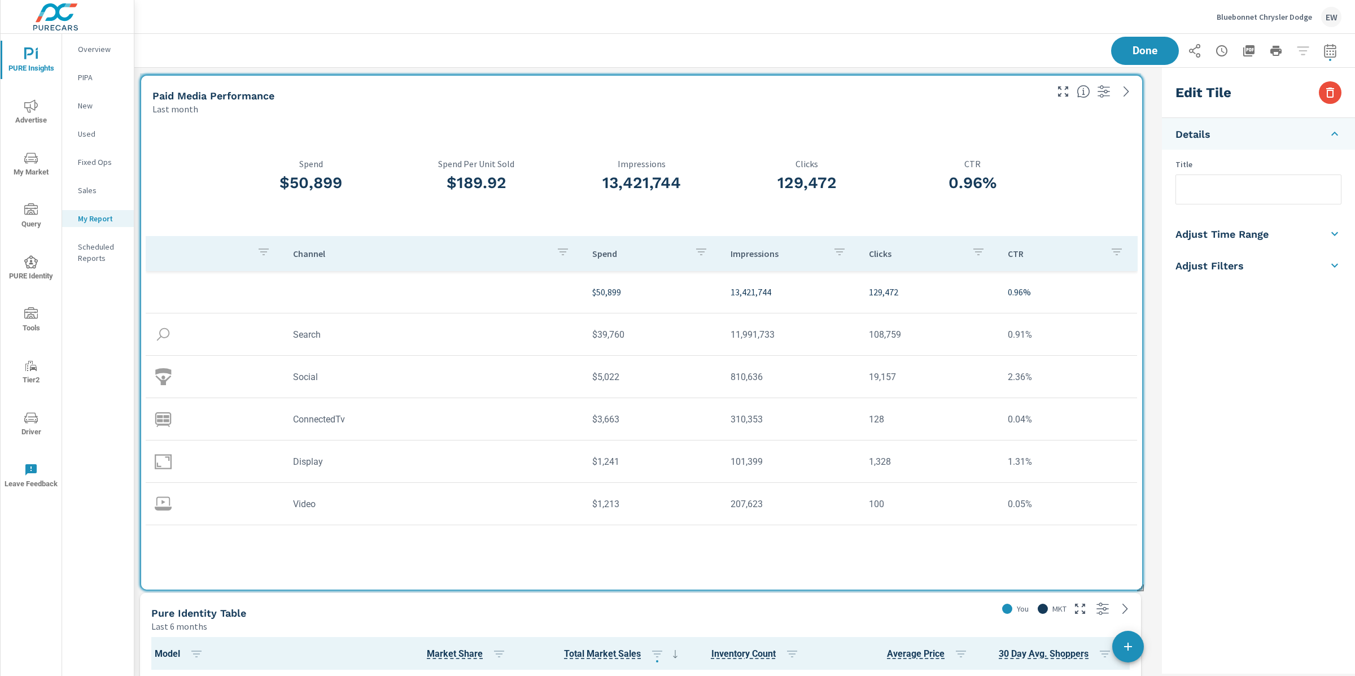
drag, startPoint x: 592, startPoint y: 610, endPoint x: 592, endPoint y: 92, distance: 517.6
click at [592, 92] on div "Paid Media Performance" at bounding box center [591, 95] width 879 height 13
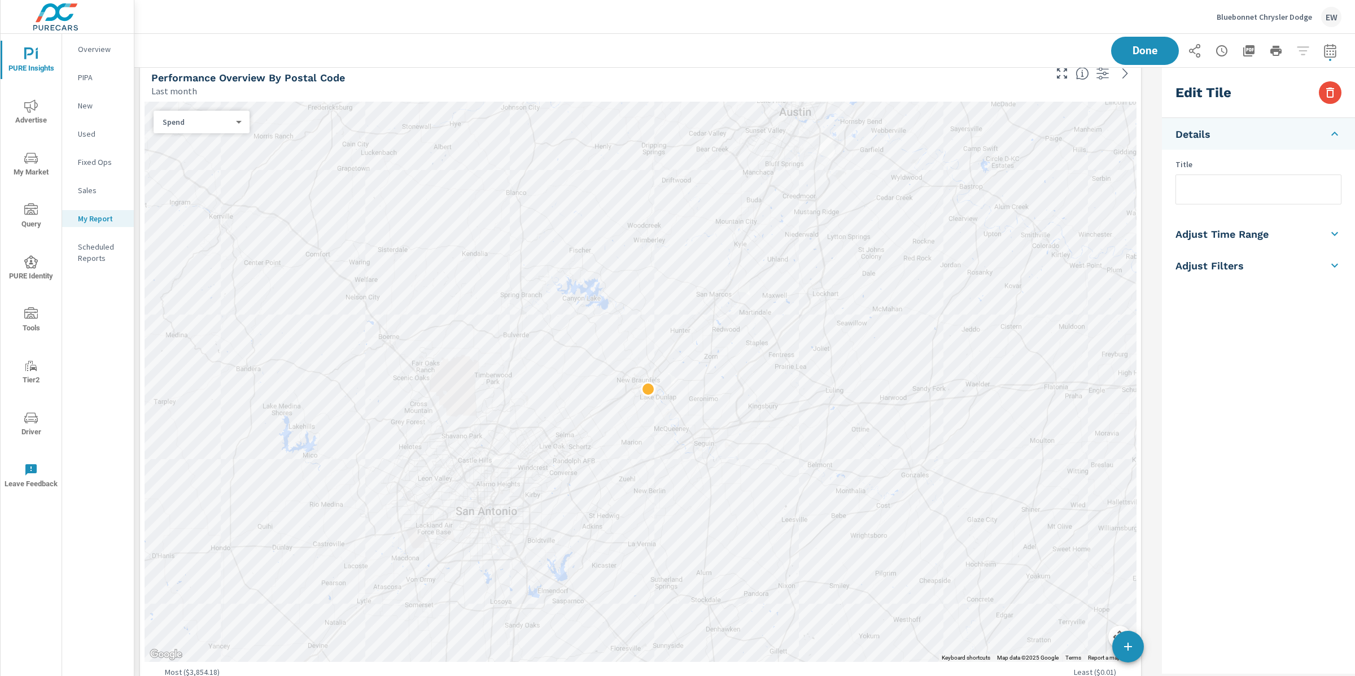
scroll to position [1059, 0]
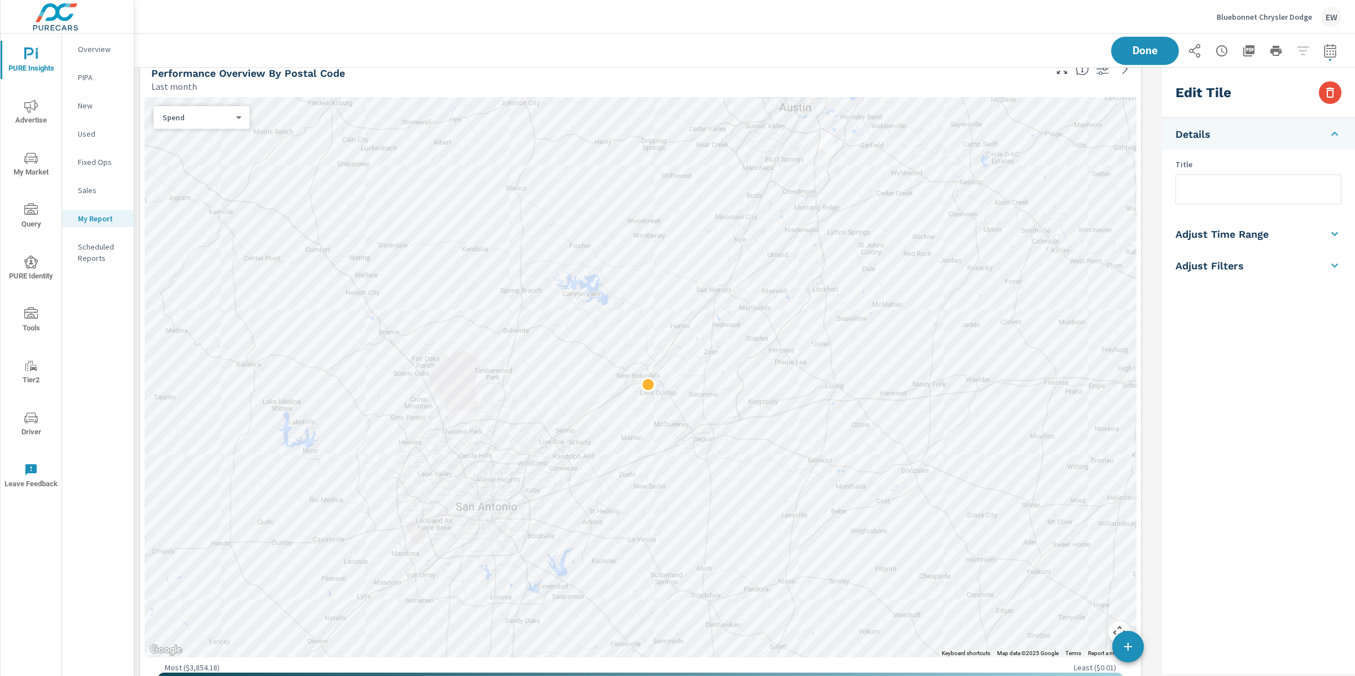
click at [179, 116] on p "Spend" at bounding box center [197, 117] width 69 height 10
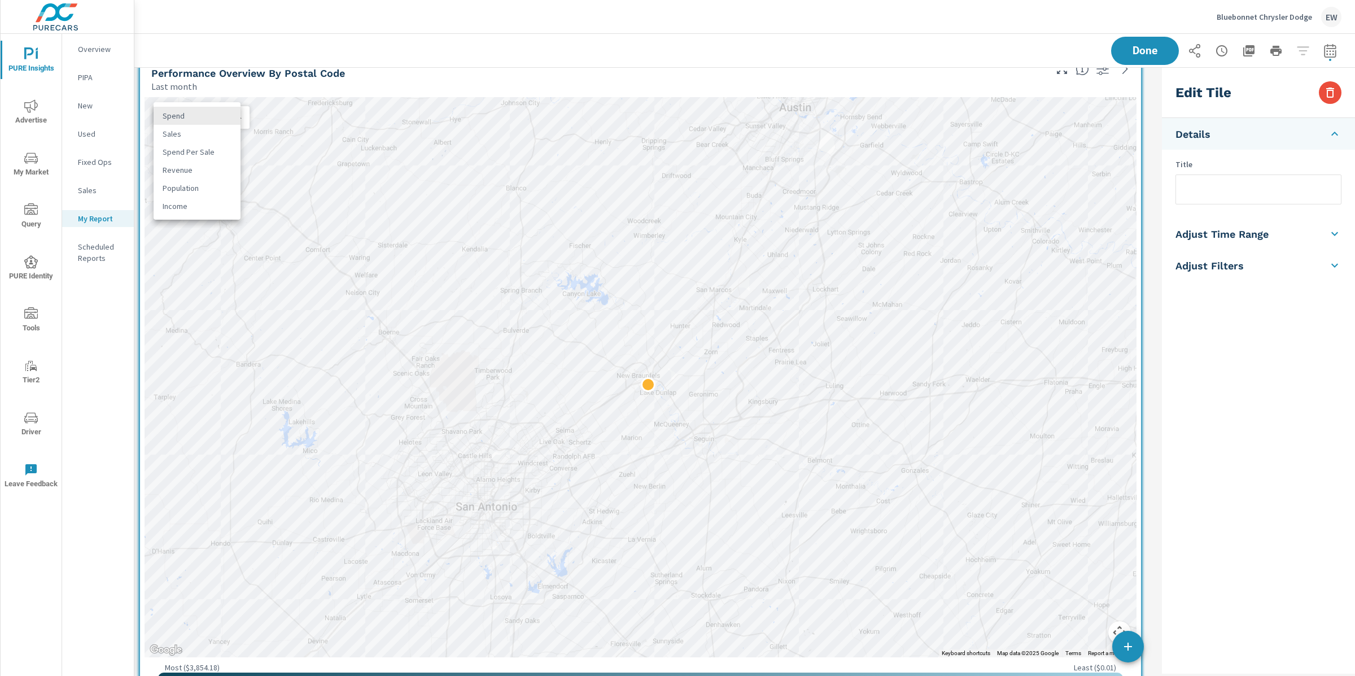
click at [179, 139] on li "Sales" at bounding box center [197, 134] width 87 height 18
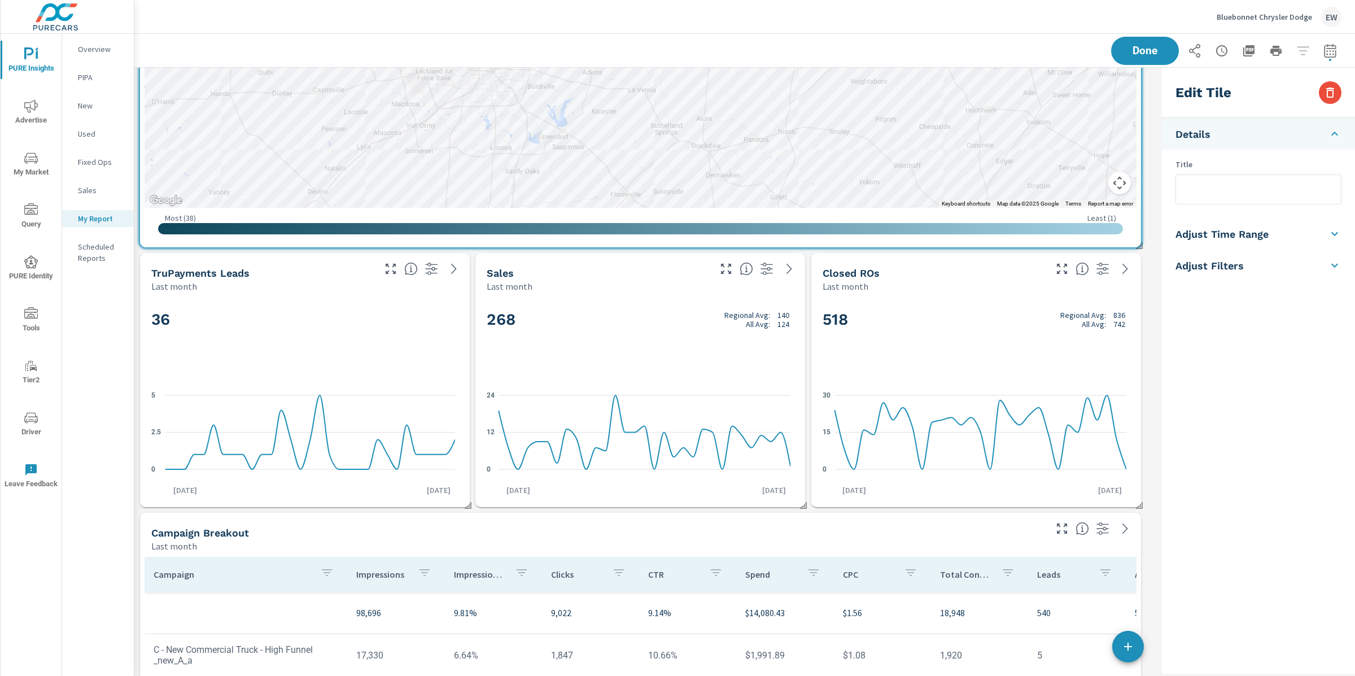
scroll to position [1563, 0]
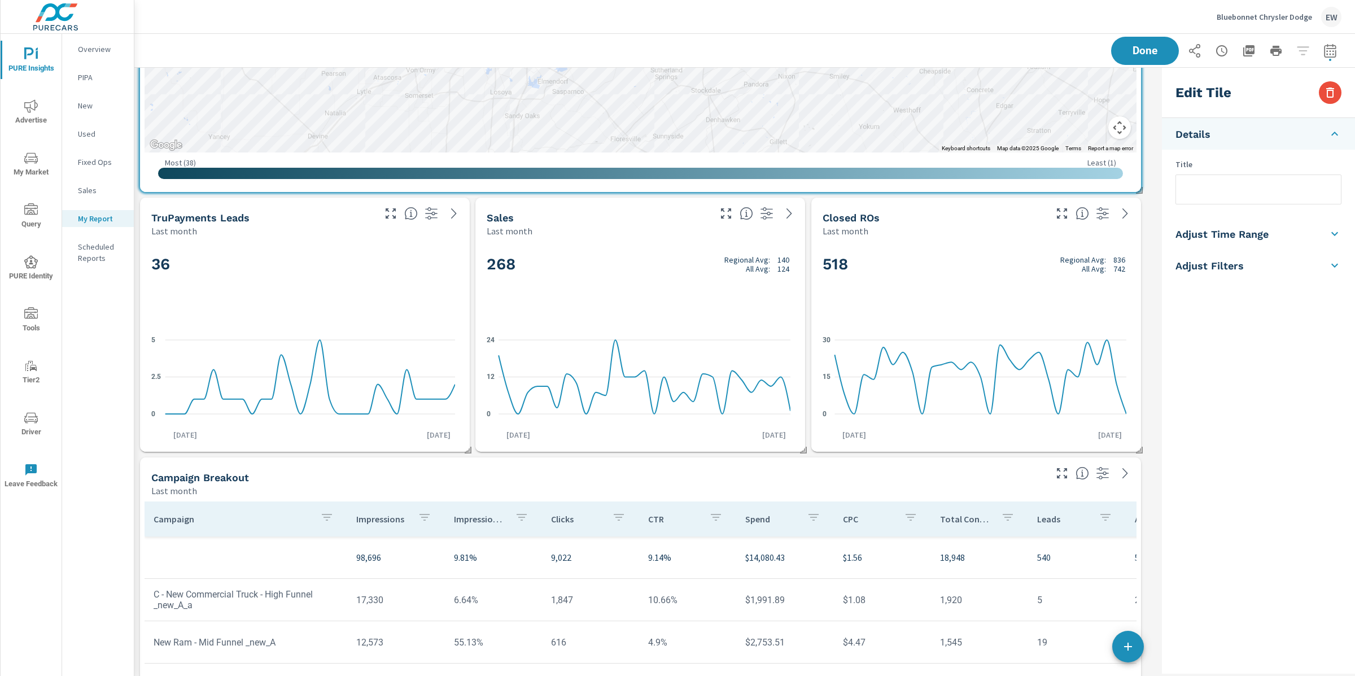
click at [328, 477] on div "Campaign Breakout" at bounding box center [590, 477] width 879 height 13
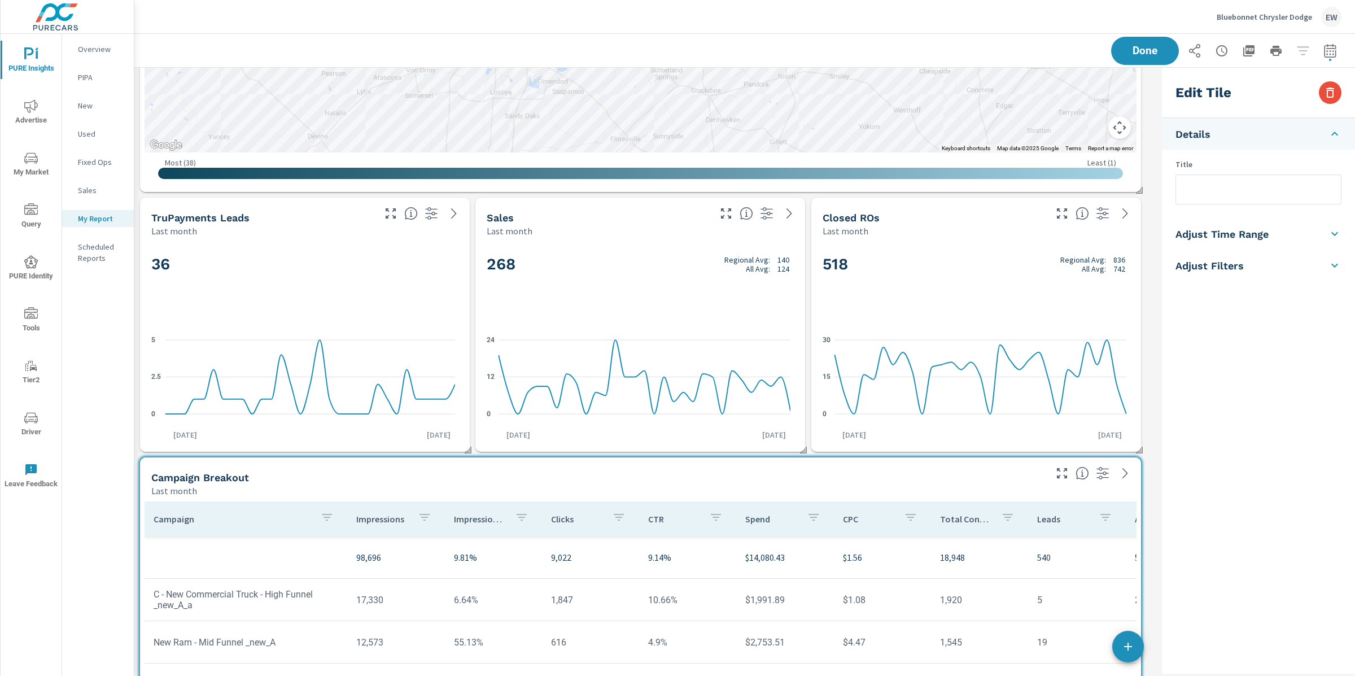
click at [1197, 200] on input "text" at bounding box center [1258, 189] width 165 height 29
type input "Google Ads Campaigns"
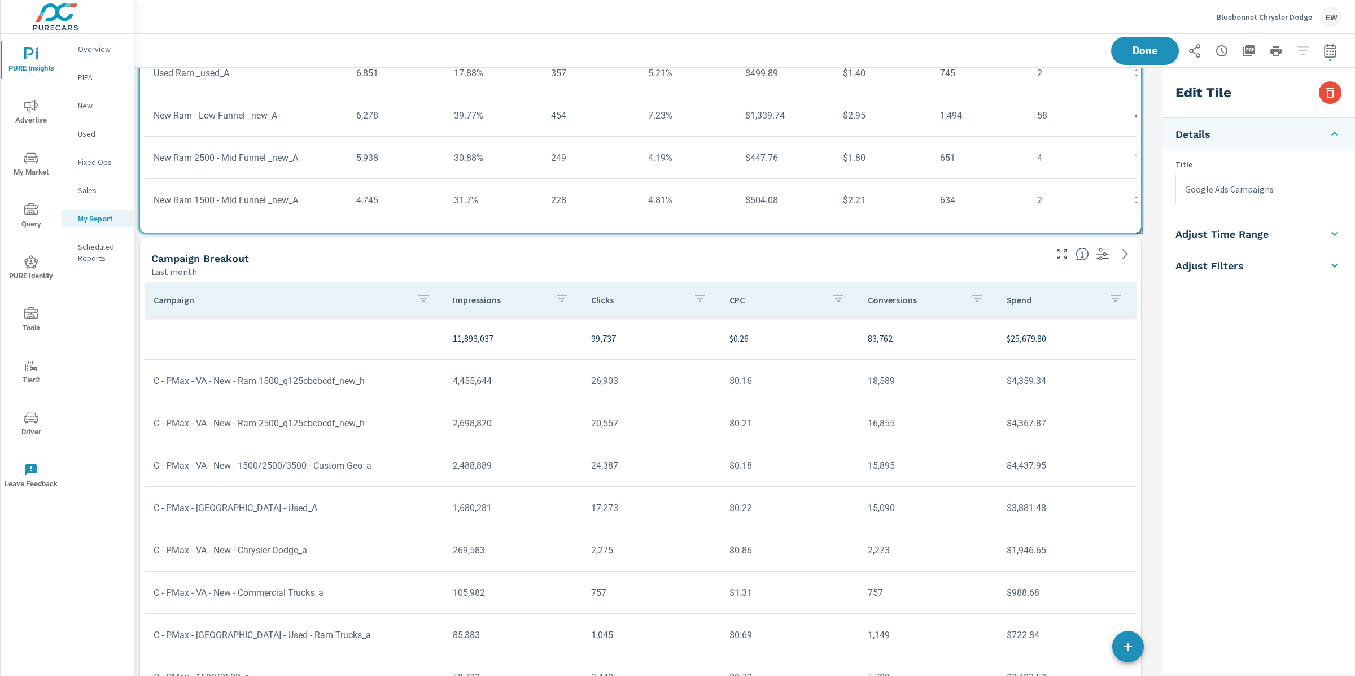
scroll to position [2325, 0]
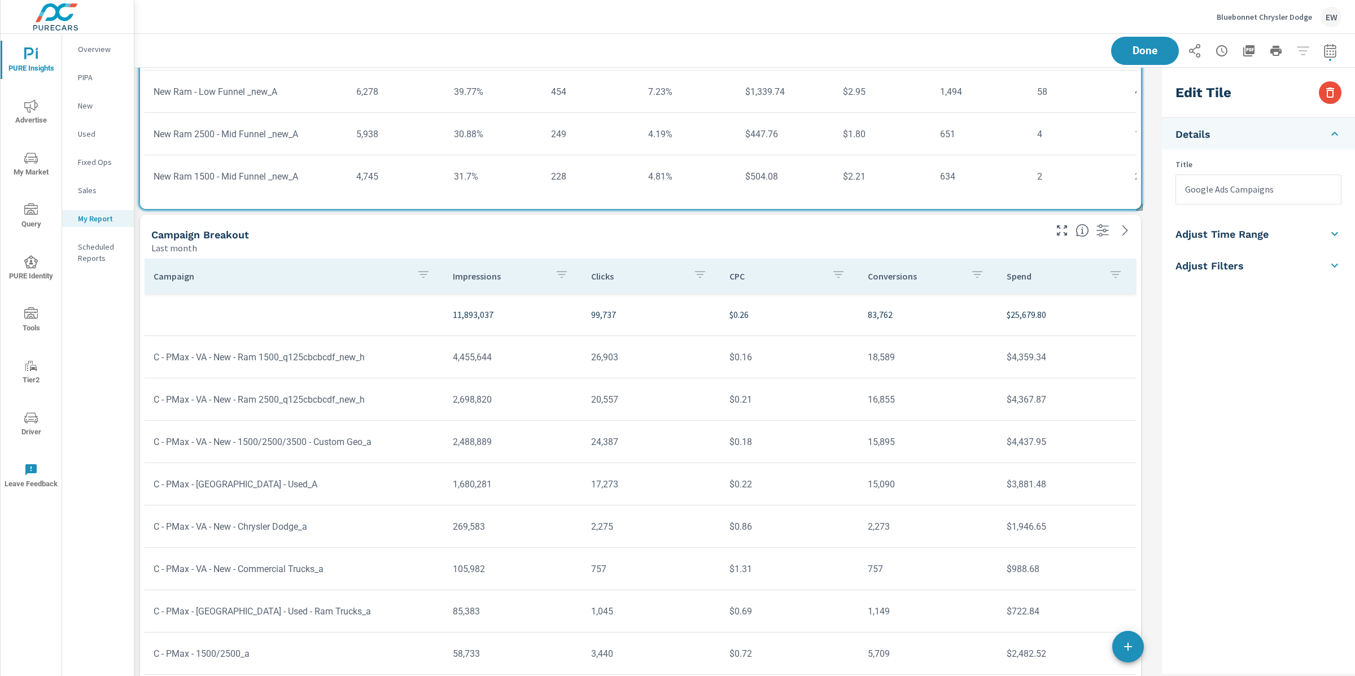
click at [401, 237] on div "Campaign Breakout" at bounding box center [590, 234] width 879 height 13
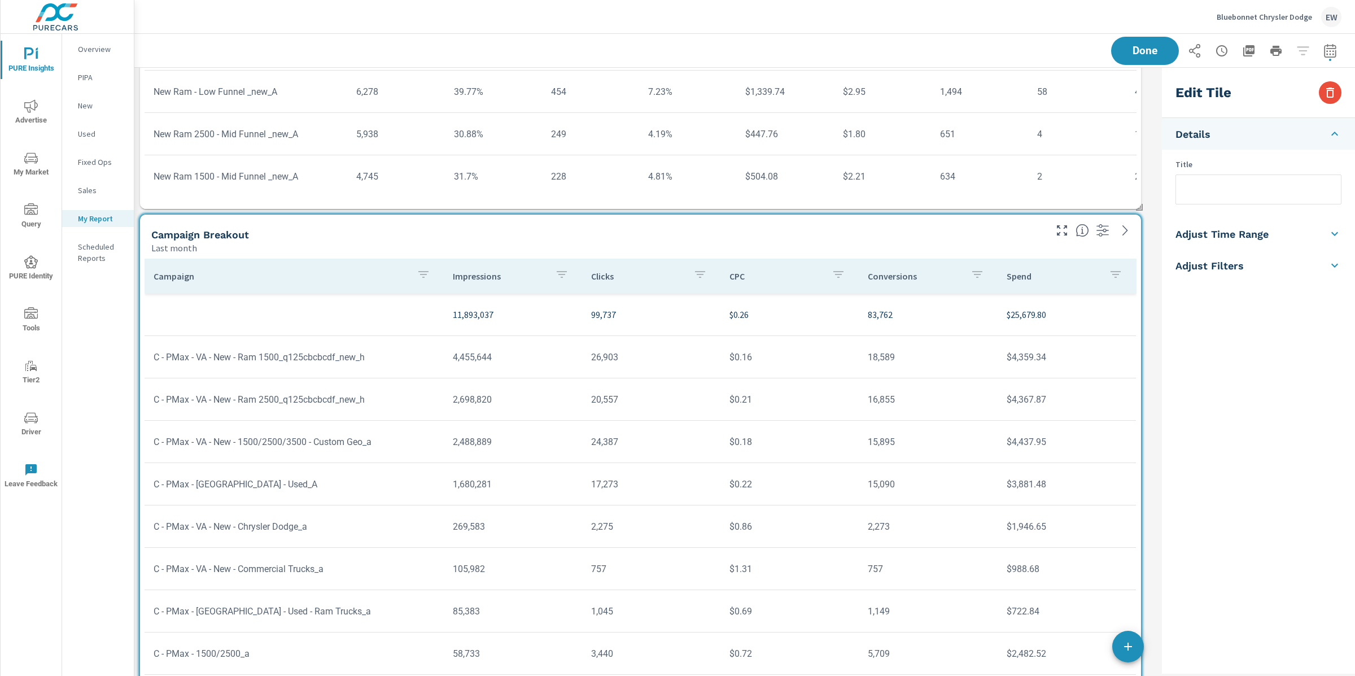
click at [1180, 199] on input "text" at bounding box center [1258, 189] width 165 height 29
type input "p"
type input "Performance Max/VA Campaigns"
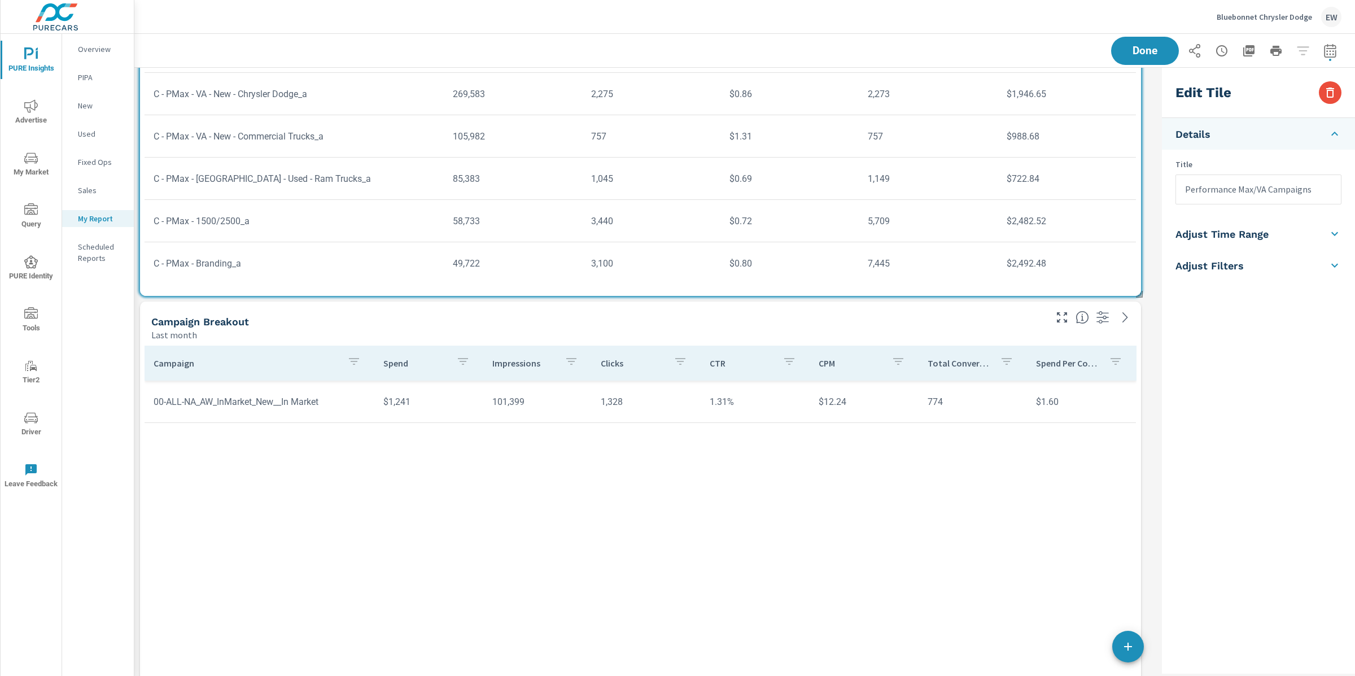
scroll to position [2815, 0]
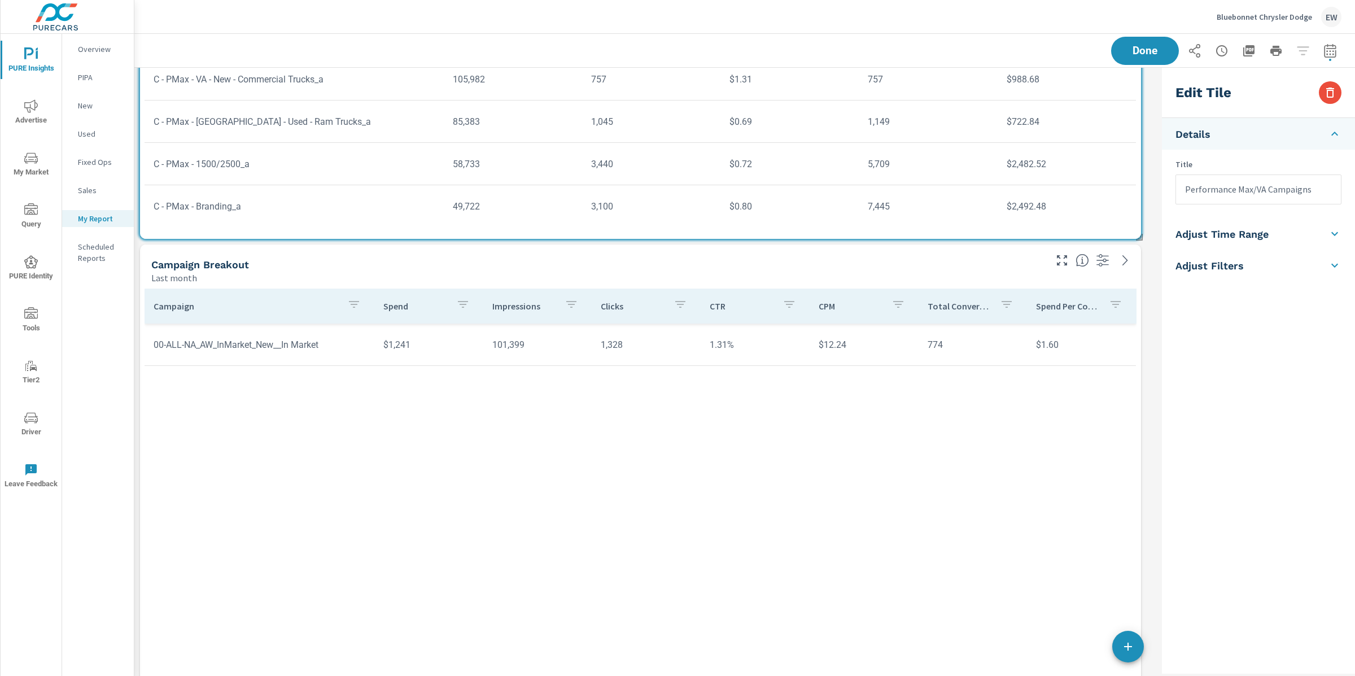
click at [432, 423] on div "Campaign Spend Impressions Clicks CTR CPM Total Conversions Spend Per Conversio…" at bounding box center [640, 512] width 992 height 448
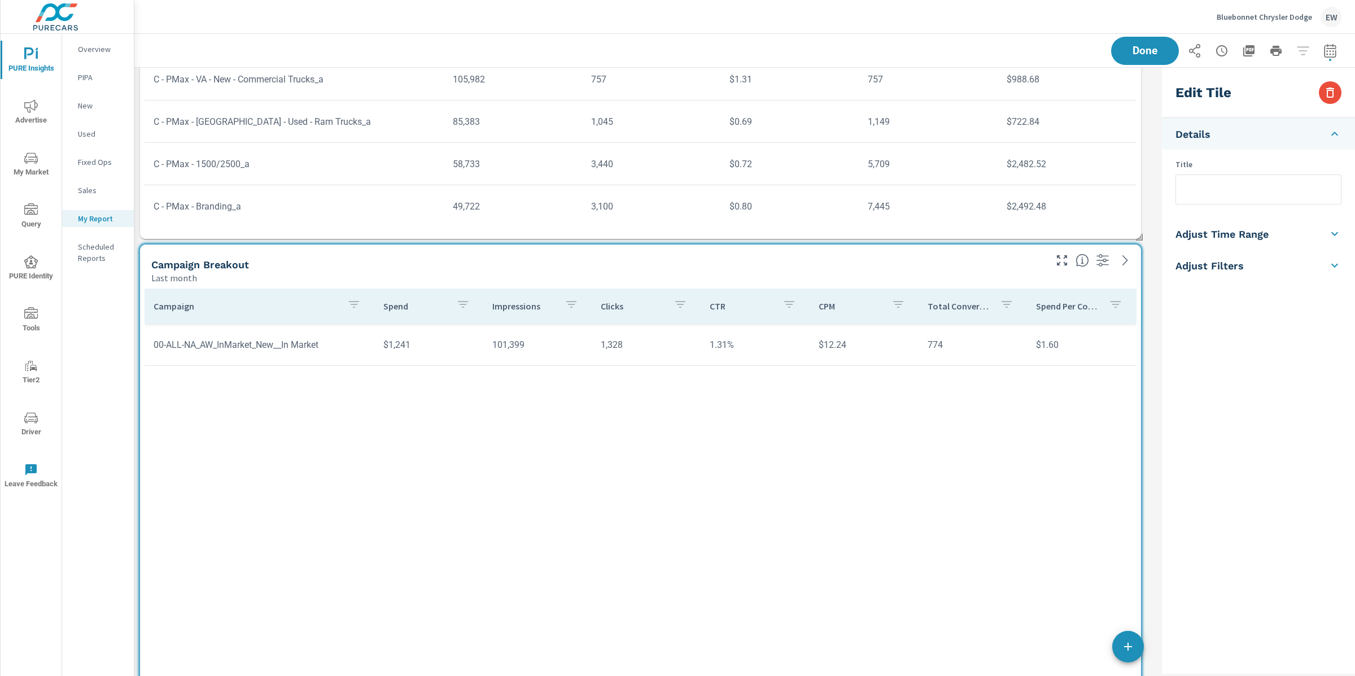
click at [1184, 199] on input "text" at bounding box center [1258, 189] width 165 height 29
type input "Display Campaign"
click at [1147, 192] on div "Pure Identity Table Last 6 months You MKT Model Market Share Total Market Sales…" at bounding box center [744, 631] width 1220 height 6756
click at [1157, 271] on div "Edit Tile Details Title Display Campaign Adjust Time Range Fixed Dates Date Per…" at bounding box center [1256, 371] width 198 height 606
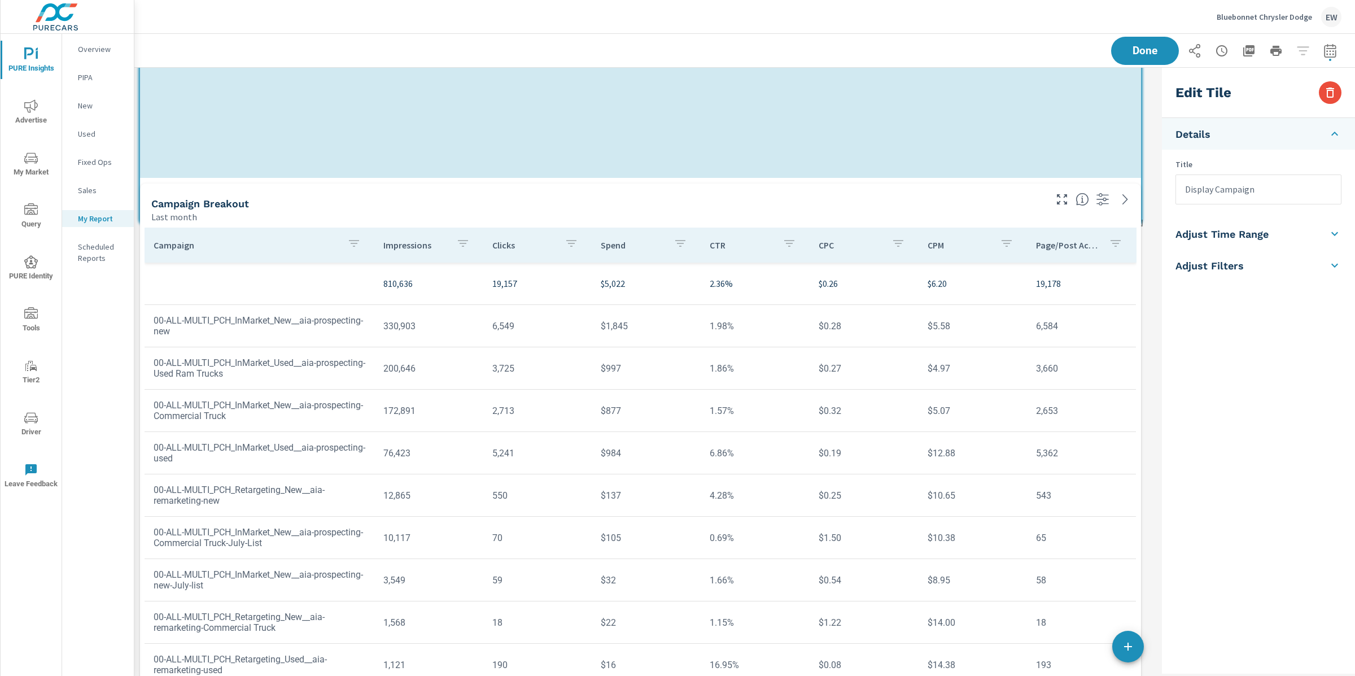
scroll to position [6, 6]
drag, startPoint x: 1139, startPoint y: 431, endPoint x: 1142, endPoint y: 254, distance: 176.7
click at [1142, 254] on div "Pure Identity Table Last 6 months You MKT Model Market Share Total Market Sales…" at bounding box center [645, 180] width 1023 height 6496
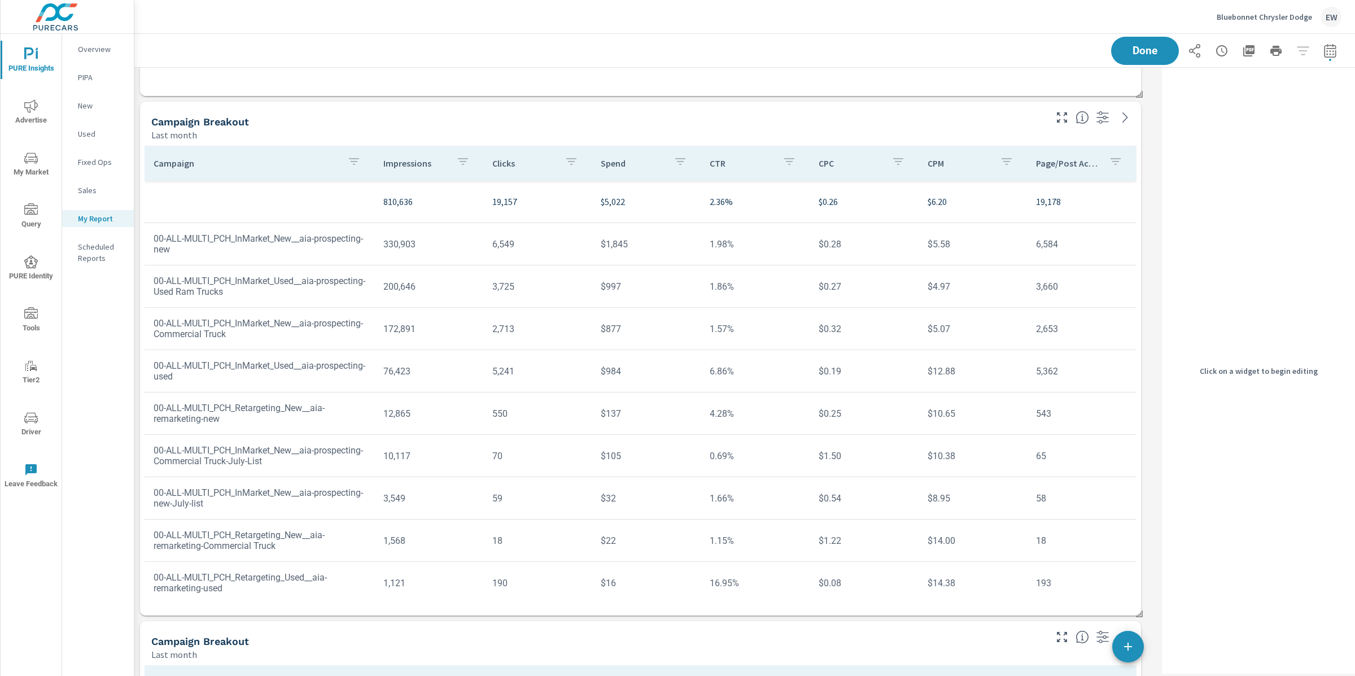
scroll to position [3216, 0]
click at [287, 130] on div "Campaign Breakout" at bounding box center [590, 123] width 879 height 13
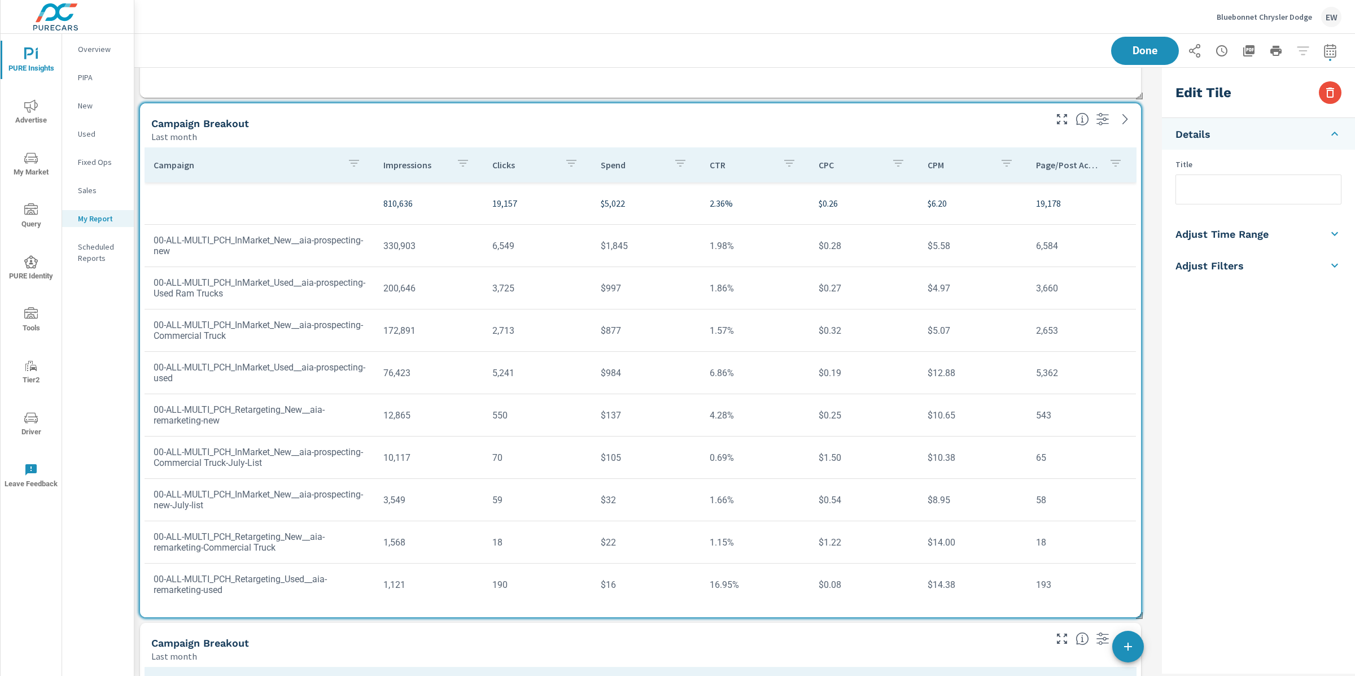
click at [1186, 199] on input "text" at bounding box center [1258, 189] width 165 height 29
type input "Social Campaigns"
click at [1151, 190] on div "Pure Identity Table Last 6 months You MKT Model Market Share Total Market Sales…" at bounding box center [744, 100] width 1220 height 6496
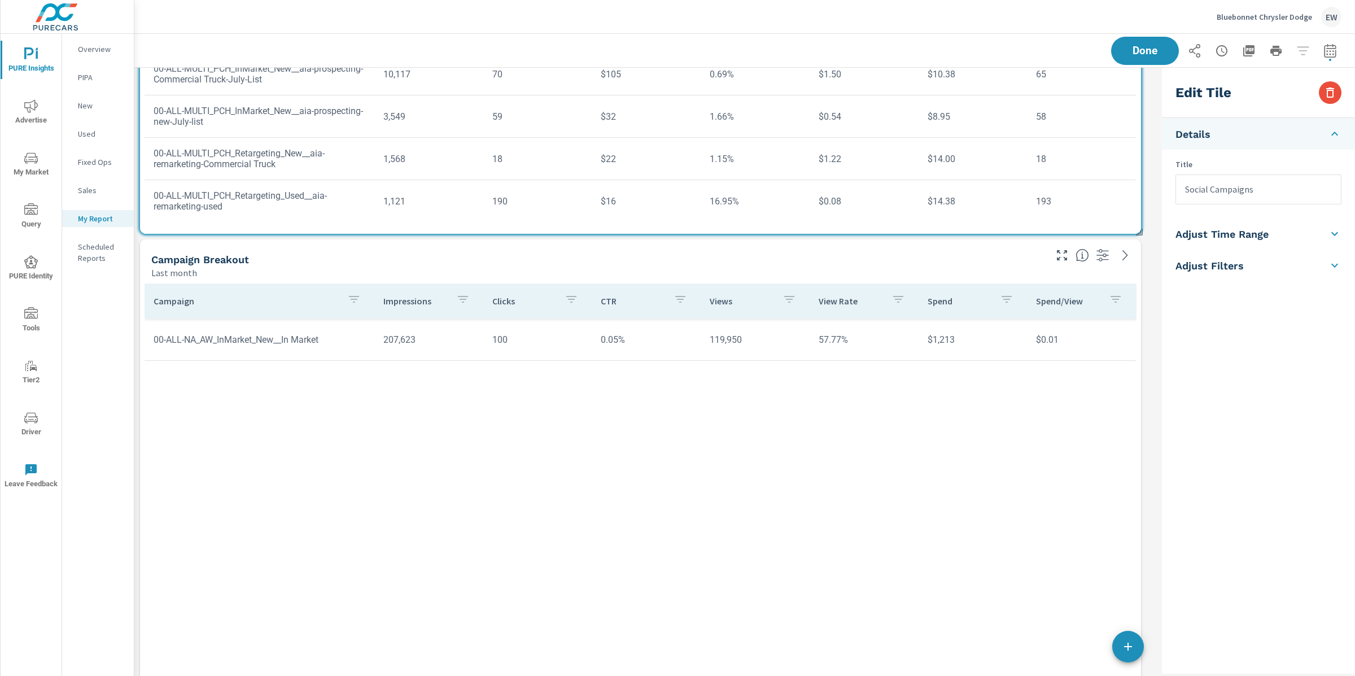
scroll to position [3646, 0]
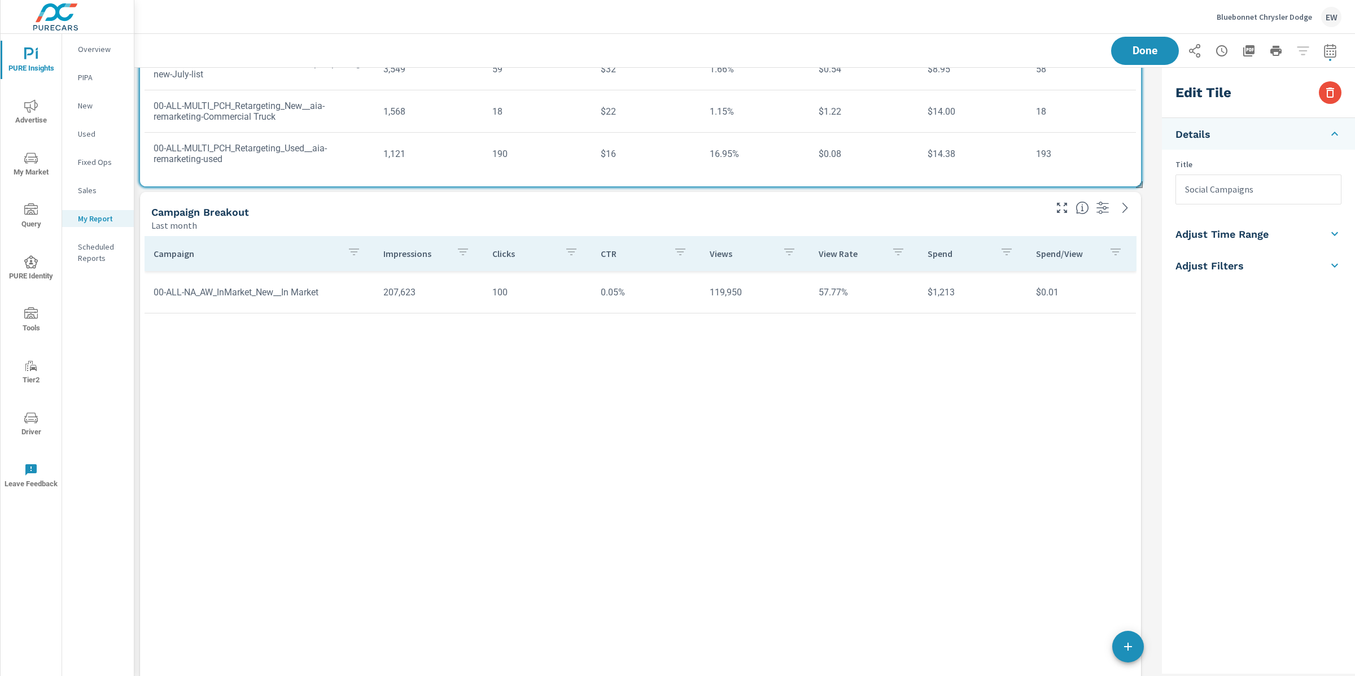
click at [571, 320] on div "Campaign Impressions Clicks CTR Views View Rate Spend Spend/View 00-ALL-NA_AW_I…" at bounding box center [640, 460] width 992 height 448
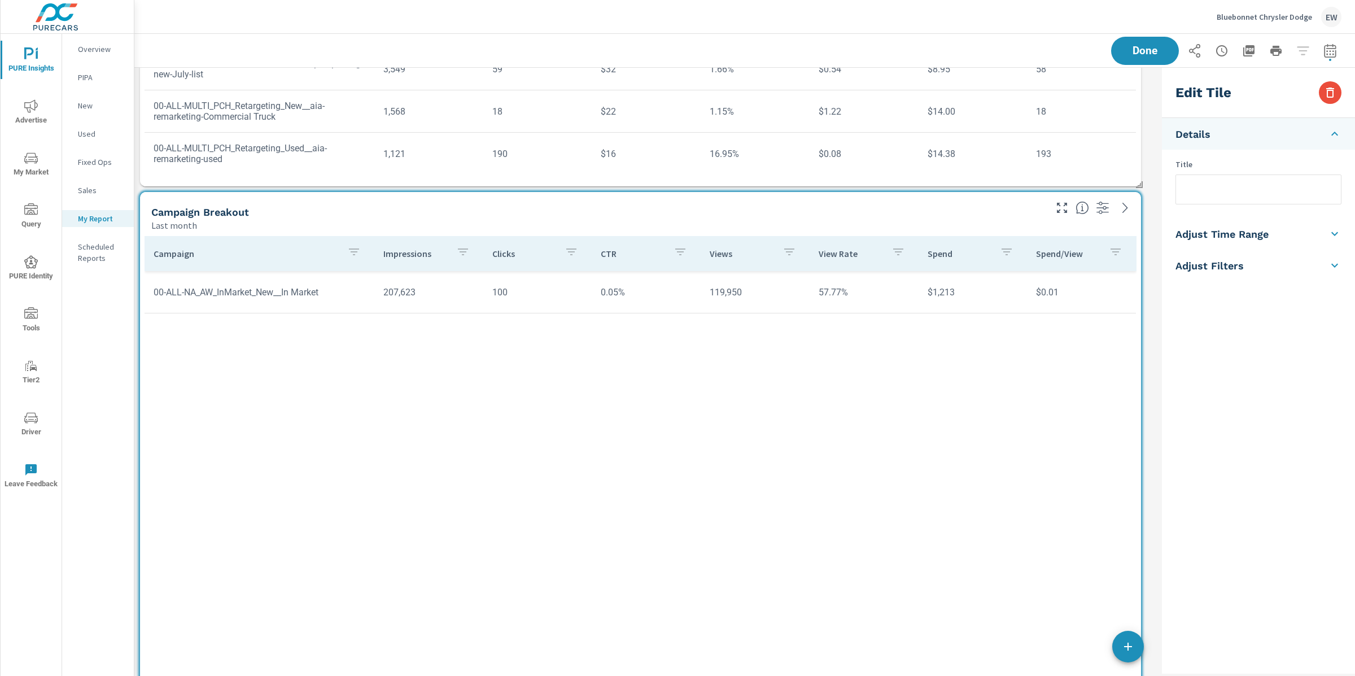
click at [1198, 200] on input "text" at bounding box center [1258, 189] width 165 height 29
type input "YouTube (Skippable)"
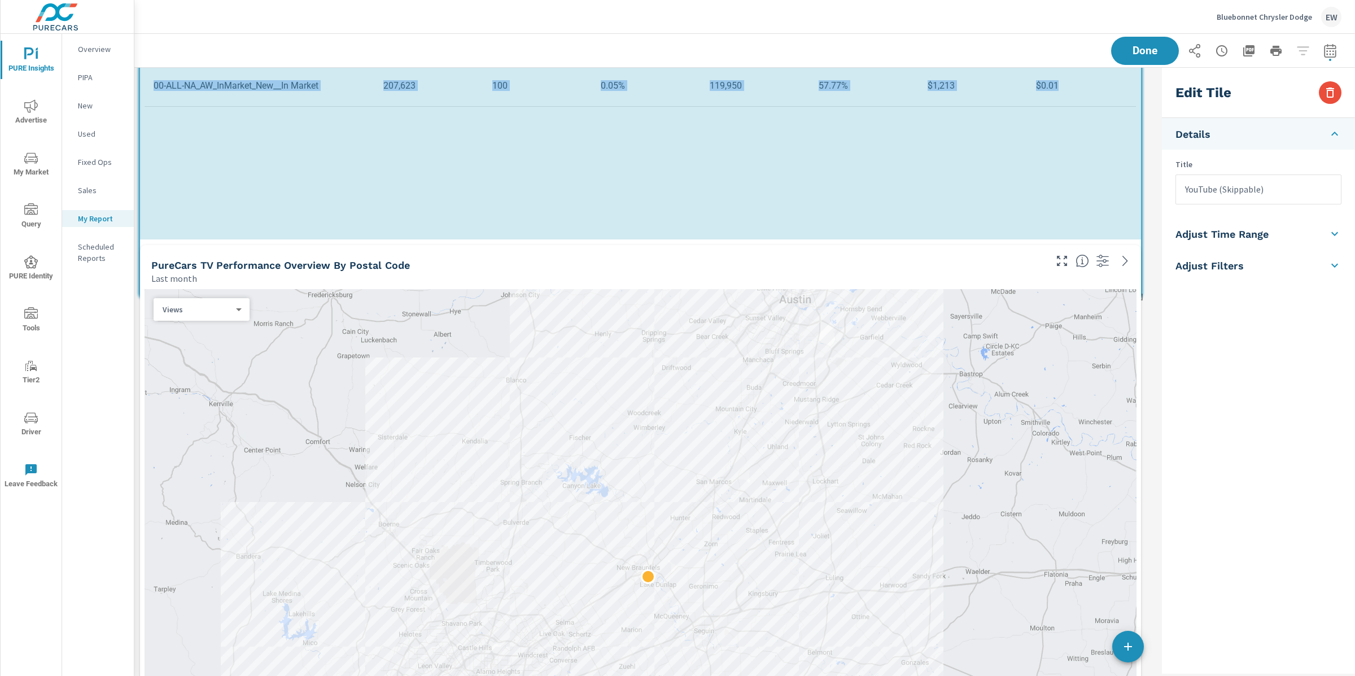
scroll to position [6258, 1034]
drag, startPoint x: 1138, startPoint y: 496, endPoint x: 1147, endPoint y: 292, distance: 204.0
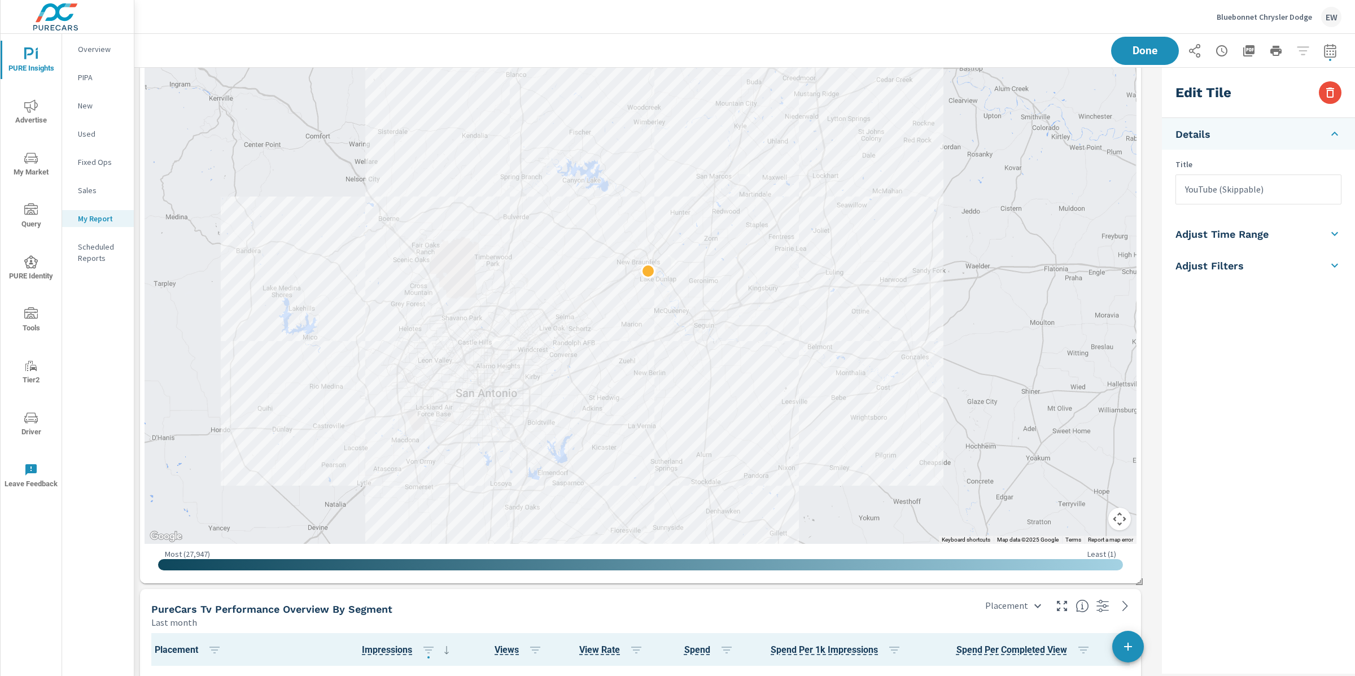
scroll to position [4225, 0]
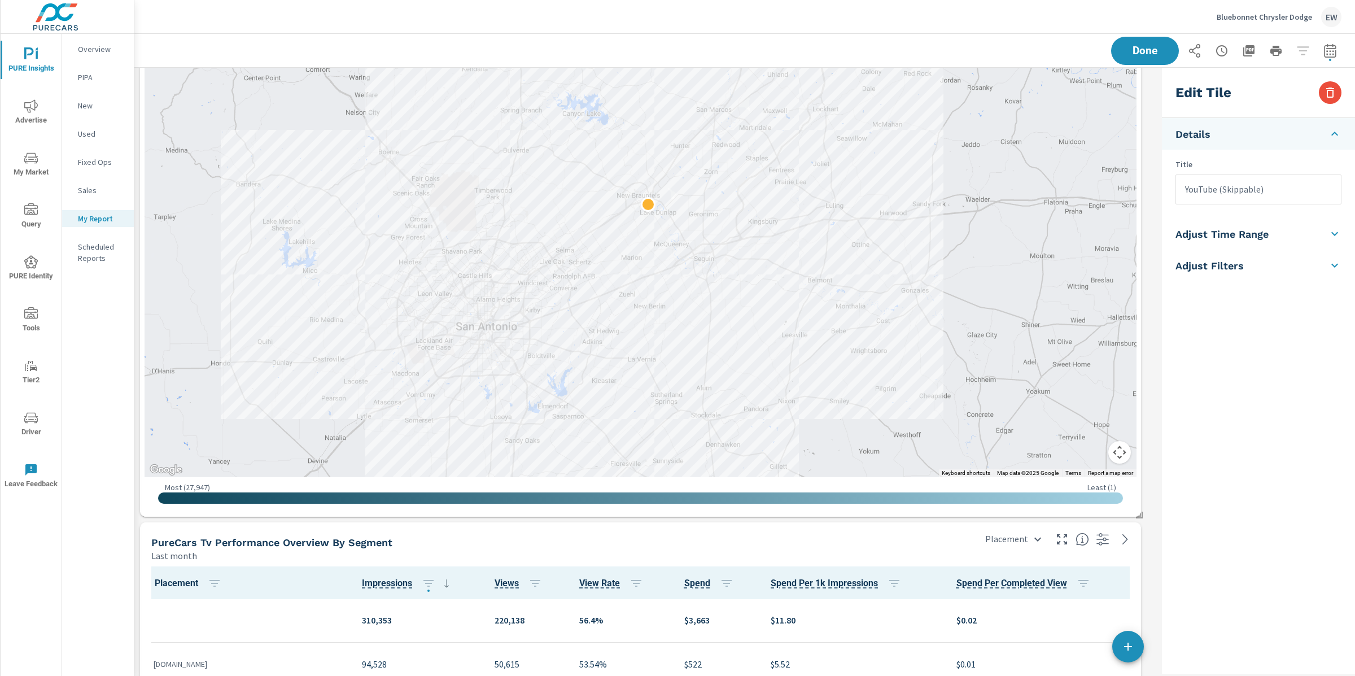
click at [312, 215] on div at bounding box center [640, 197] width 992 height 560
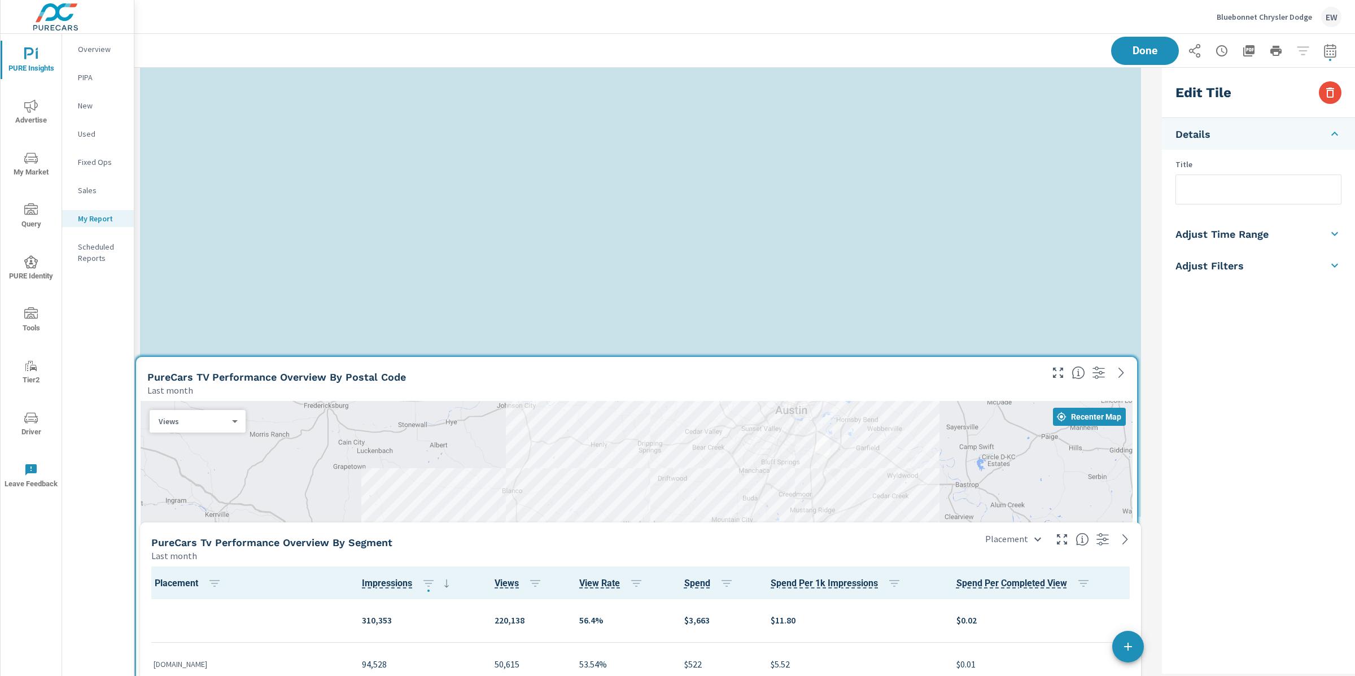
drag, startPoint x: 280, startPoint y: 192, endPoint x: 276, endPoint y: 676, distance: 483.7
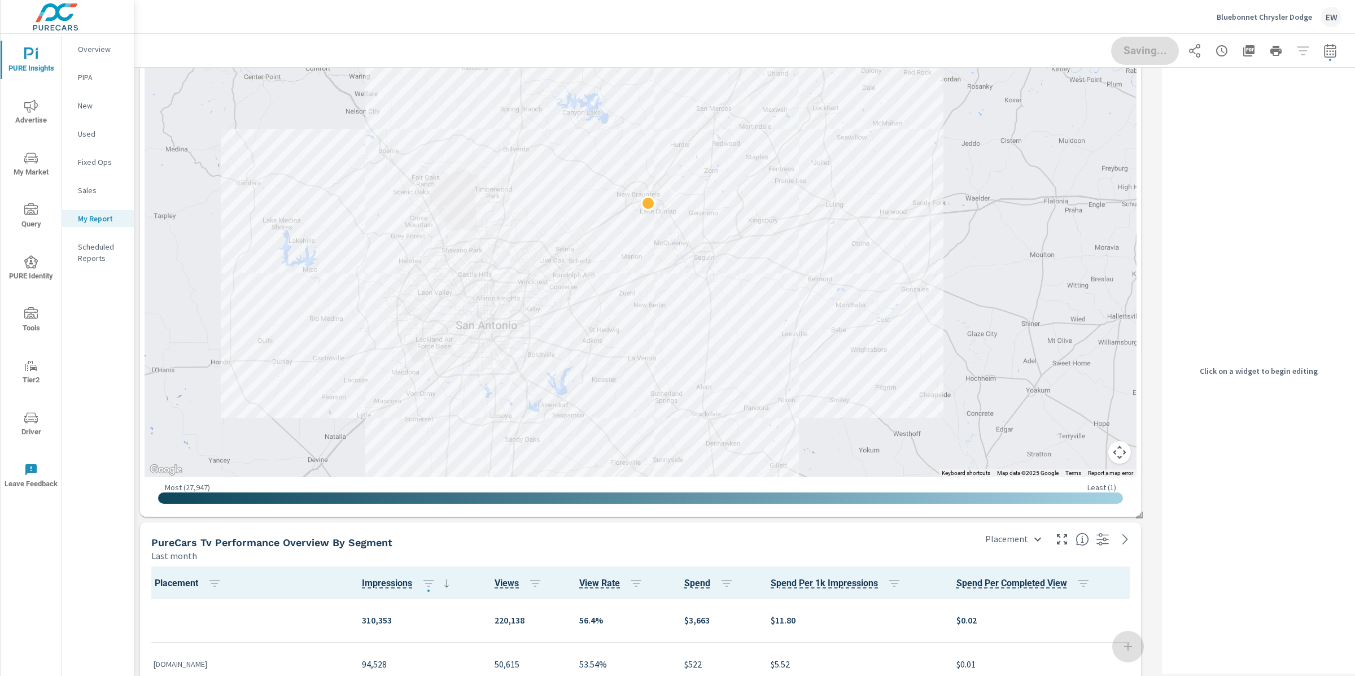
click at [315, 558] on div "Last month" at bounding box center [549, 556] width 797 height 14
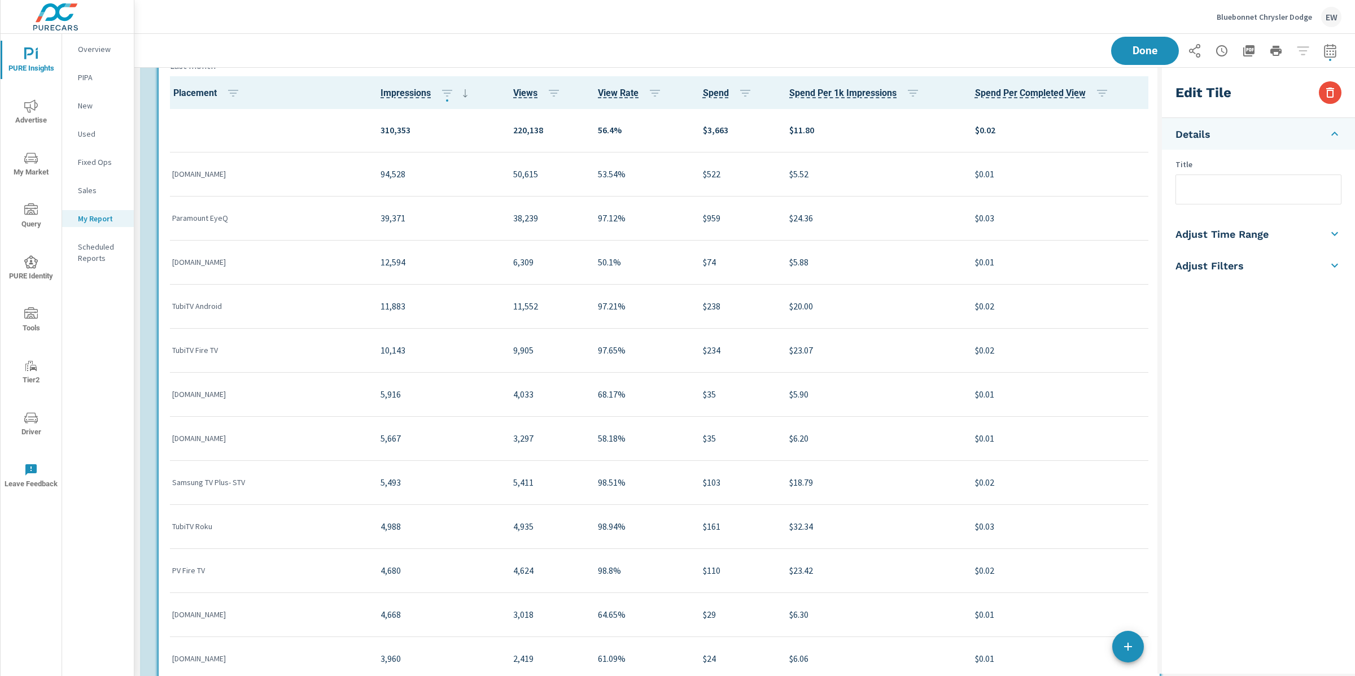
scroll to position [4141, 0]
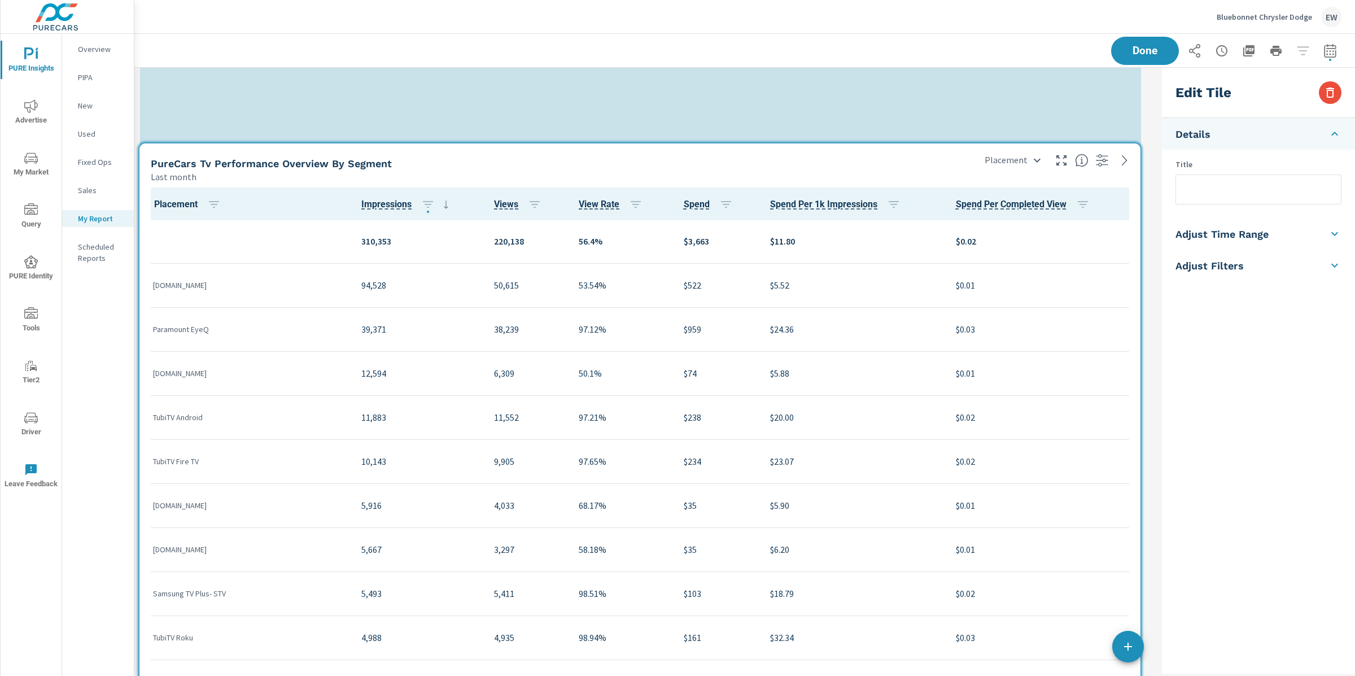
drag, startPoint x: 305, startPoint y: 554, endPoint x: 305, endPoint y: 174, distance: 379.3
click at [305, 174] on div "Last month" at bounding box center [549, 177] width 797 height 14
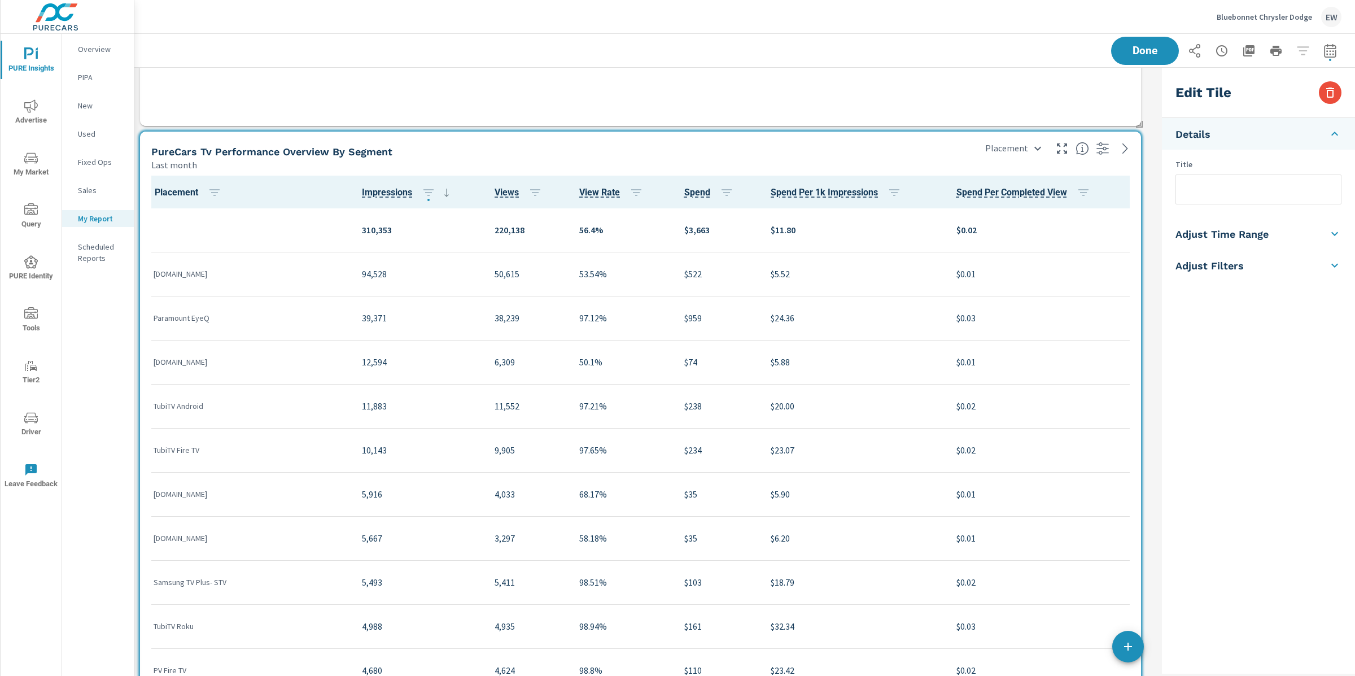
scroll to position [3813, 0]
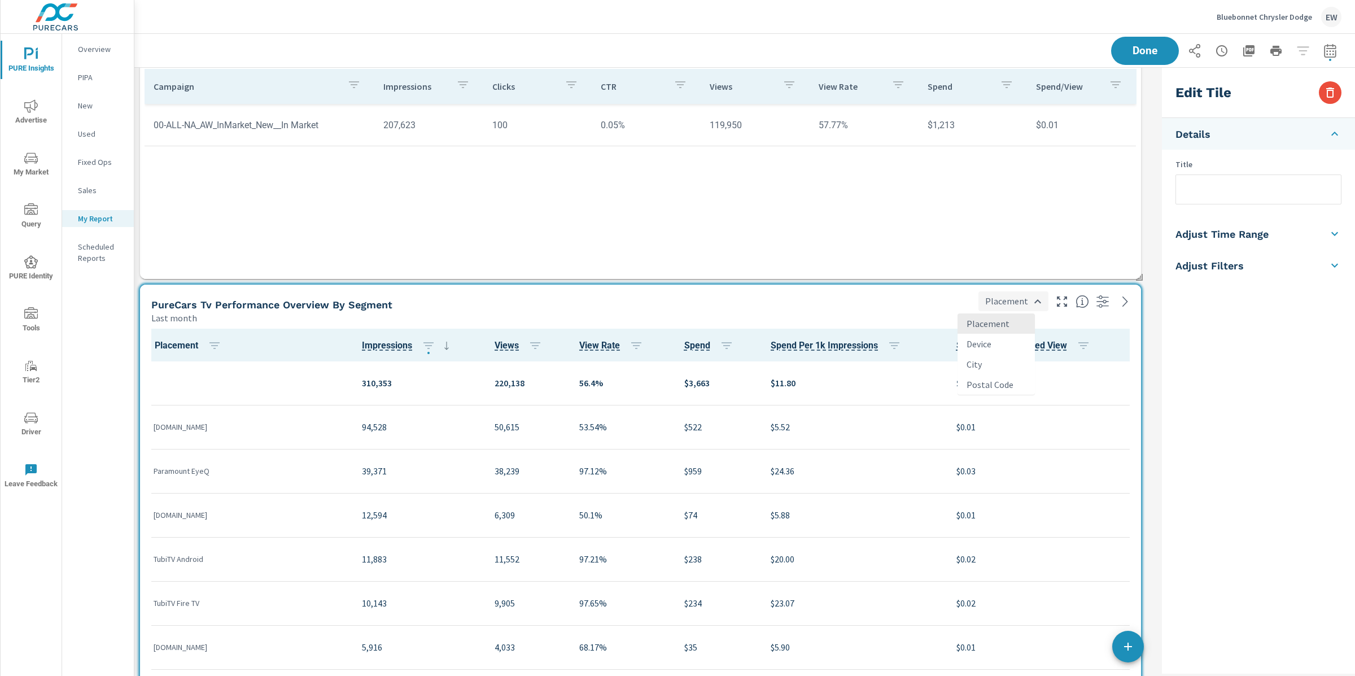
click at [997, 306] on body "PURE Insights Advertise My Market Query PURE Identity Tools Tier2 Driver Leave …" at bounding box center [677, 338] width 1355 height 676
click at [991, 374] on li "City" at bounding box center [995, 364] width 77 height 20
type input "City"
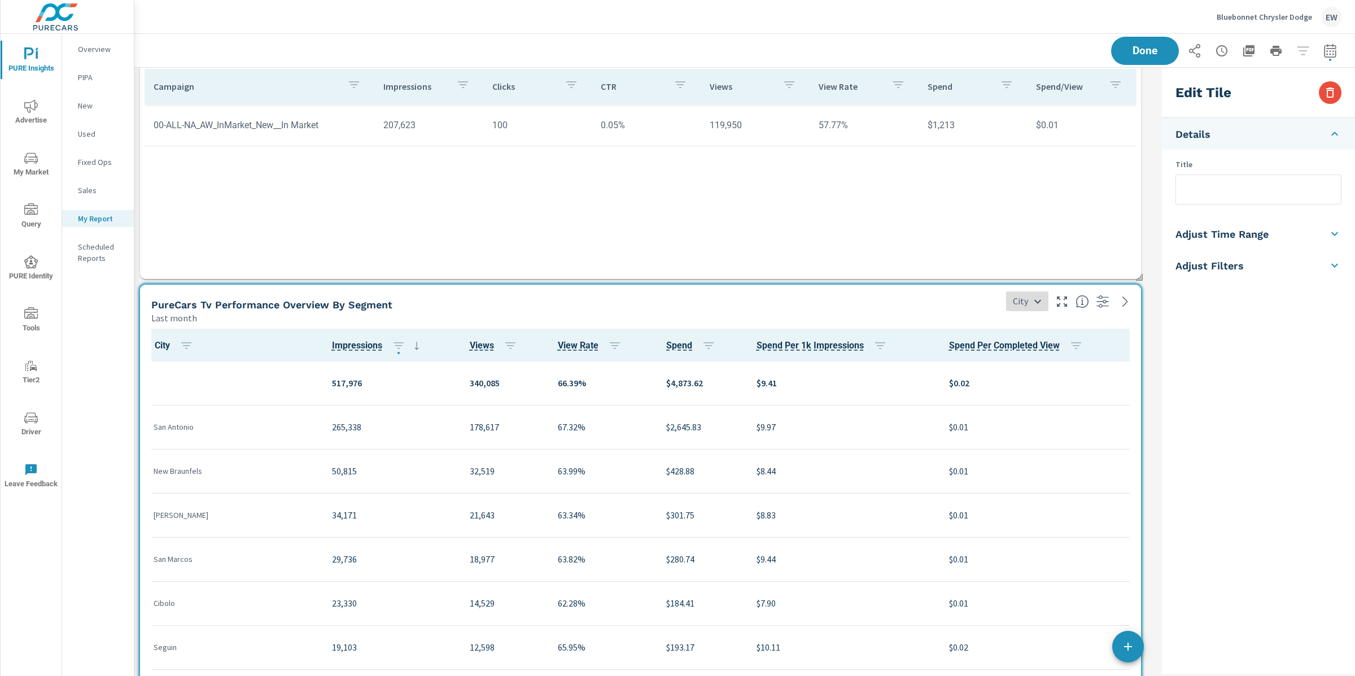
scroll to position [1, 0]
click at [1189, 200] on input "text" at bounding box center [1258, 189] width 165 height 29
type input "OTT Performance by City"
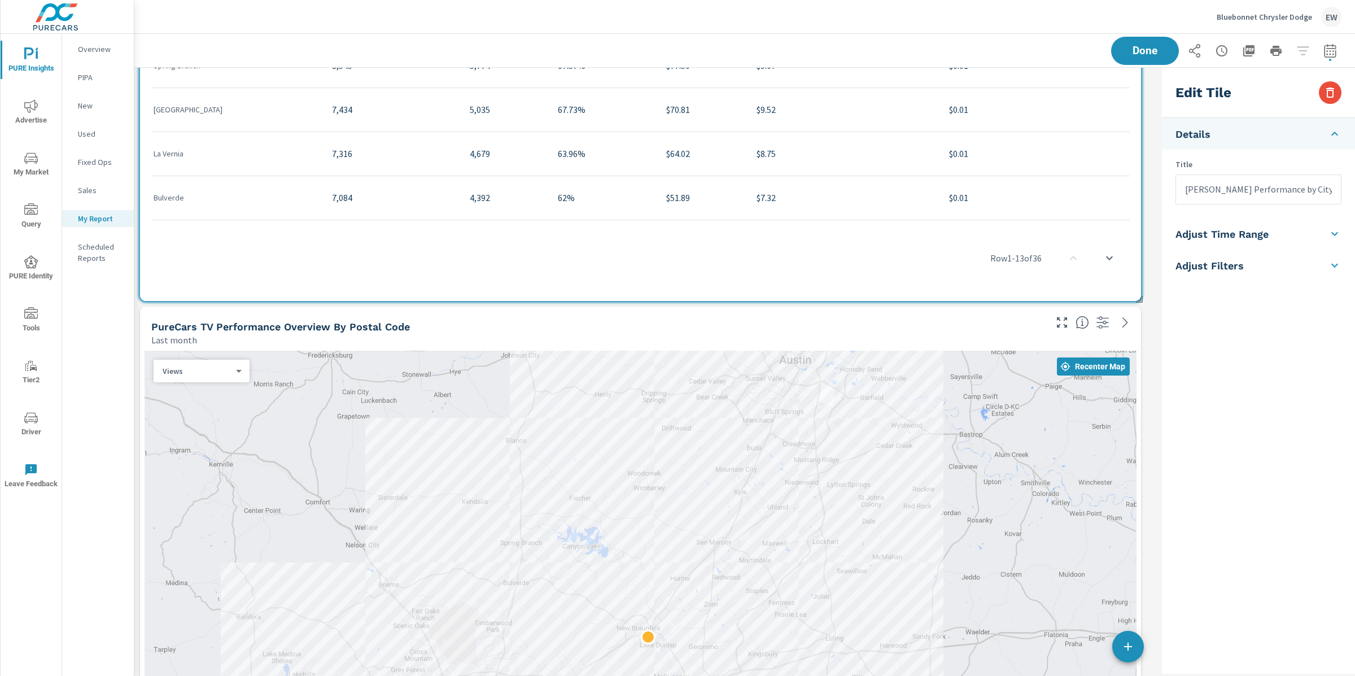
scroll to position [4573, 0]
click at [572, 322] on div "PureCars TV Performance Overview By Postal Code" at bounding box center [590, 323] width 879 height 13
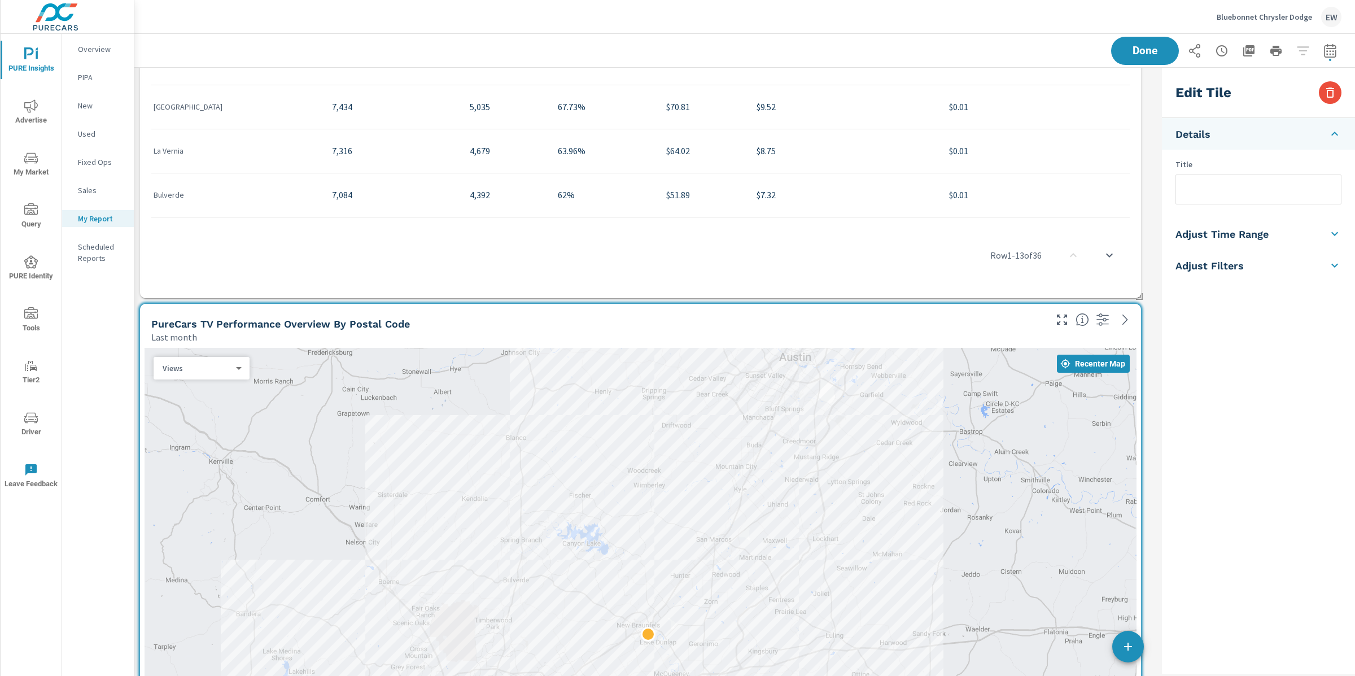
click at [1208, 194] on input "text" at bounding box center [1258, 189] width 165 height 29
type input "OTT Performance Overview"
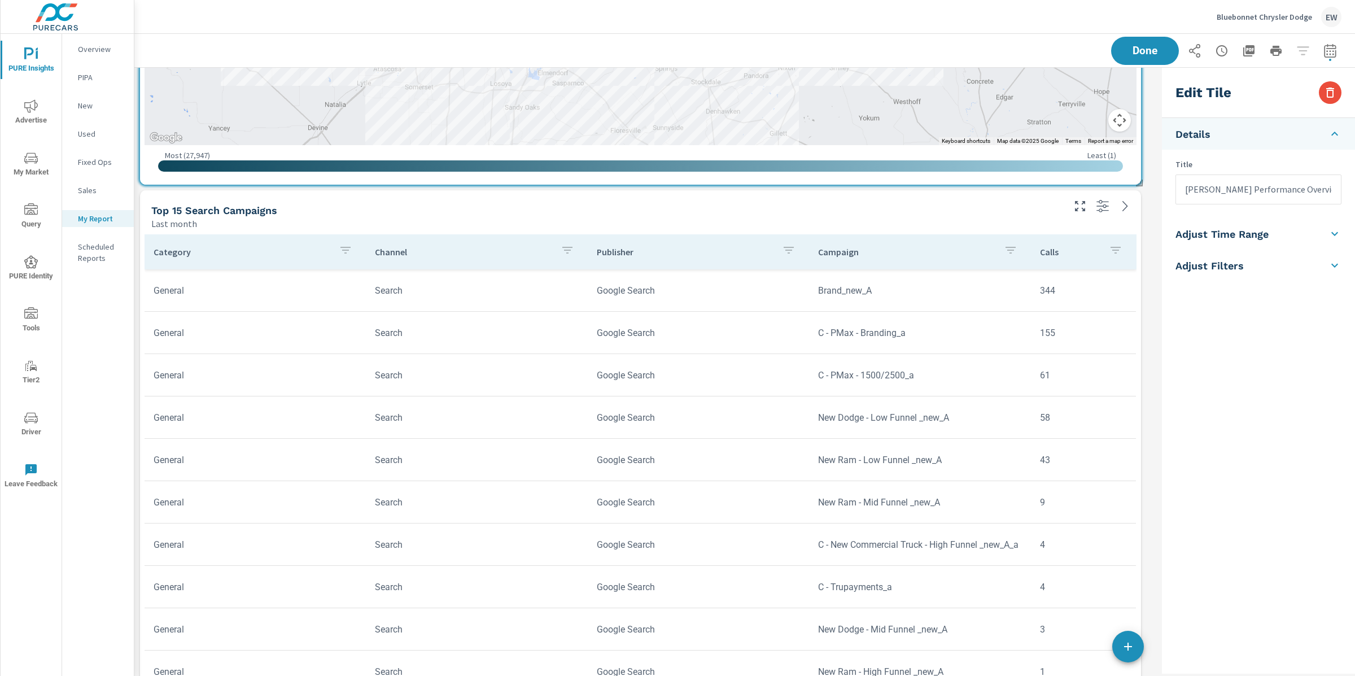
scroll to position [5337, 0]
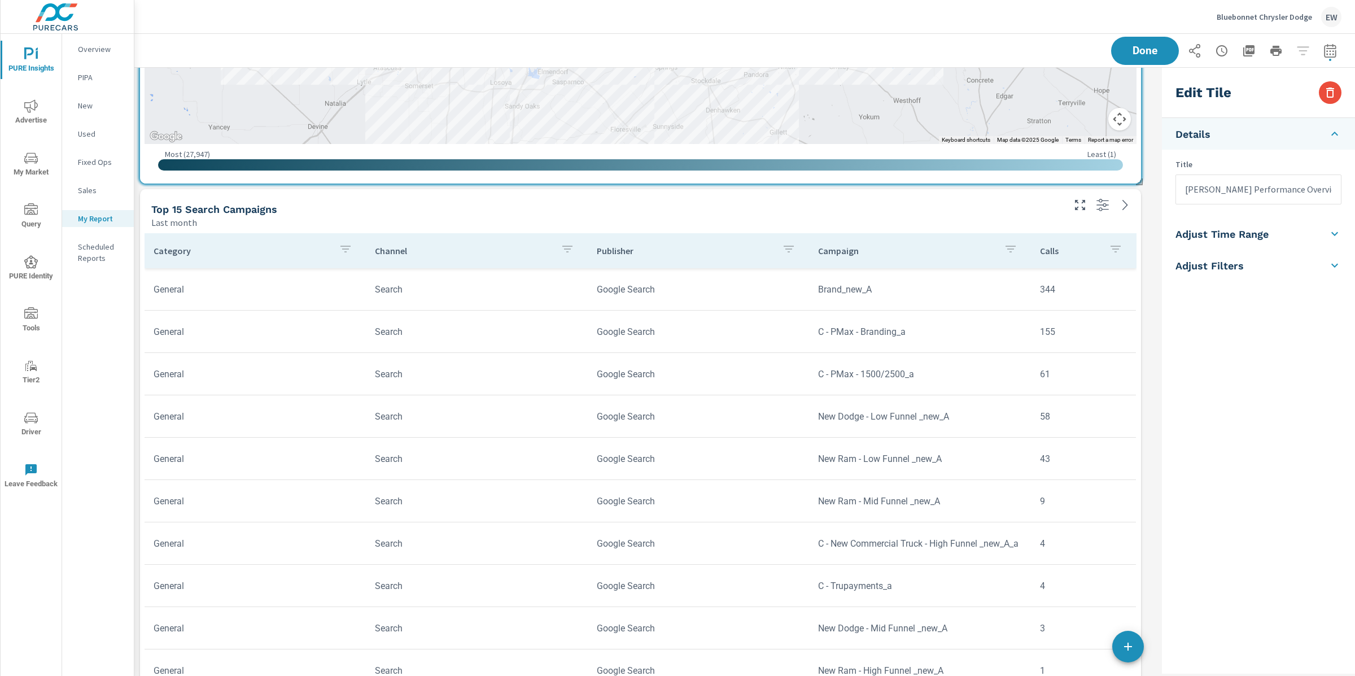
click at [358, 211] on div "Top 15 Search Campaigns" at bounding box center [601, 209] width 900 height 13
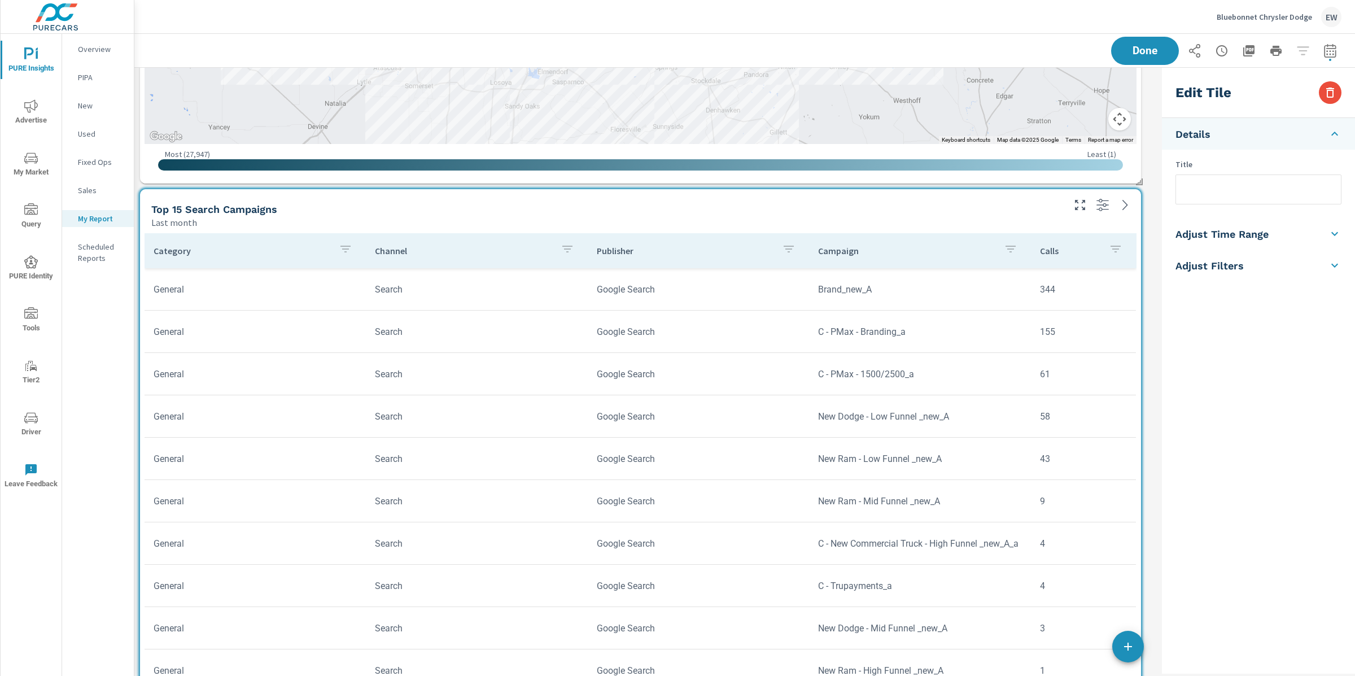
click at [1186, 196] on input "text" at bounding box center [1258, 189] width 165 height 29
type input "Top 15 Google Campaigns (Calls from Ads)"
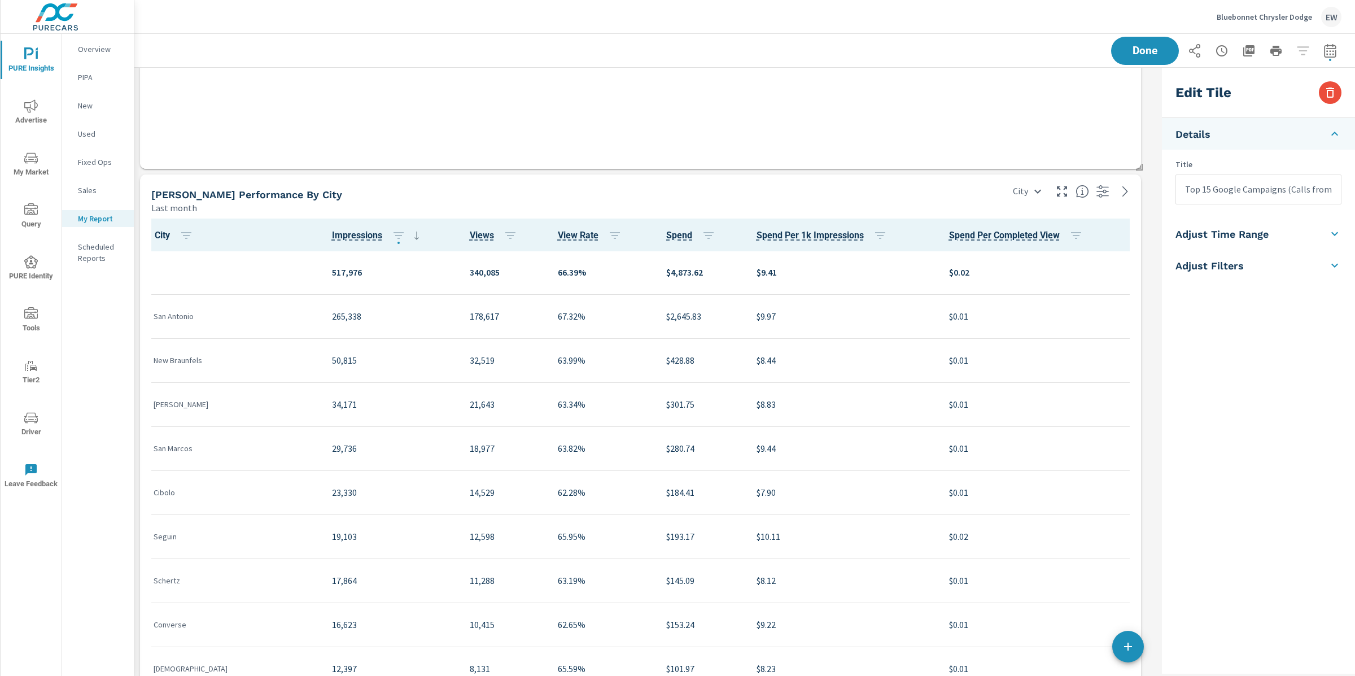
scroll to position [3920, 0]
click at [1010, 195] on body "PURE Insights Advertise My Market Query PURE Identity Tools Tier2 Driver Leave …" at bounding box center [677, 338] width 1355 height 676
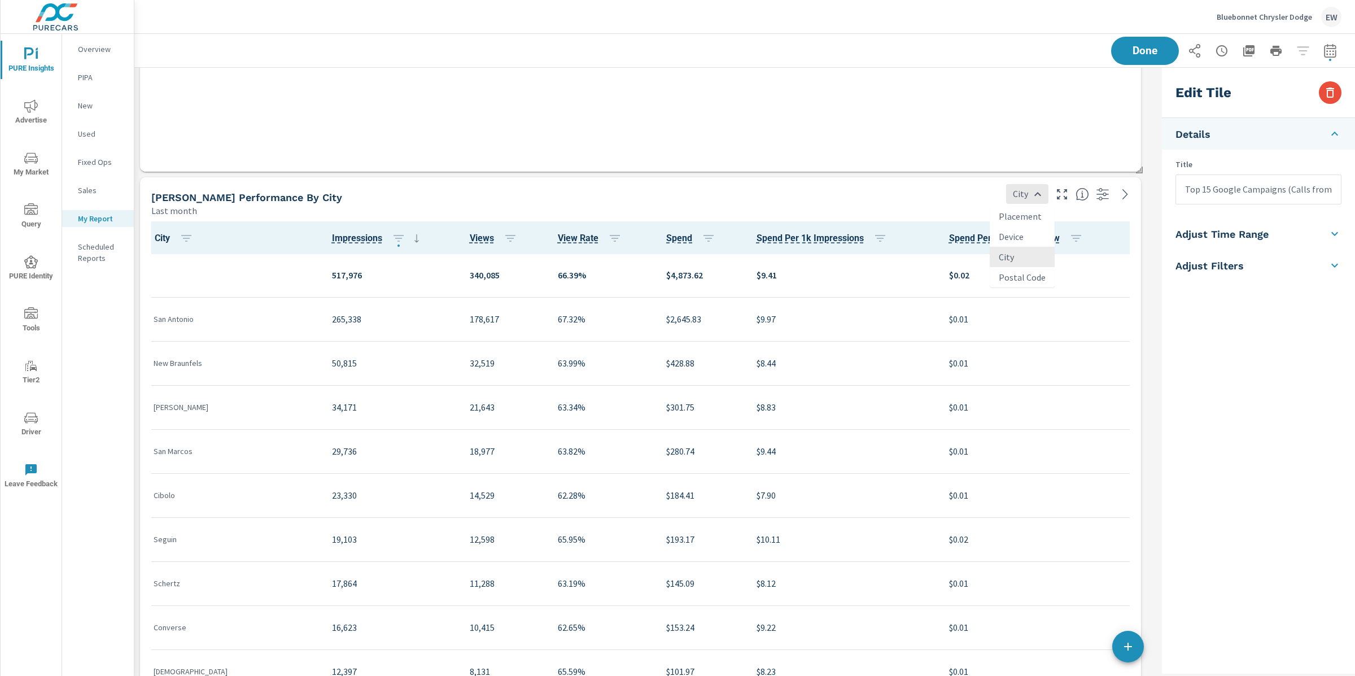
click at [1007, 243] on li "Device" at bounding box center [1021, 236] width 65 height 20
type input "Device"
type input "OTT Performance by City"
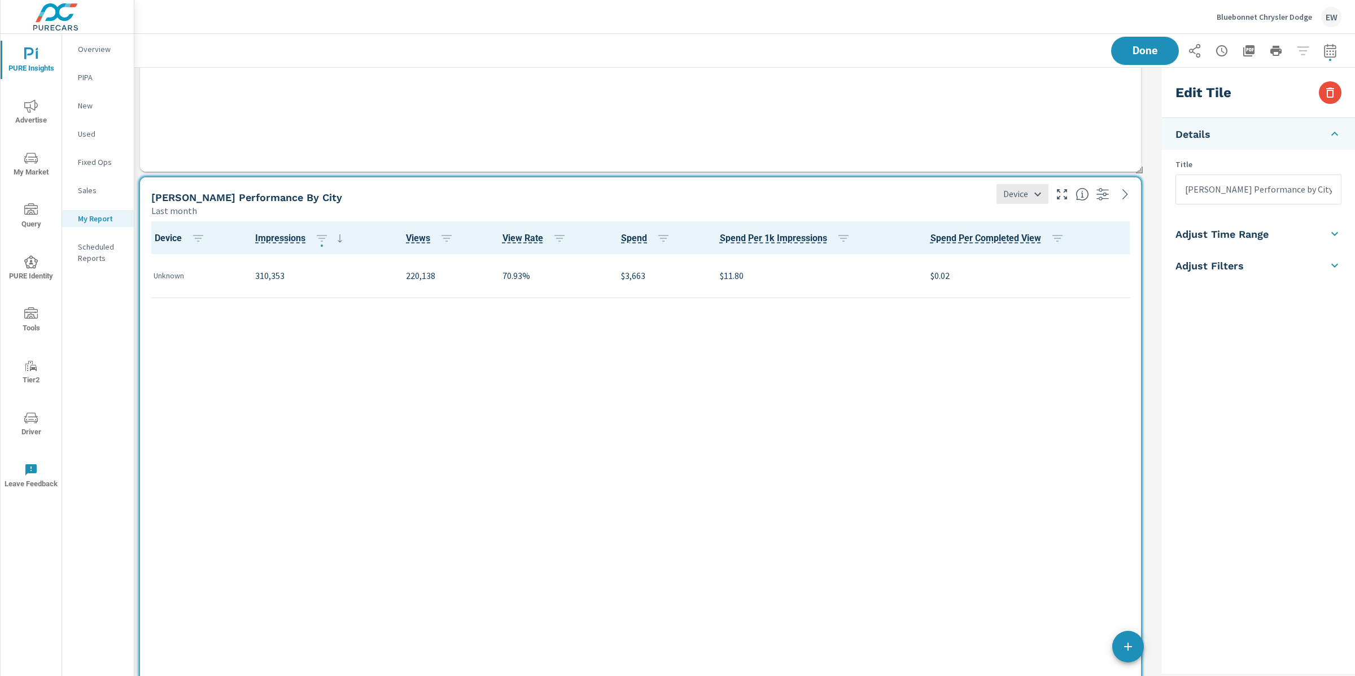
scroll to position [6258, 1034]
click at [1012, 193] on body "PURE Insights Advertise My Market Query PURE Identity Tools Tier2 Driver Leave …" at bounding box center [677, 338] width 1355 height 676
click at [1011, 218] on li "Placement" at bounding box center [1008, 216] width 65 height 20
type input "Placement"
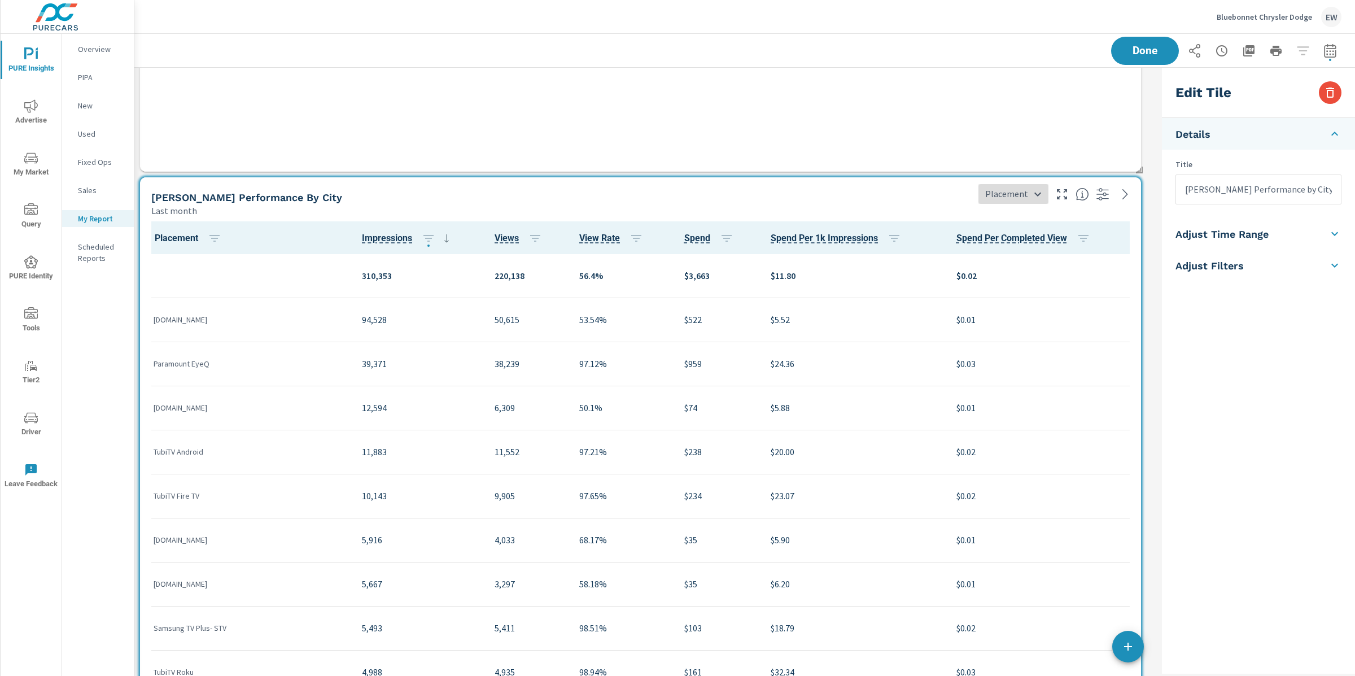
scroll to position [1, 0]
click at [428, 201] on div "OTT Performance by City" at bounding box center [549, 197] width 797 height 13
drag, startPoint x: 1283, startPoint y: 201, endPoint x: 1354, endPoint y: 201, distance: 71.1
click at [1354, 201] on div "Title OTT Performance by City" at bounding box center [1258, 182] width 193 height 46
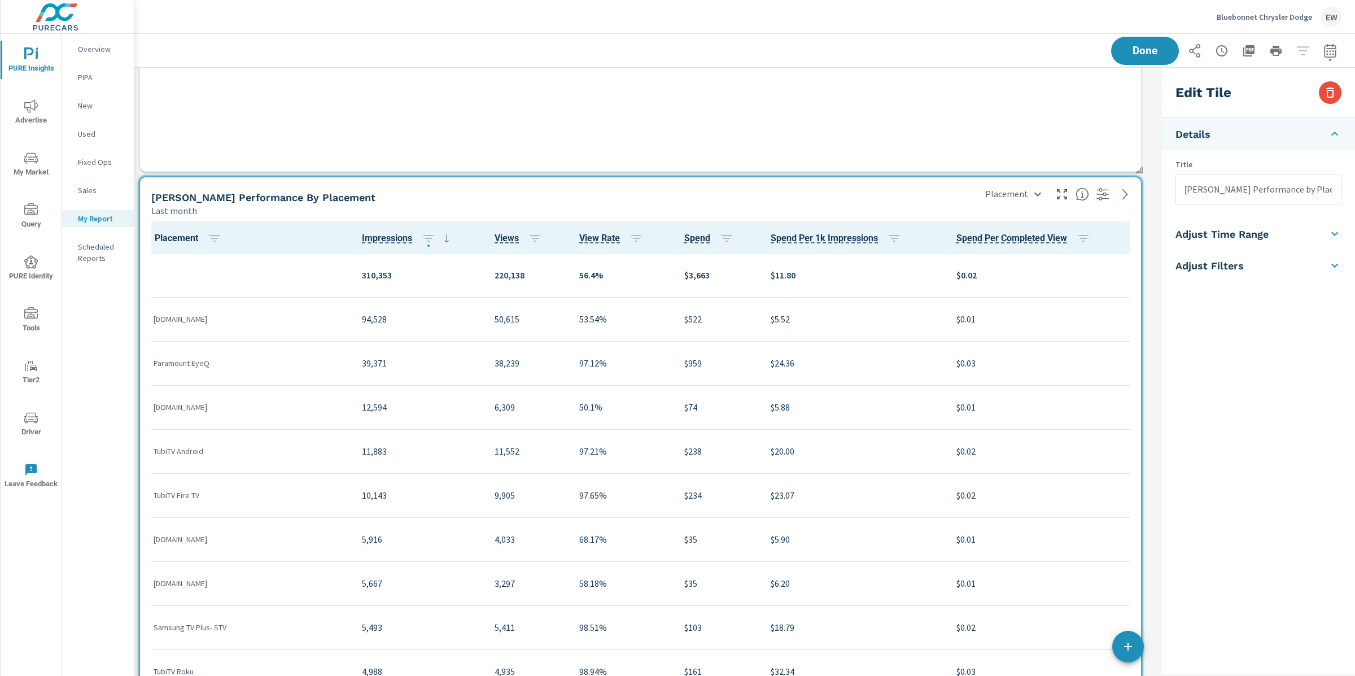
click at [1332, 196] on input "OTT Performance by Placement" at bounding box center [1258, 189] width 165 height 29
type input "OTT Performance by Placement"
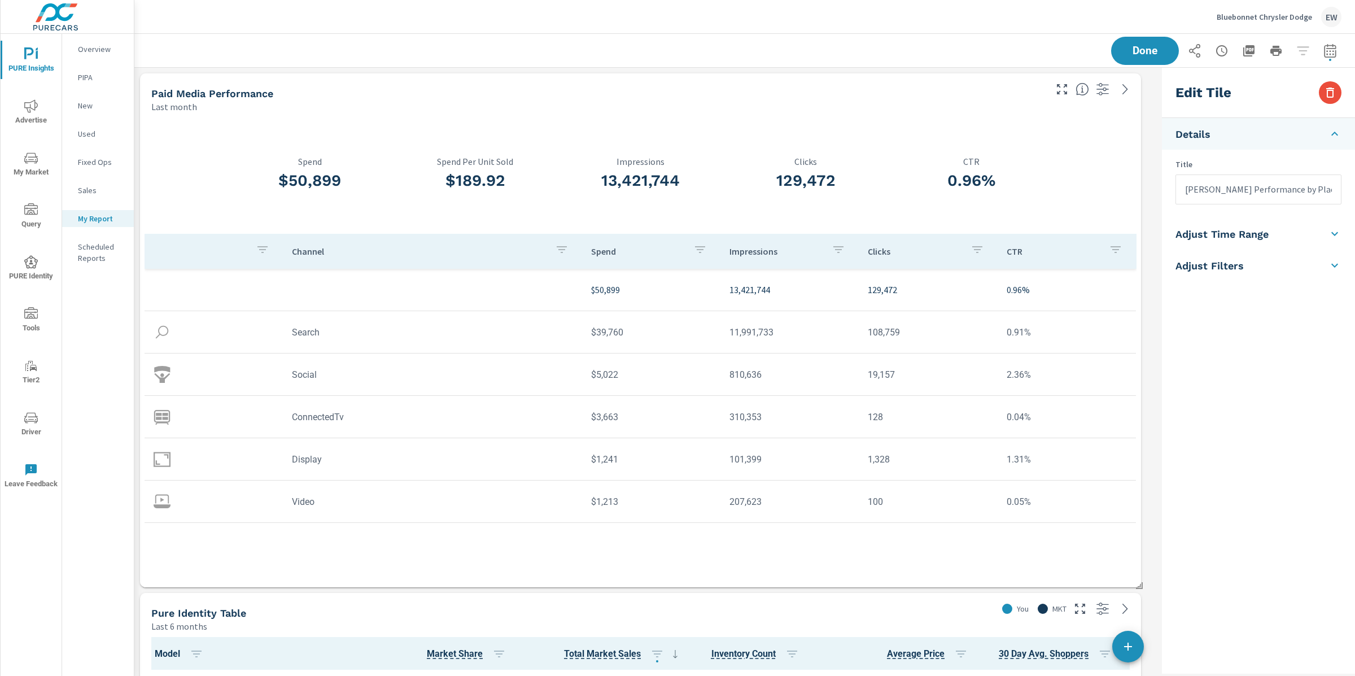
click at [898, 113] on div "Last month" at bounding box center [590, 107] width 879 height 14
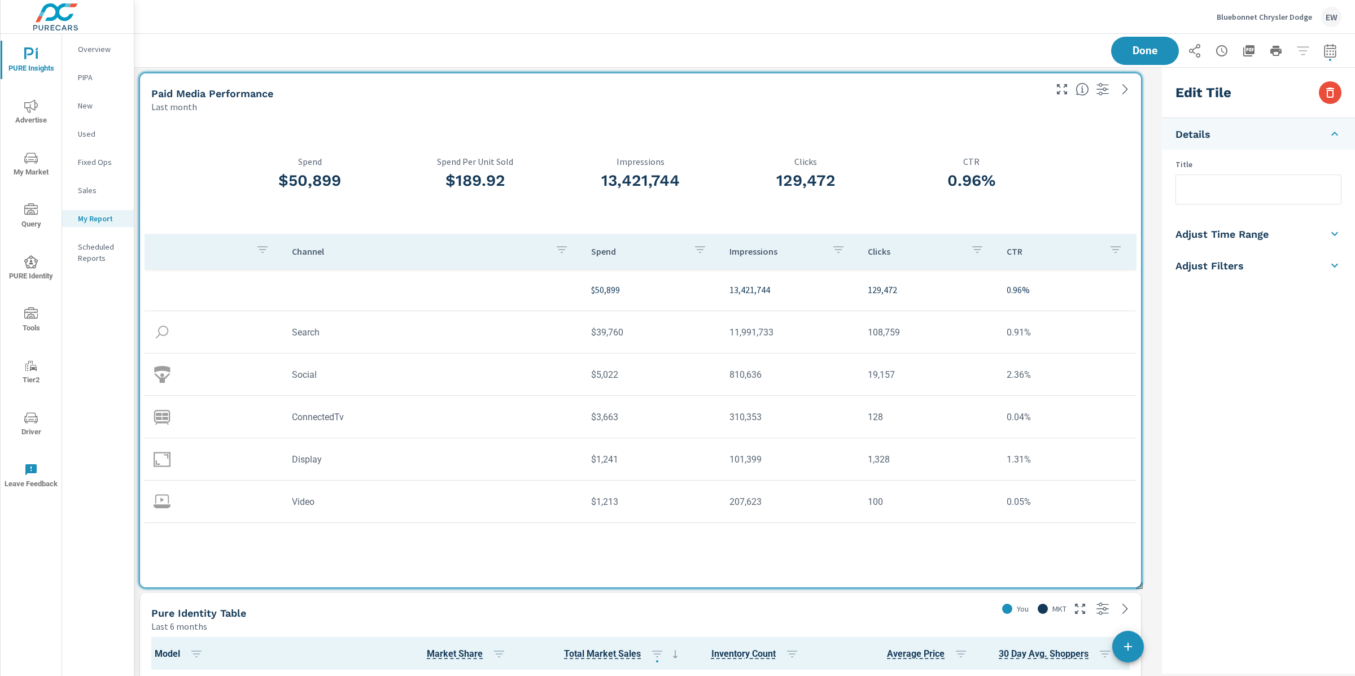
click at [1189, 198] on input "text" at bounding box center [1258, 189] width 165 height 29
type input "All Paid Media"
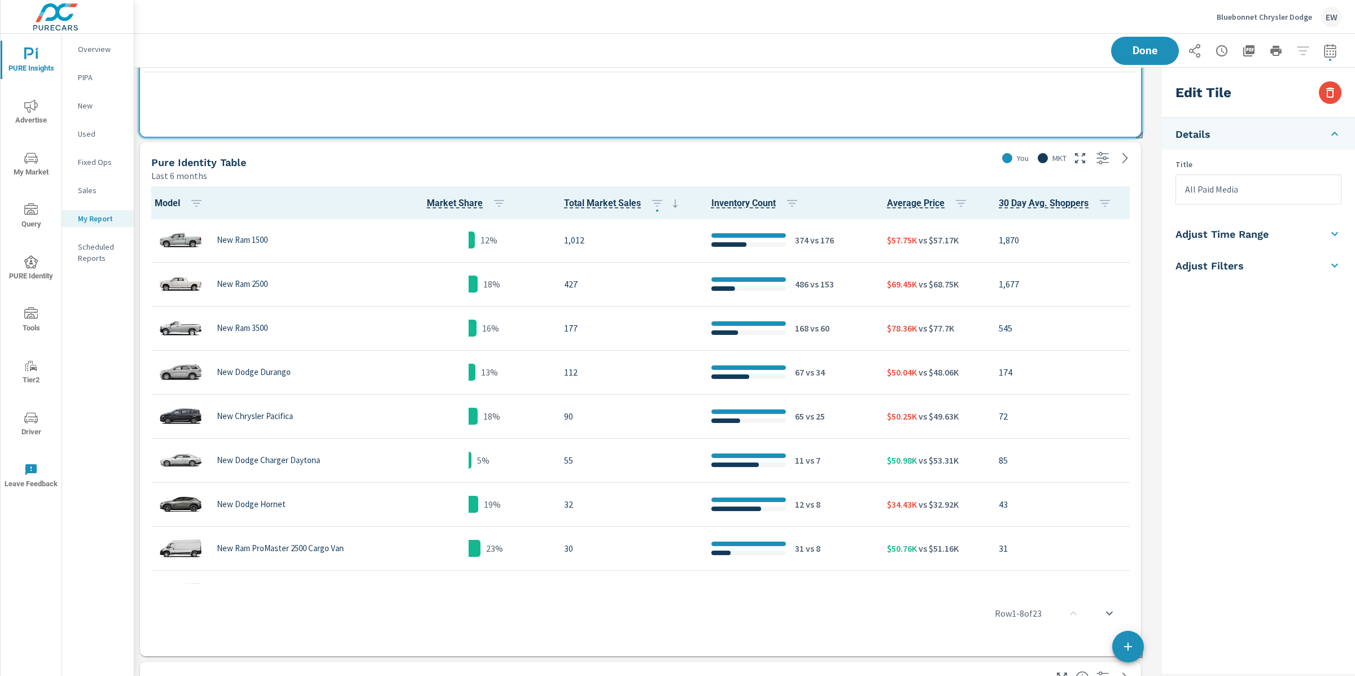
scroll to position [400, 0]
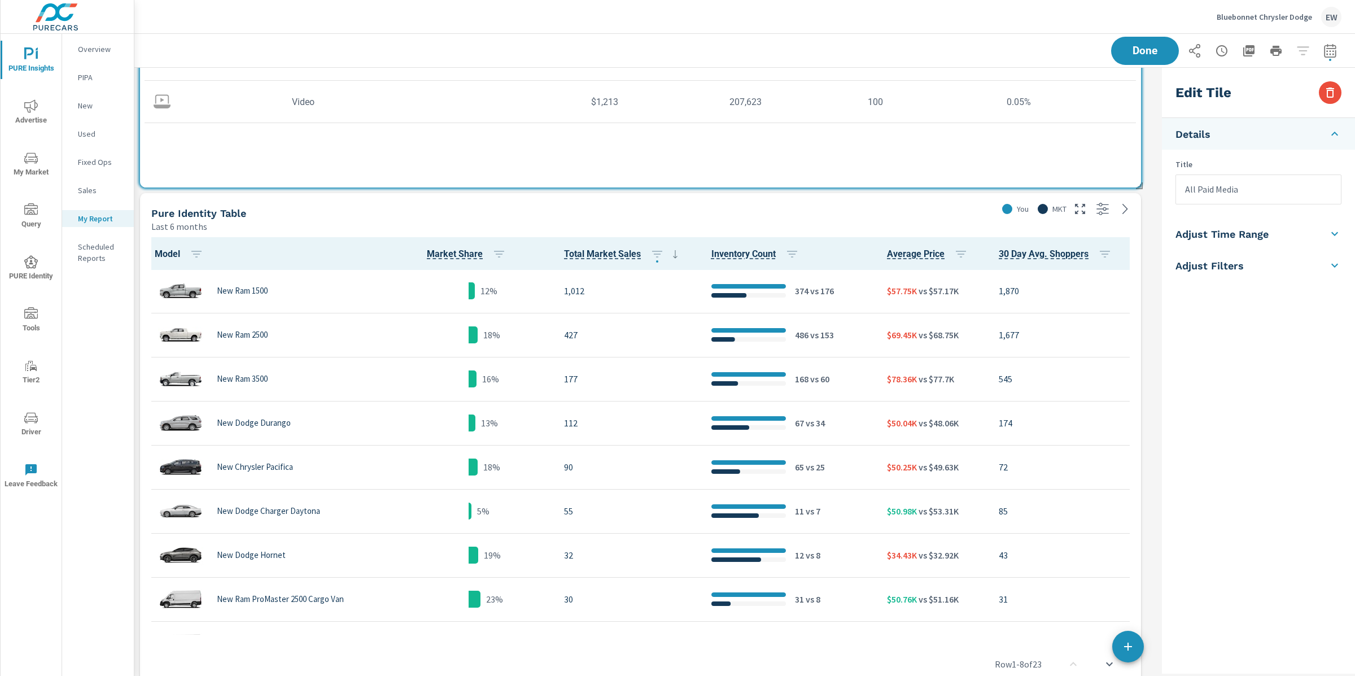
click at [615, 216] on div "Pure Identity Table" at bounding box center [563, 213] width 825 height 13
checkbox input "true"
type input "last6Months"
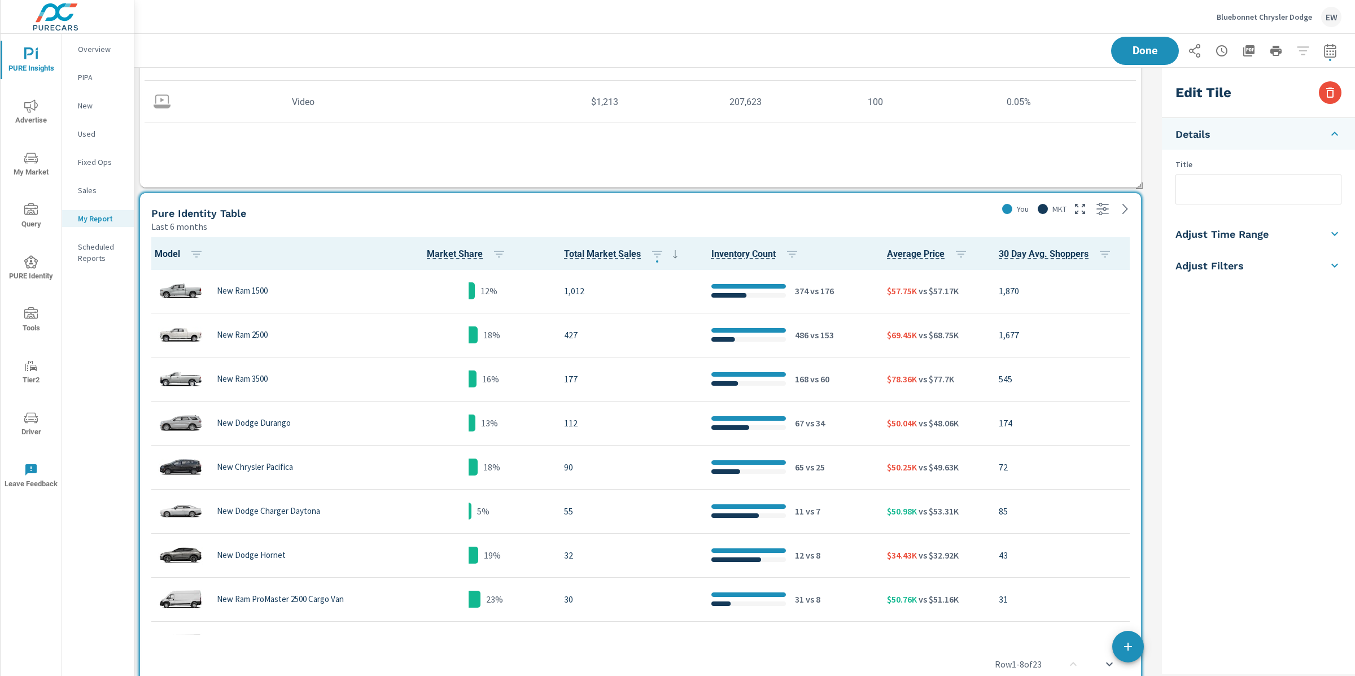
click at [1197, 203] on input "text" at bounding box center [1258, 189] width 165 height 29
type input "Pure Identity Model/Shopper Analysis"
click at [434, 218] on div "Pure Identity Model/Shopper Analysis" at bounding box center [563, 213] width 825 height 13
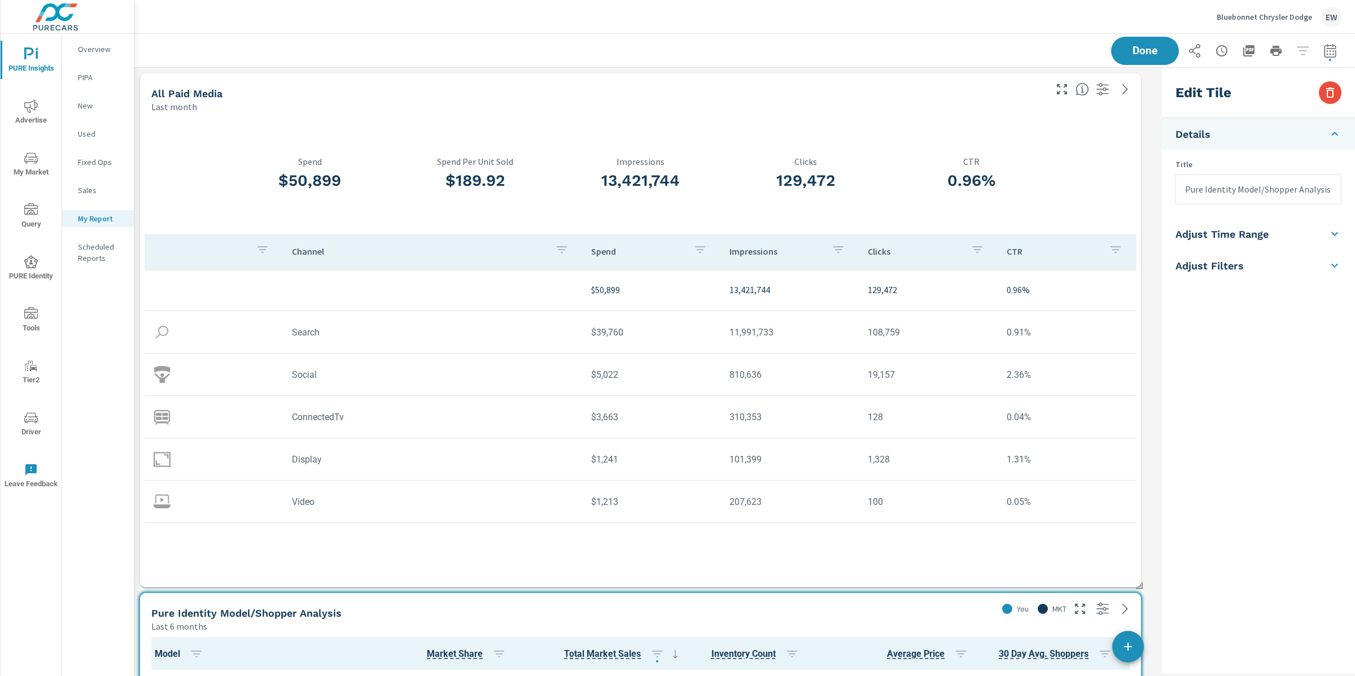
scroll to position [1, 0]
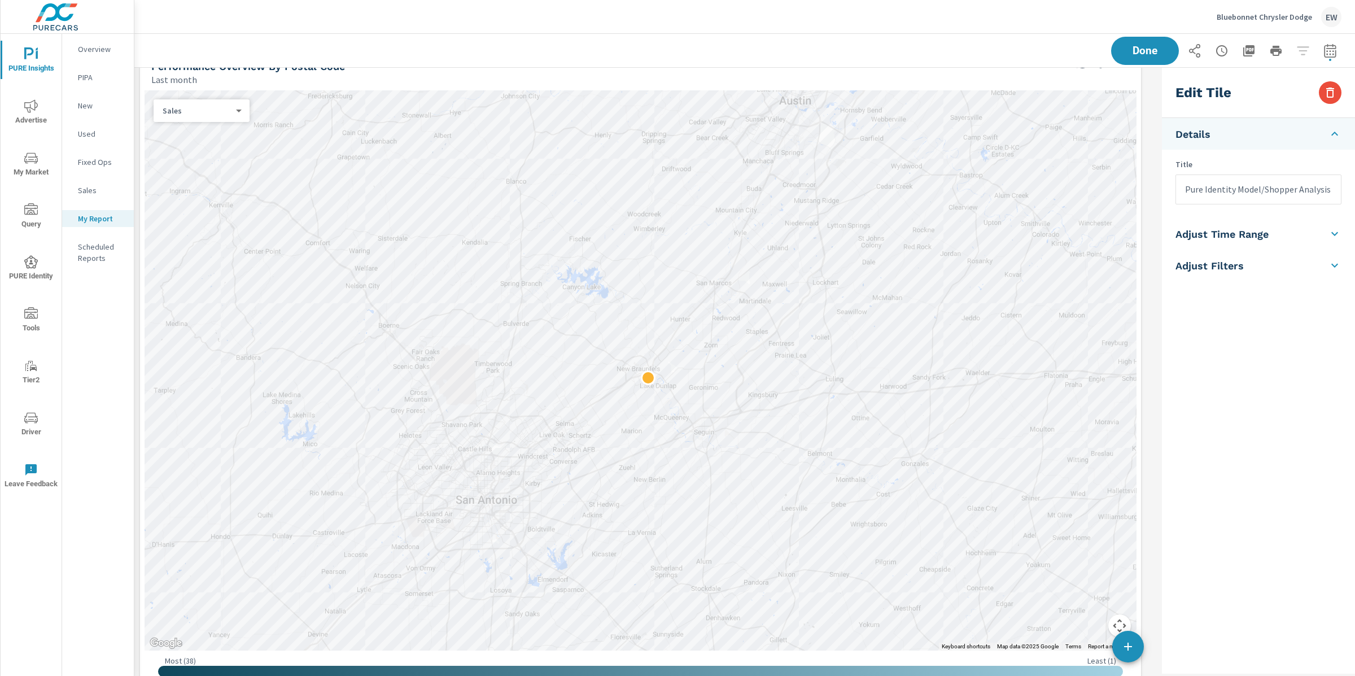
scroll to position [1235, 0]
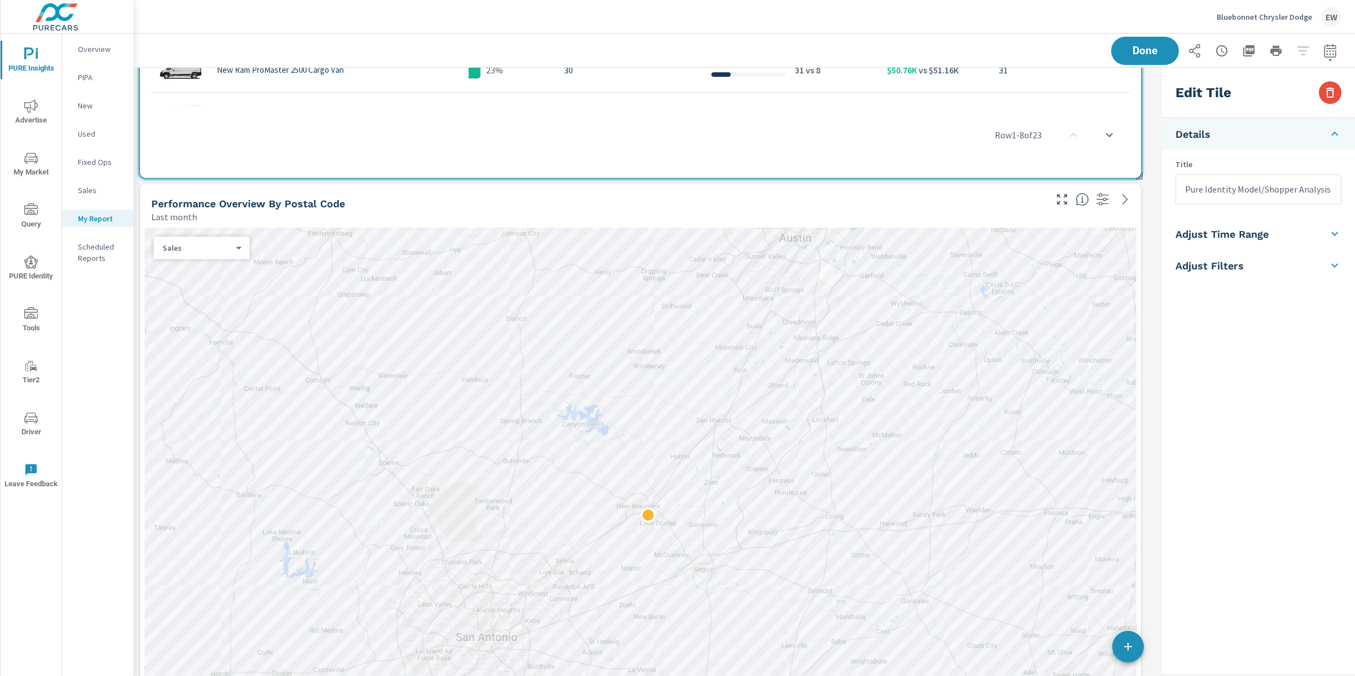
scroll to position [810, 0]
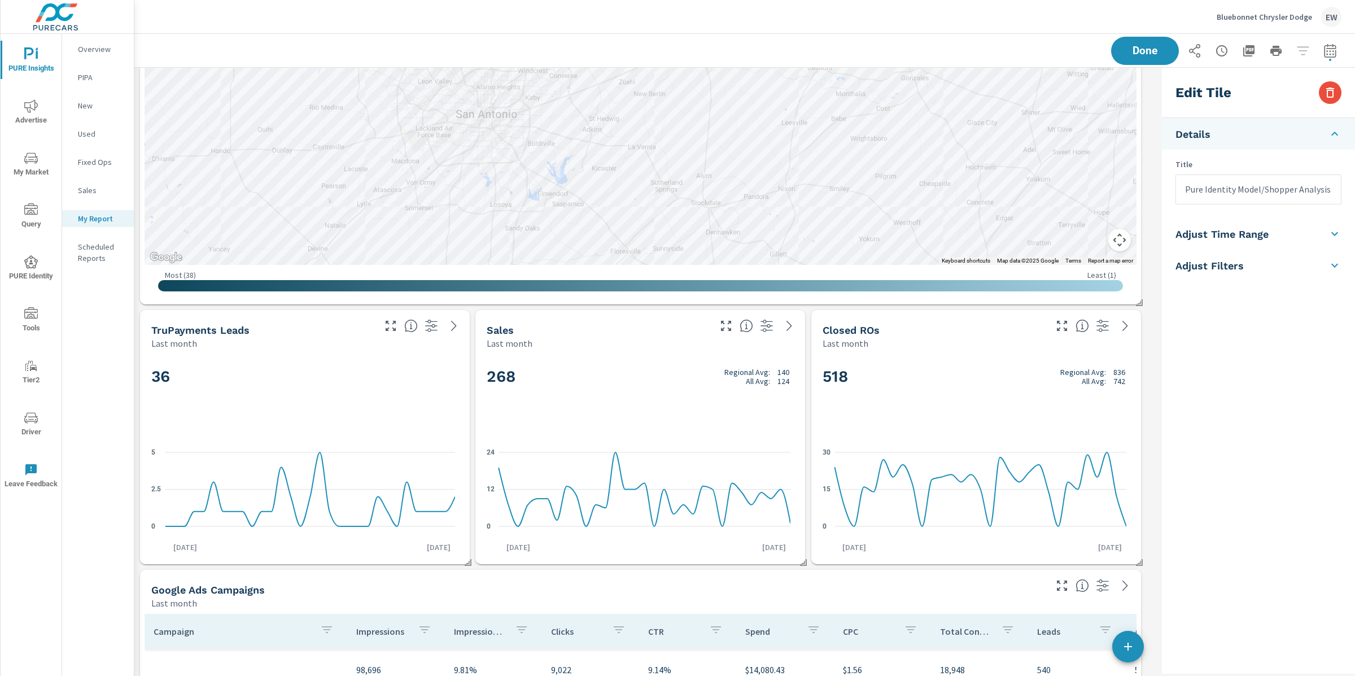
scroll to position [1449, 0]
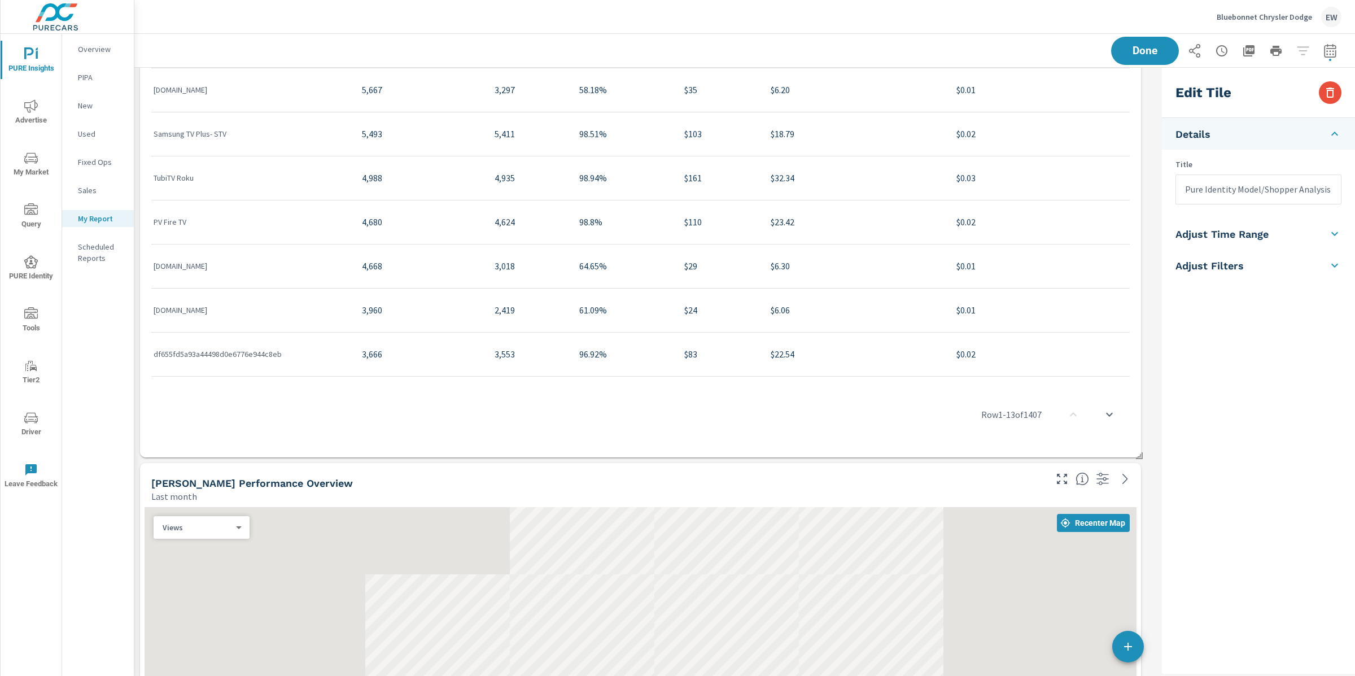
scroll to position [4673, 0]
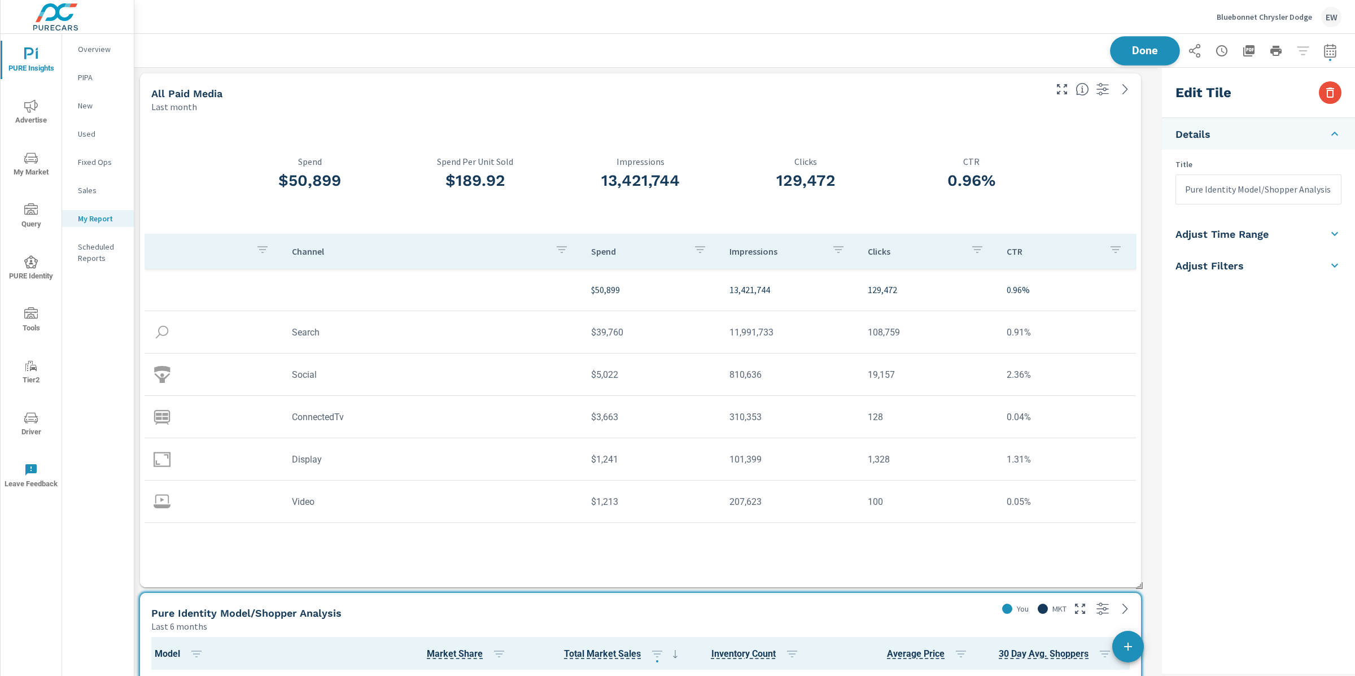
scroll to position [6258, 1034]
click at [1122, 47] on span "Done" at bounding box center [1145, 50] width 46 height 11
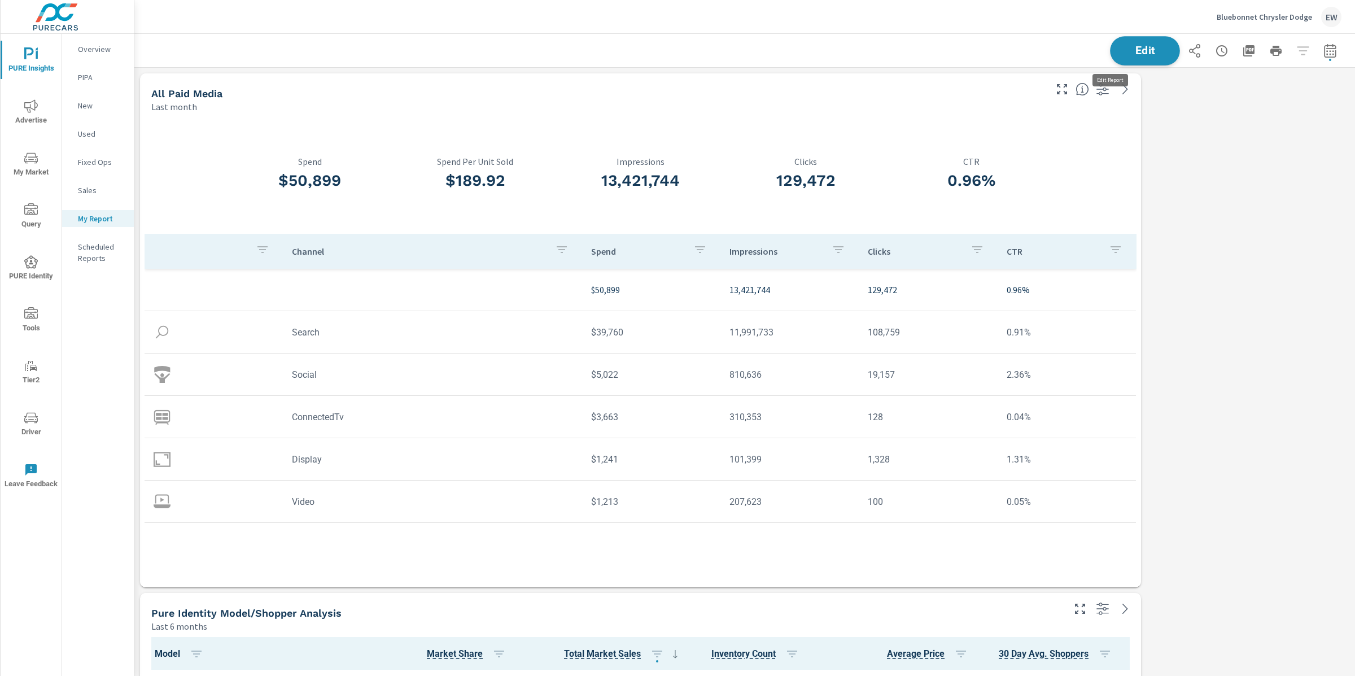
scroll to position [6, 6]
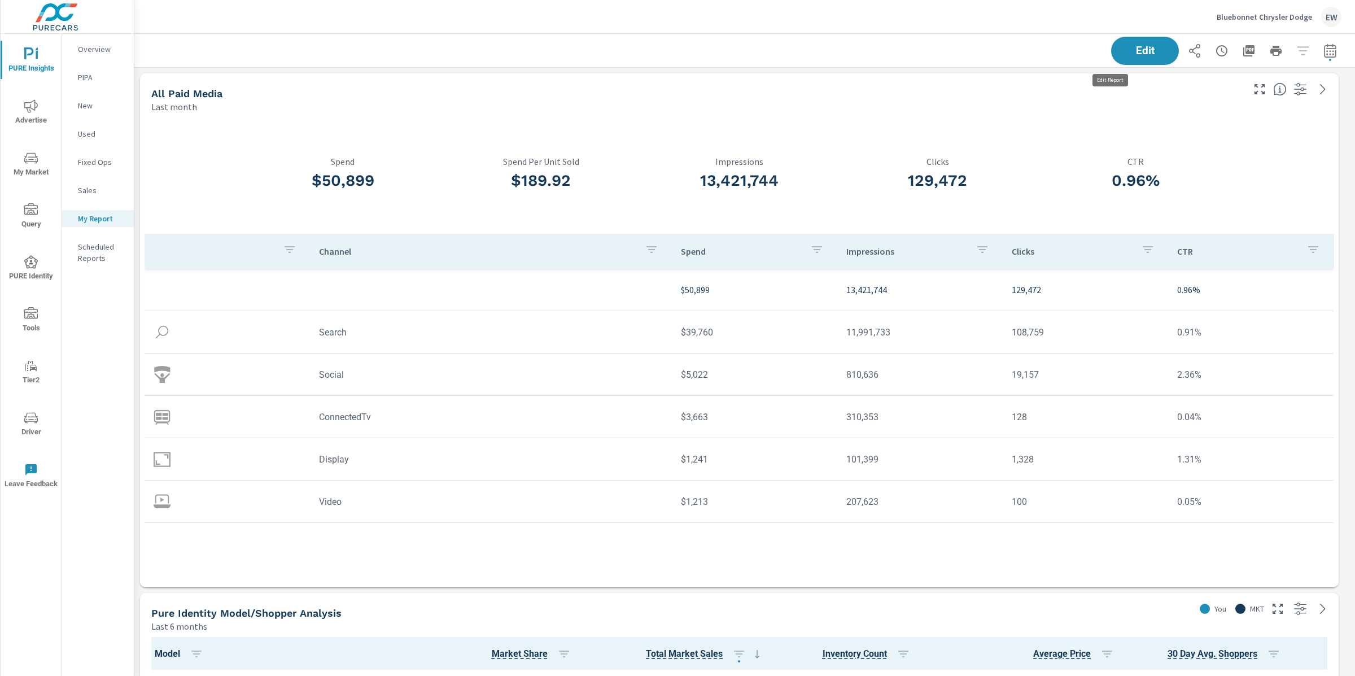
scroll to position [6258, 1232]
click at [1243, 49] on icon "button" at bounding box center [1248, 50] width 11 height 11
click at [33, 262] on span "PURE Identity" at bounding box center [31, 269] width 54 height 28
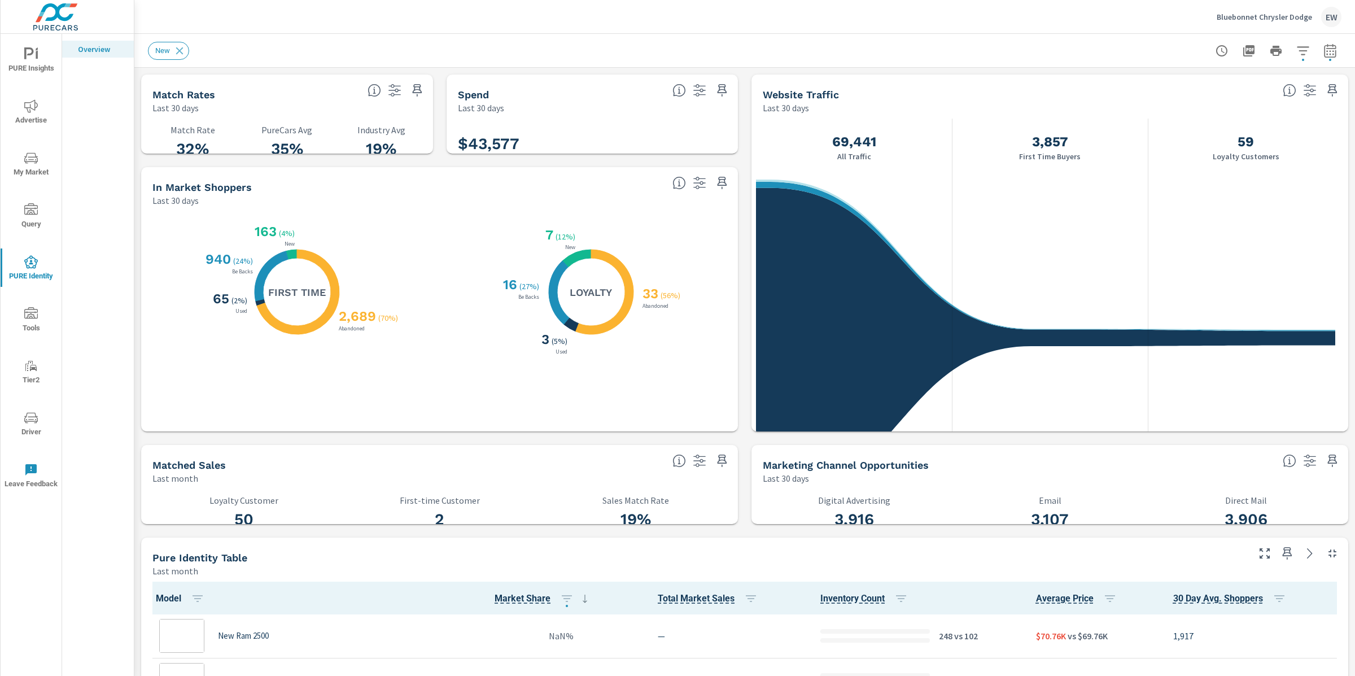
scroll to position [1, 0]
click at [1323, 50] on icon "button" at bounding box center [1330, 51] width 14 height 14
select select "Last month"
click at [1212, 166] on span "Apply" at bounding box center [1204, 161] width 46 height 11
click at [1323, 46] on icon "button" at bounding box center [1330, 51] width 14 height 14
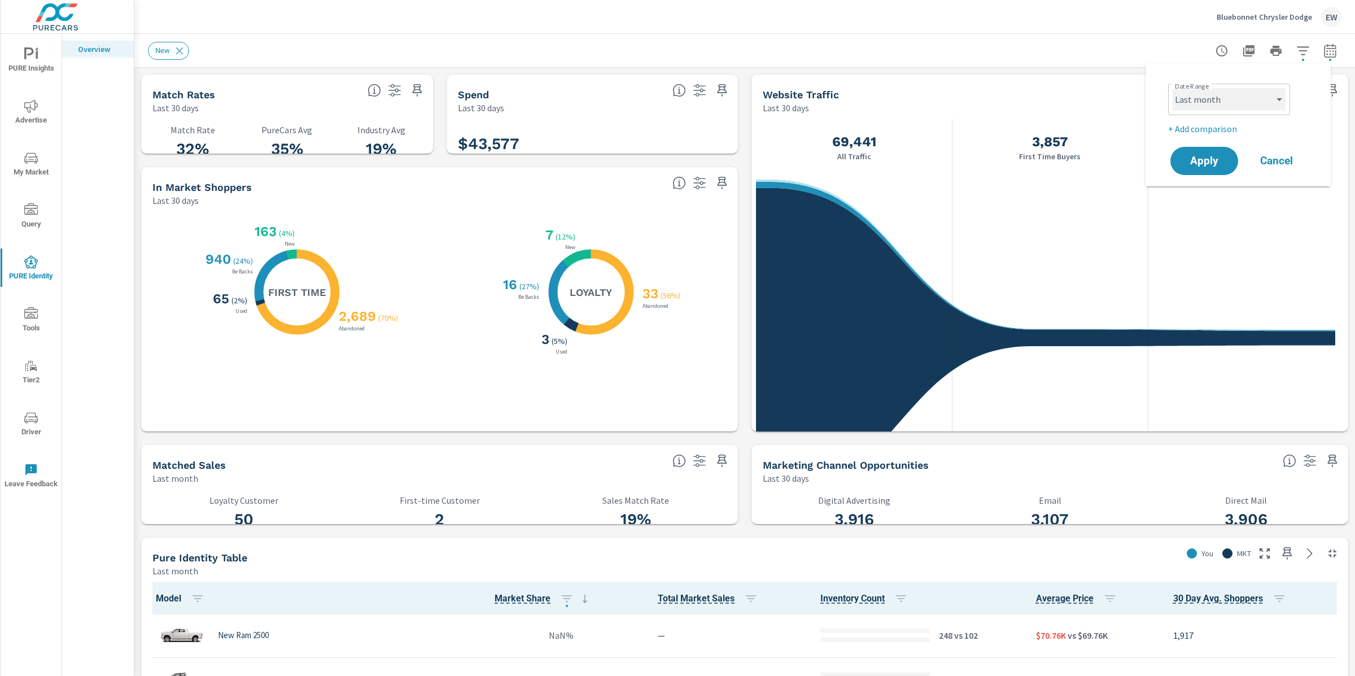
click at [1260, 96] on select "Custom Yesterday Last week Last 7 days Last 14 days Last 30 days Last 45 days L…" at bounding box center [1228, 99] width 113 height 23
click at [1172, 88] on select "Custom Yesterday Last week Last 7 days Last 14 days Last 30 days Last 45 days L…" at bounding box center [1228, 99] width 113 height 23
select select "Last 30 days"
click at [1199, 164] on span "Apply" at bounding box center [1204, 161] width 46 height 11
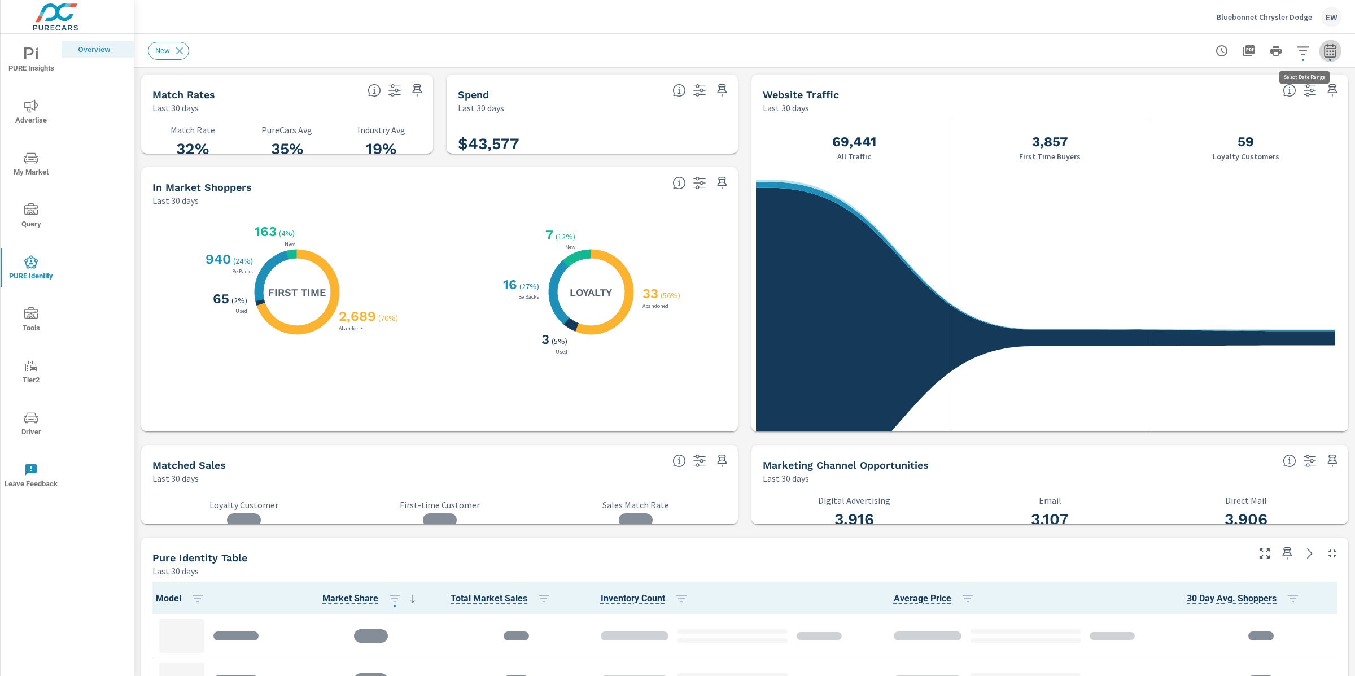
click at [1326, 51] on icon "button" at bounding box center [1329, 52] width 7 height 5
click at [1254, 102] on select "Custom Yesterday Last week Last 7 days Last 14 days Last 30 days Last 45 days L…" at bounding box center [1228, 99] width 113 height 23
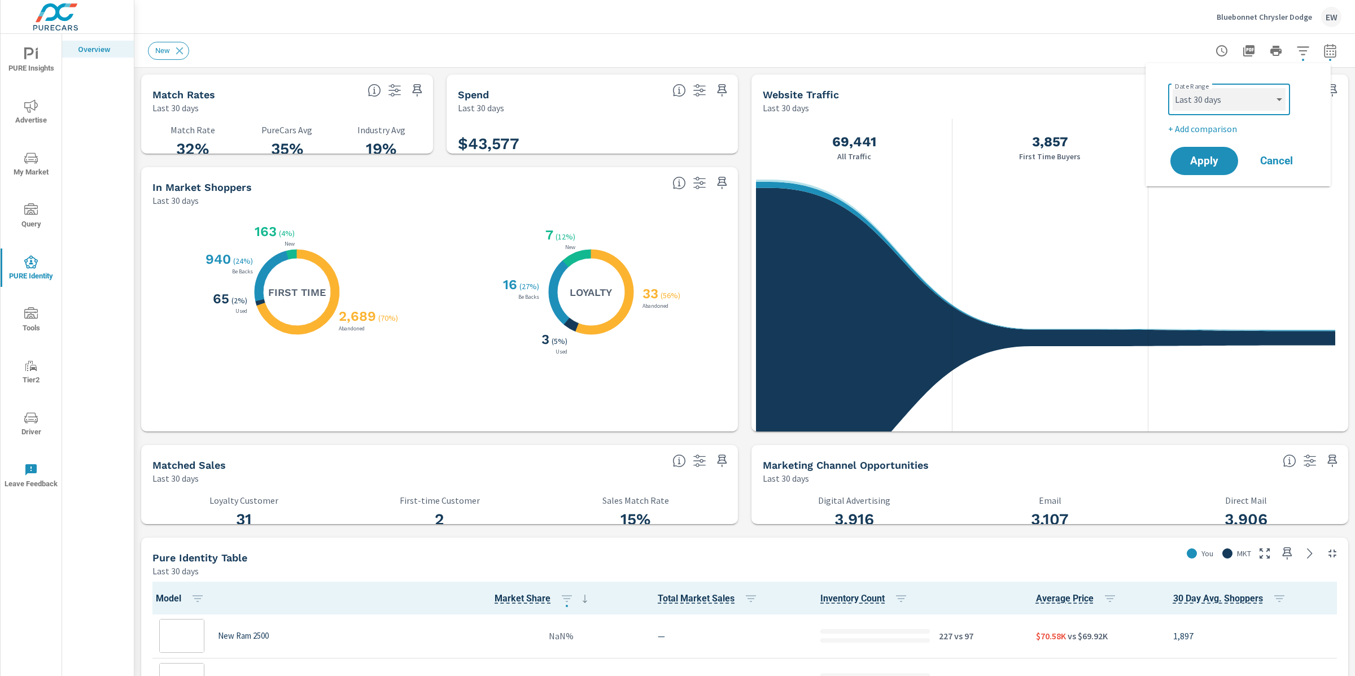
scroll to position [1, 0]
click at [1172, 88] on select "Custom Yesterday Last week Last 7 days Last 14 days Last 30 days Last 45 days L…" at bounding box center [1228, 99] width 113 height 23
select select "Last month"
click at [1200, 167] on span "Apply" at bounding box center [1204, 161] width 46 height 11
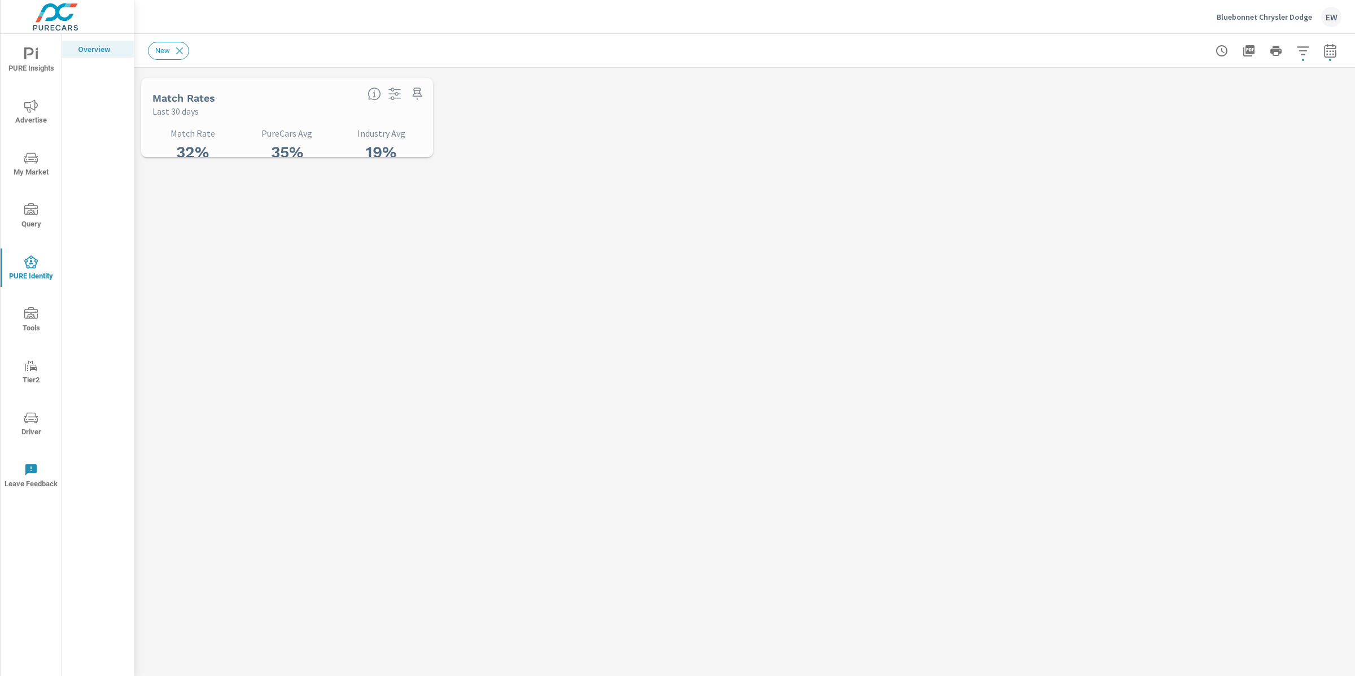
scroll to position [1, 0]
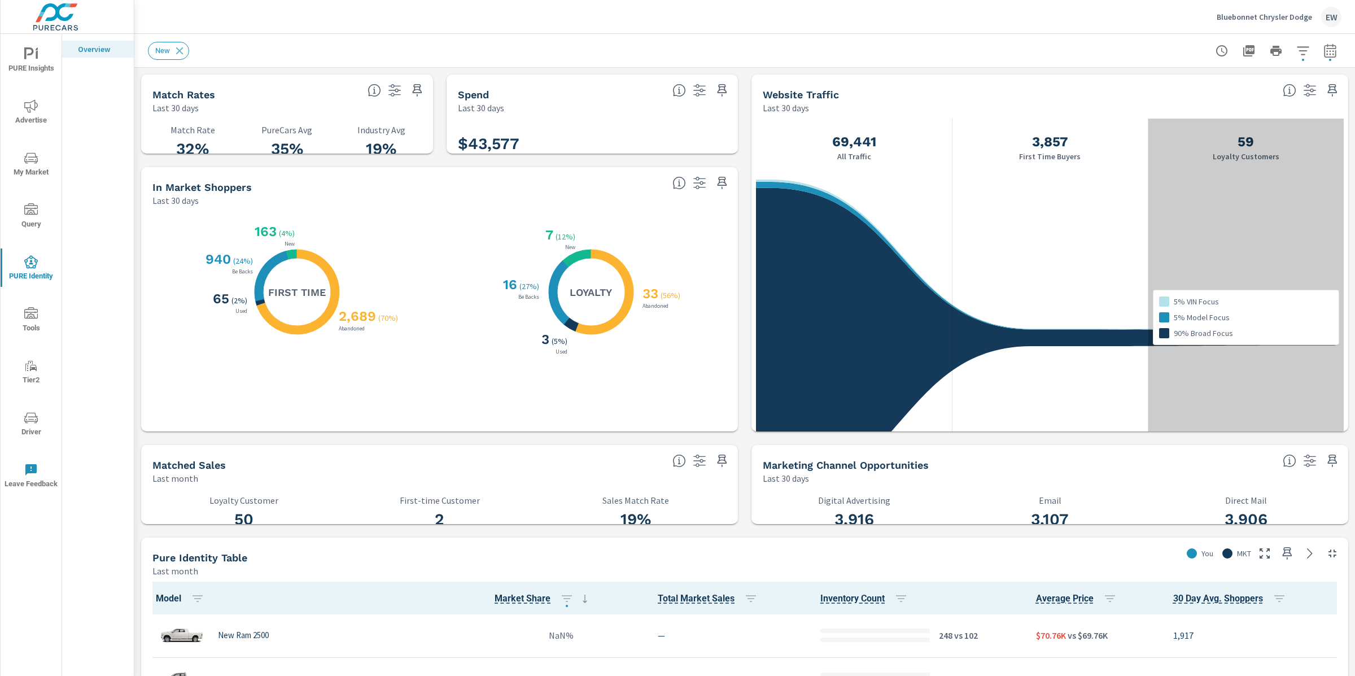
drag, startPoint x: 1189, startPoint y: 170, endPoint x: 1182, endPoint y: 168, distance: 7.0
click at [1189, 169] on div "5% VIN Focus 5% Model Focus 90% Broad Focus" at bounding box center [1245, 317] width 196 height 397
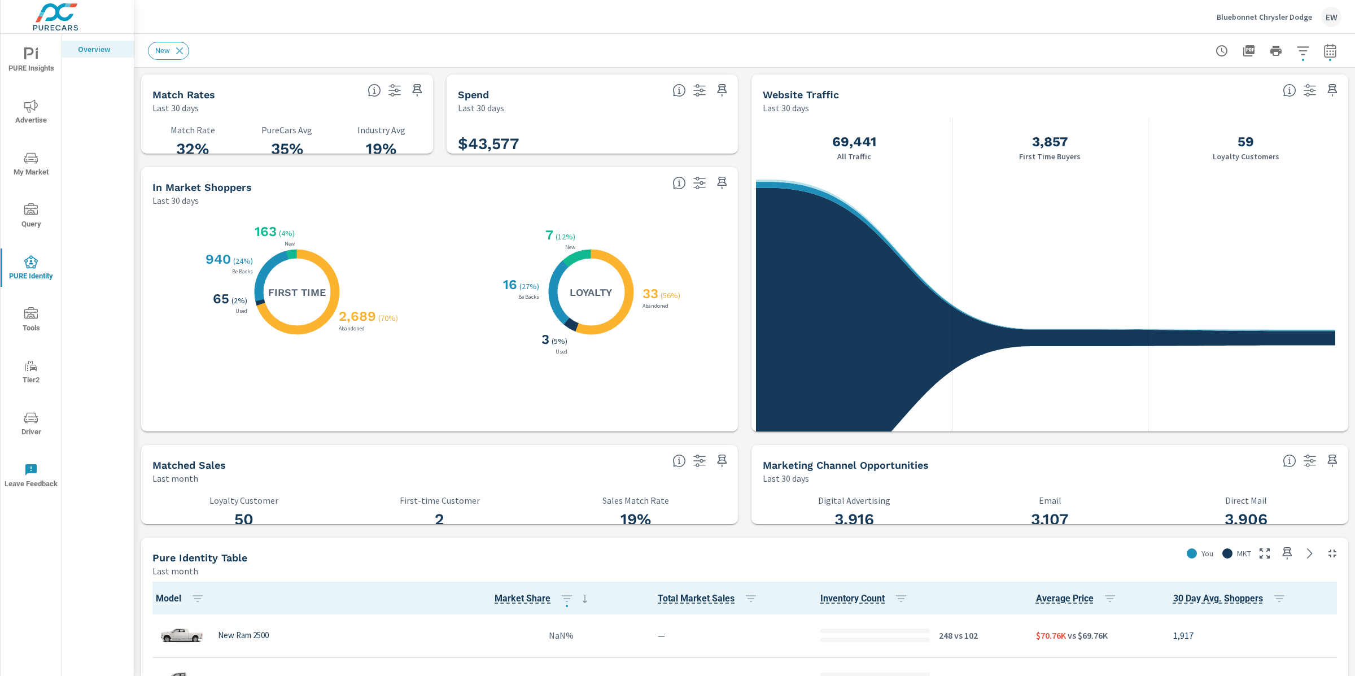
click at [290, 334] on icon "X X X X" at bounding box center [297, 291] width 85 height 85
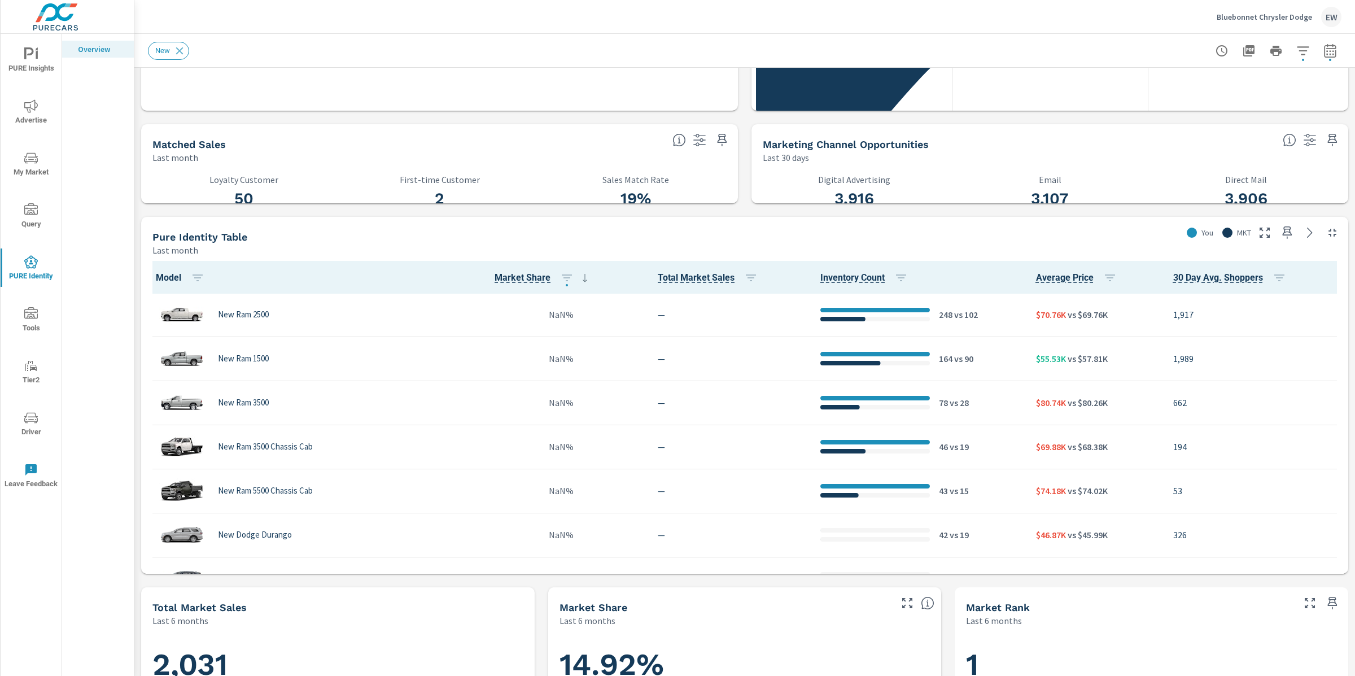
scroll to position [402, 0]
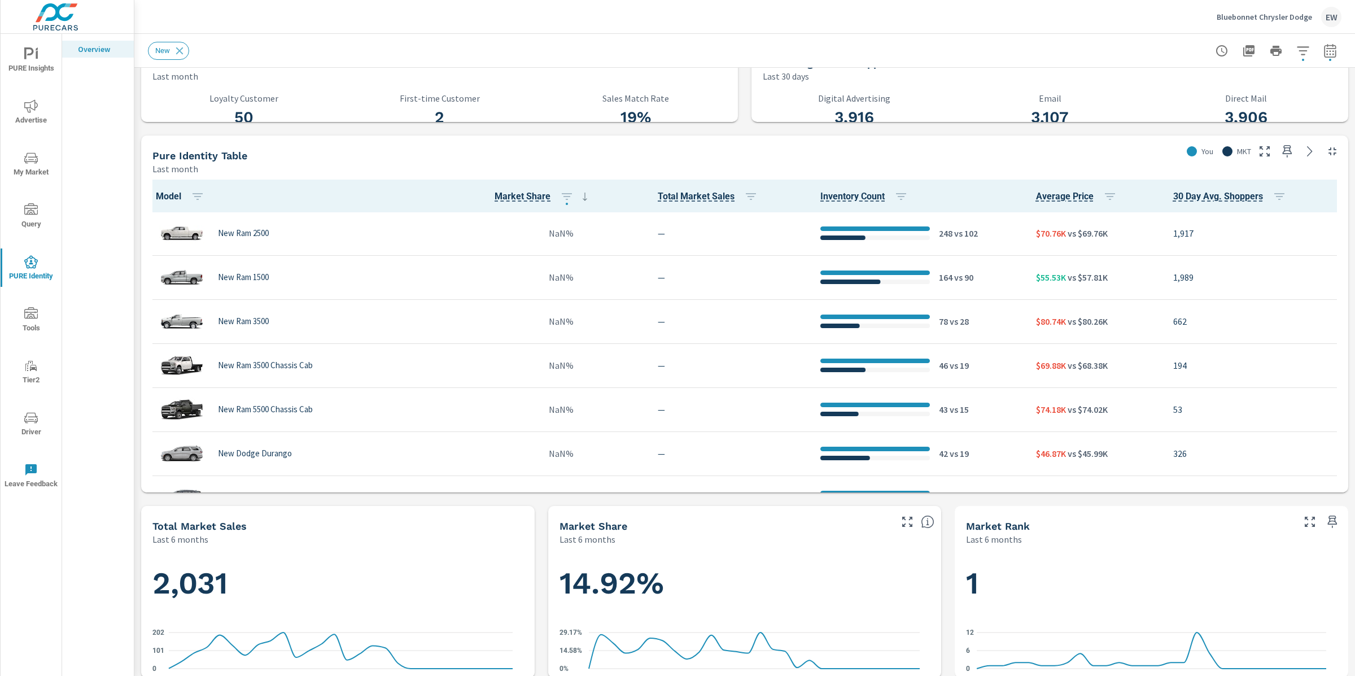
click at [137, 353] on div "Match Rates Last 30 days 32% Match Rate 35% PureCars Avg 19% Industry Avg Spend…" at bounding box center [744, 453] width 1220 height 1574
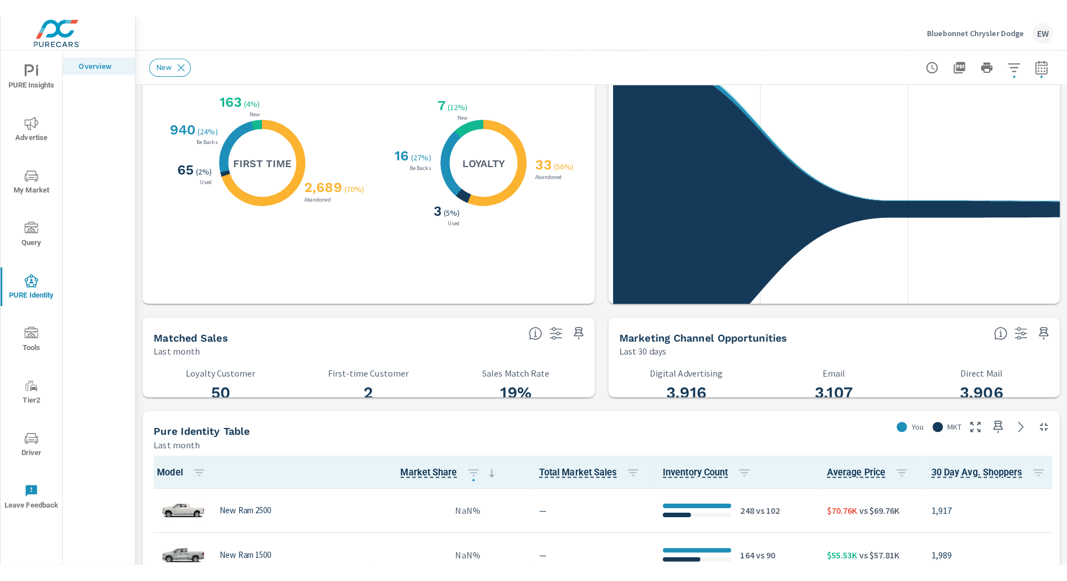
scroll to position [147, 0]
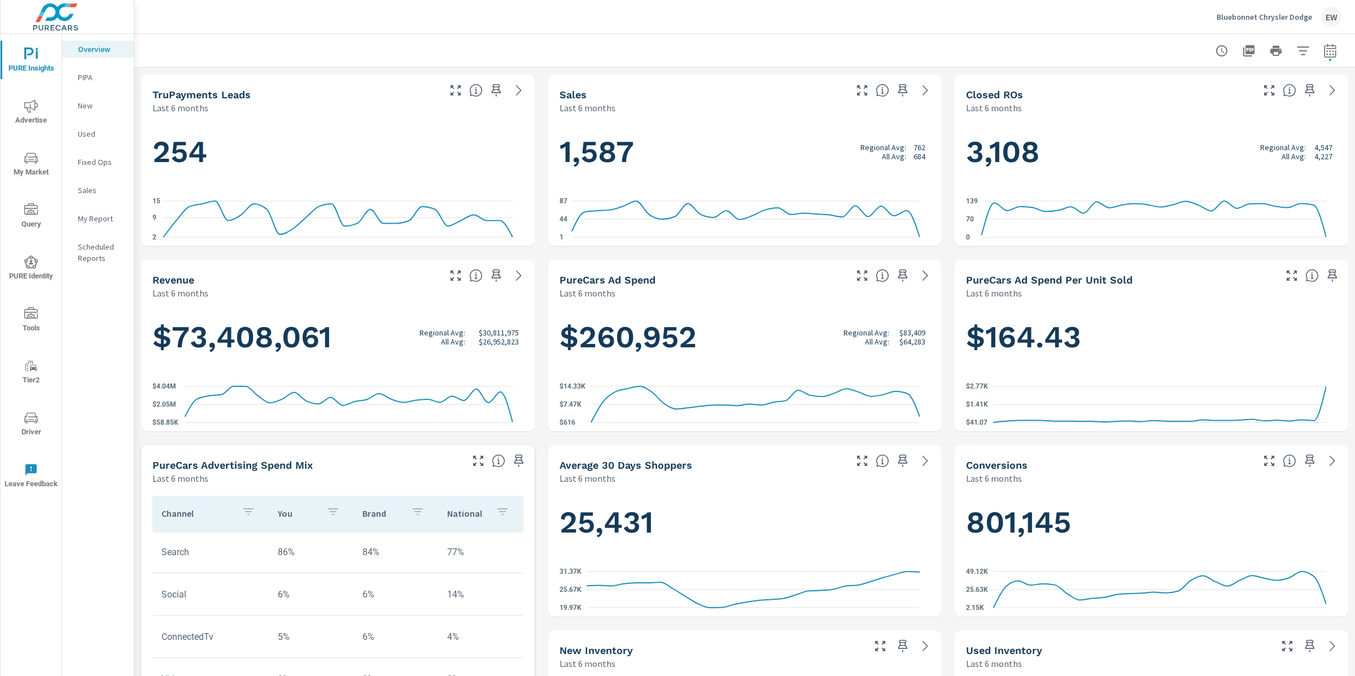
scroll to position [1, 0]
